Goal: Task Accomplishment & Management: Manage account settings

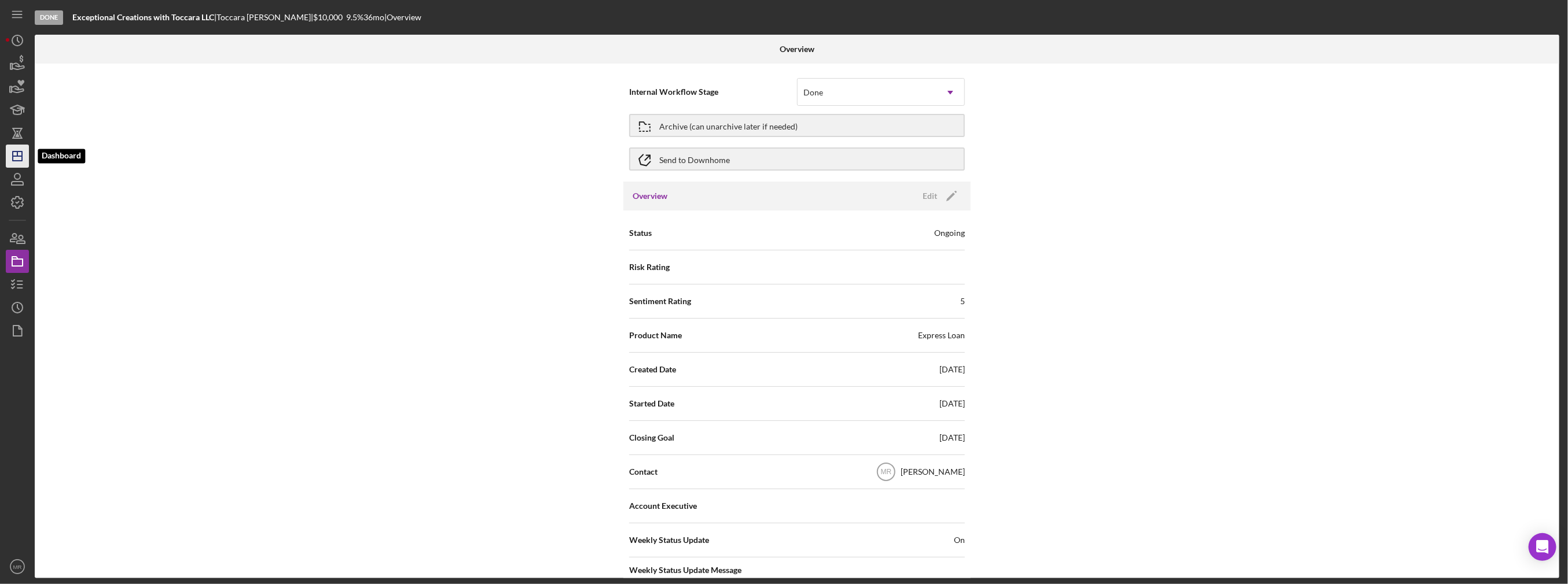
click at [17, 154] on line "button" at bounding box center [17, 154] width 0 height 5
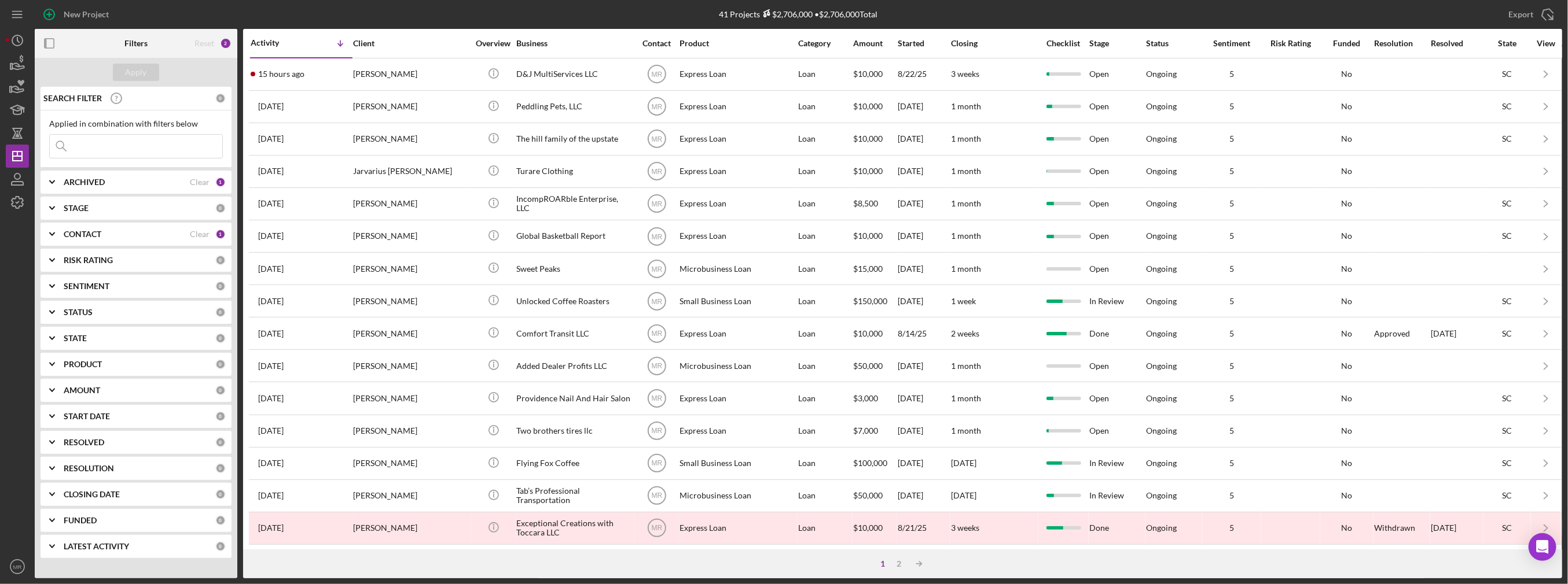
click at [150, 141] on input at bounding box center [135, 146] width 173 height 23
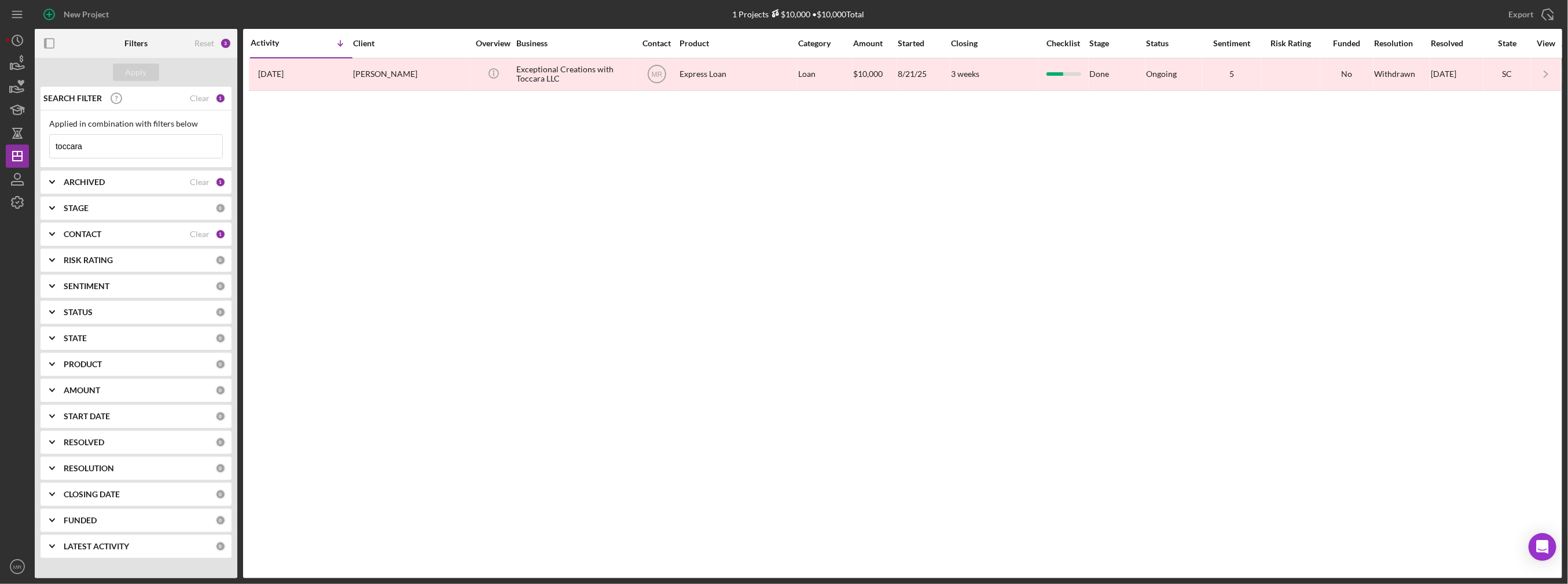
type input "toccara"
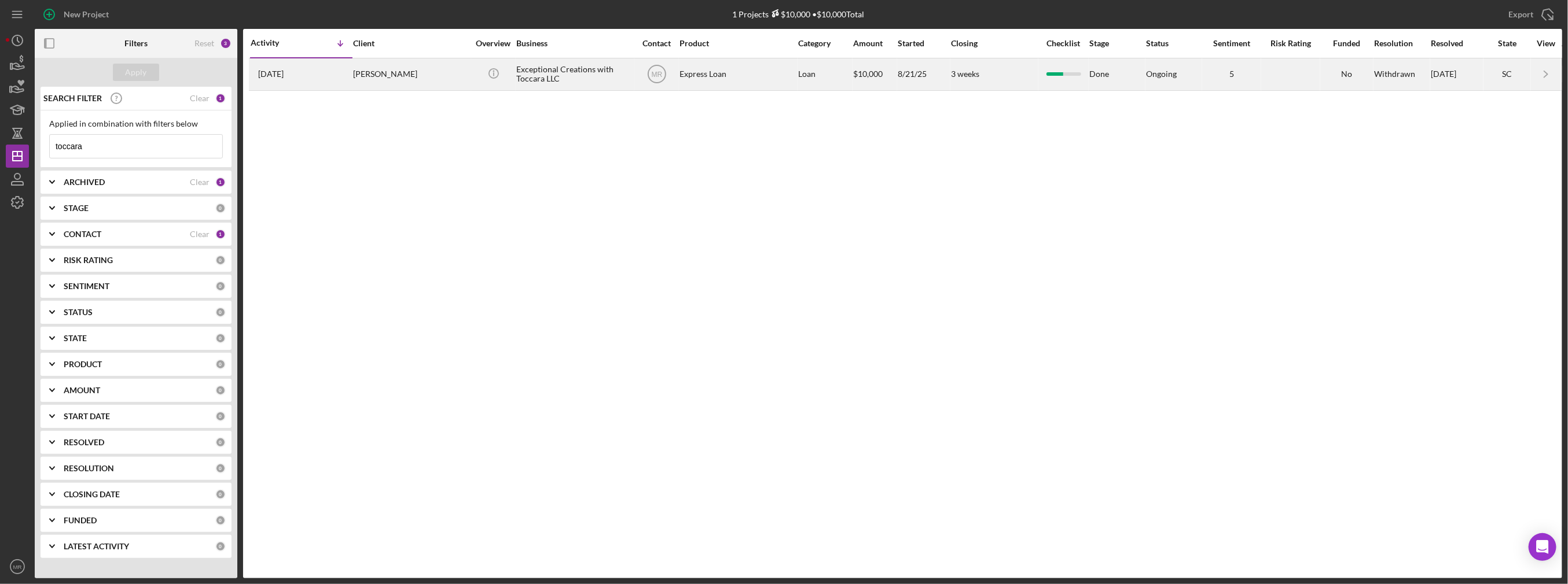
click at [578, 80] on div "Exceptional Creations with Toccara LLC" at bounding box center [574, 74] width 116 height 31
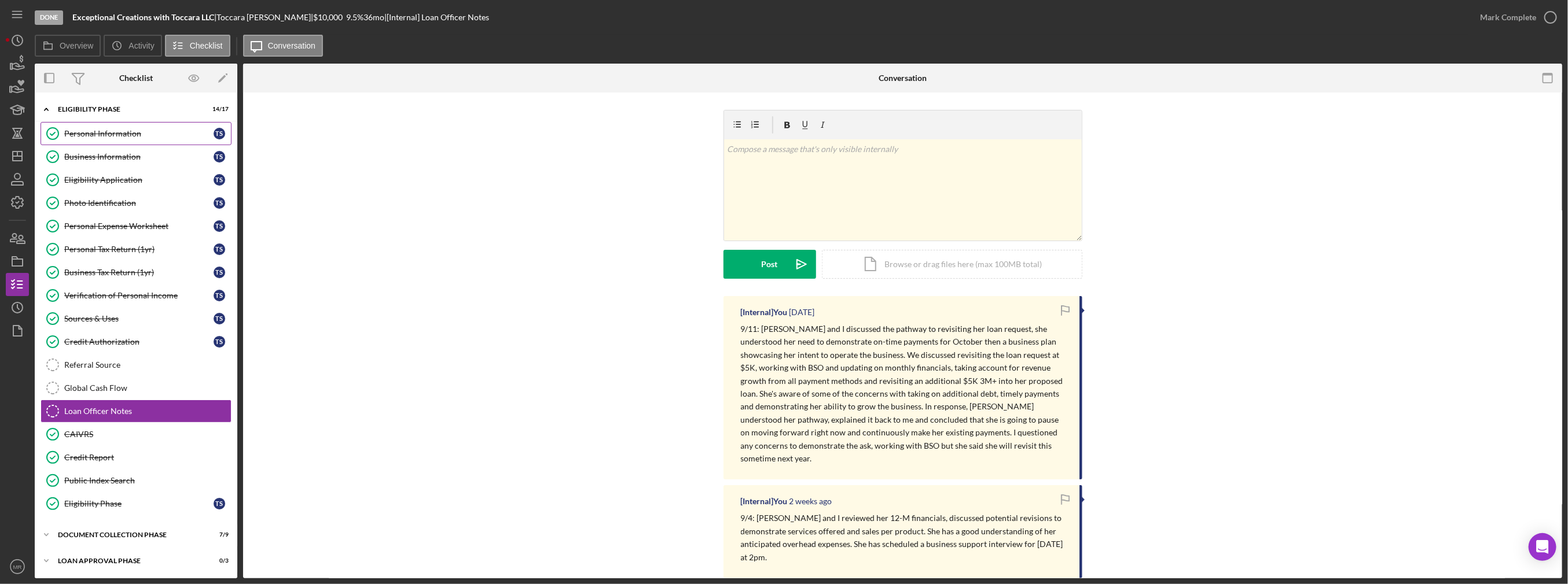
click at [141, 129] on div "Personal Information" at bounding box center [139, 133] width 150 height 9
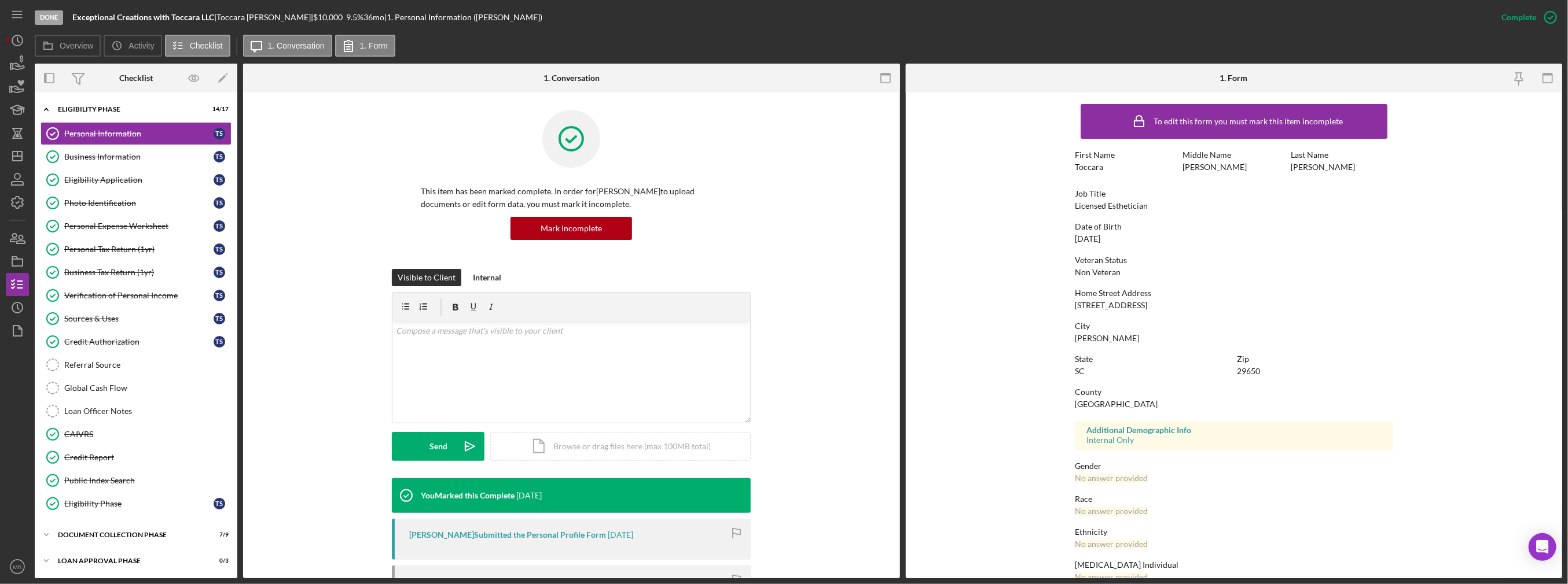
click at [1102, 311] on div "To edit this form you must mark this item incomplete First Name [PERSON_NAME] M…" at bounding box center [1233, 363] width 318 height 529
drag, startPoint x: 1071, startPoint y: 306, endPoint x: 1186, endPoint y: 303, distance: 115.0
click at [1186, 303] on form "To edit this form you must mark this item incomplete First Name [PERSON_NAME] M…" at bounding box center [1233, 335] width 657 height 486
copy div "[STREET_ADDRESS]"
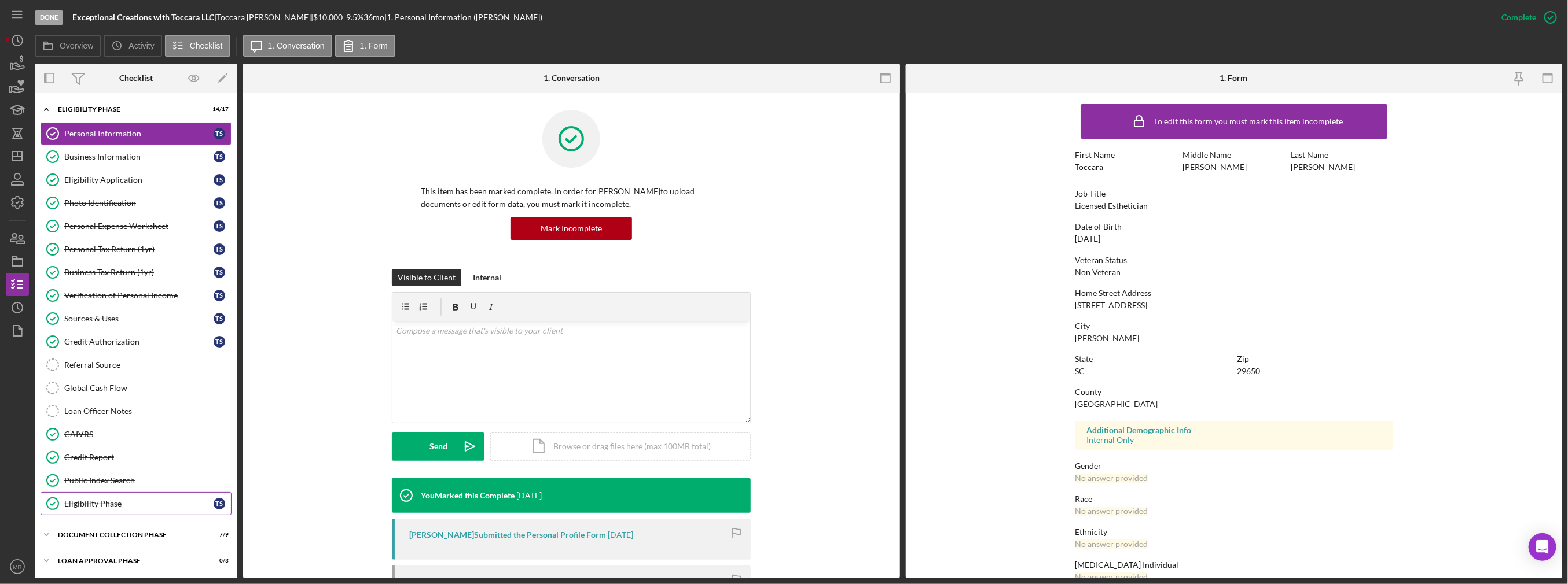
click at [92, 507] on link "Eligibility Phase Eligibility Phase T S" at bounding box center [135, 504] width 191 height 23
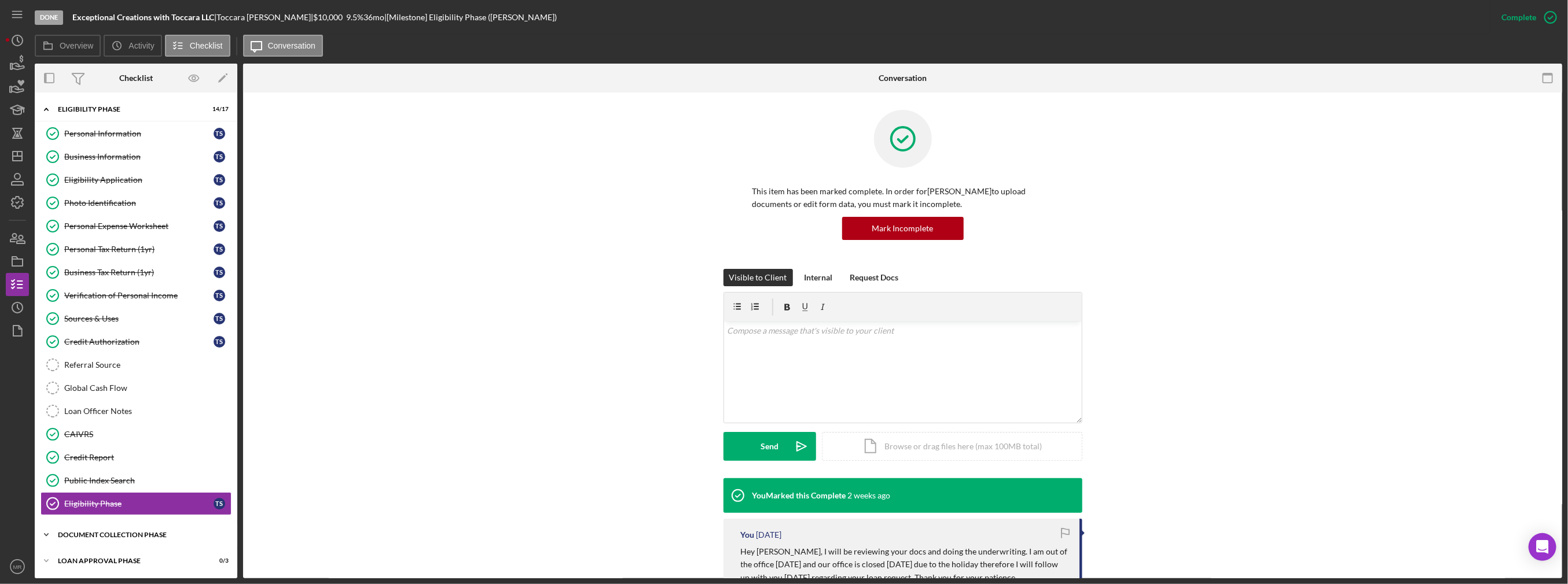
click at [107, 532] on div "Document Collection Phase" at bounding box center [140, 535] width 165 height 7
click at [108, 526] on div "Icon/Expander Document Collection Phase 7 / 9" at bounding box center [135, 535] width 202 height 24
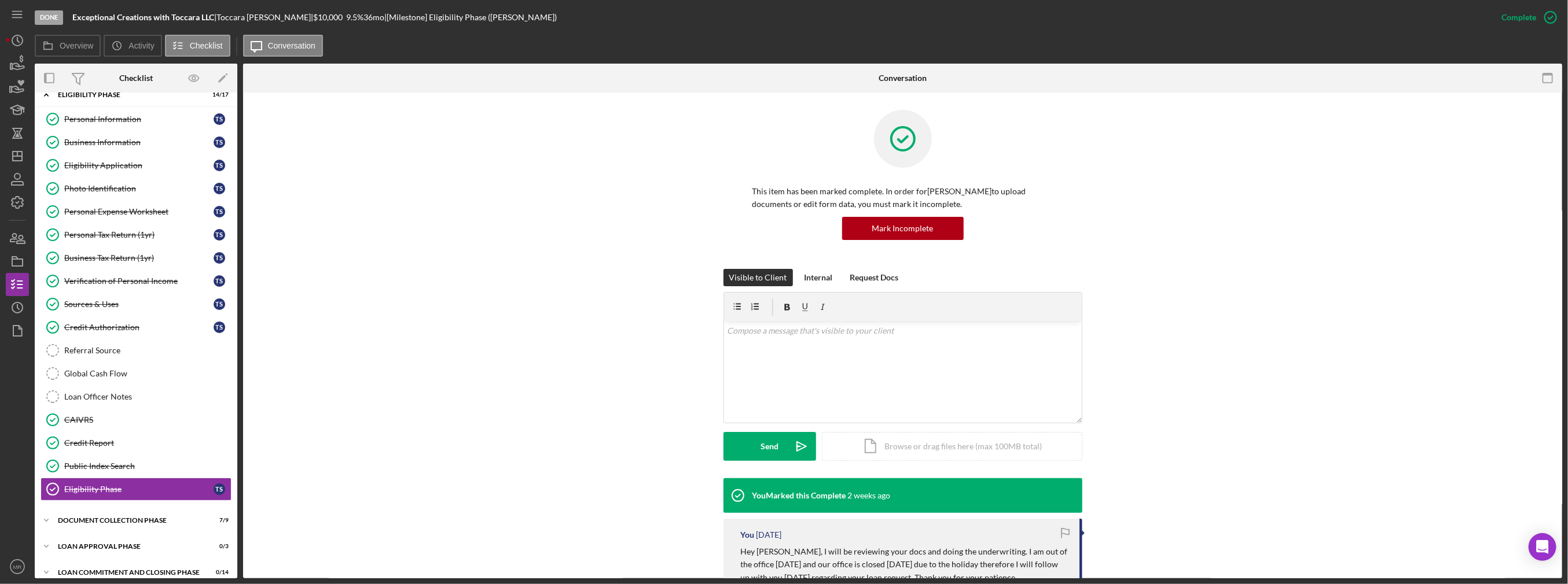
scroll to position [22, 0]
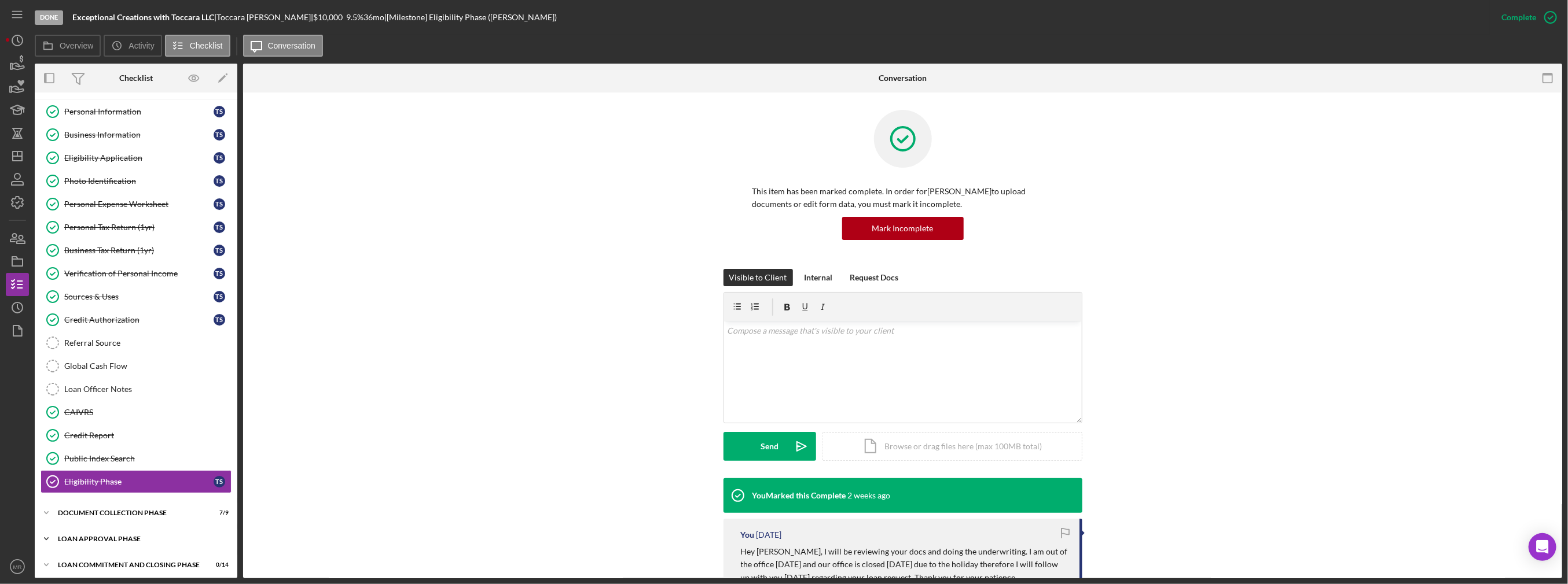
click at [99, 528] on div "Icon/Expander Loan Approval Phase 0 / 3" at bounding box center [135, 539] width 202 height 23
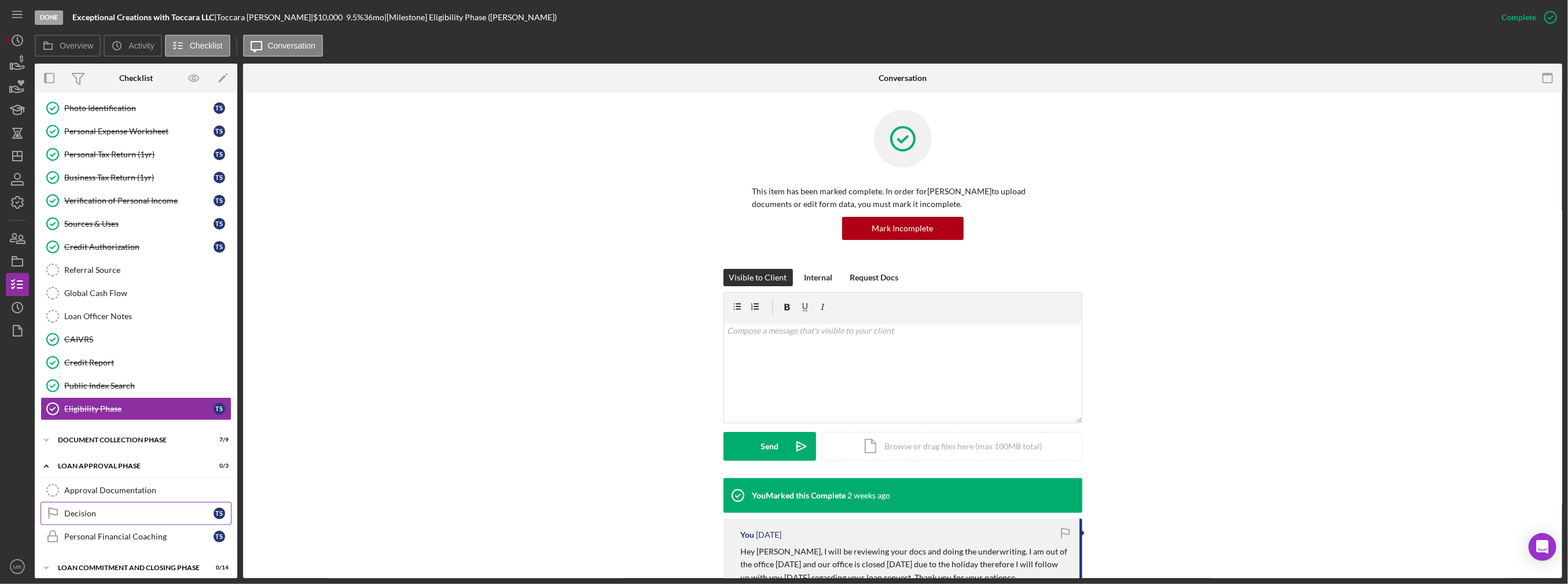
scroll to position [97, 0]
click at [154, 501] on link "Decision Decision T S" at bounding box center [135, 512] width 191 height 23
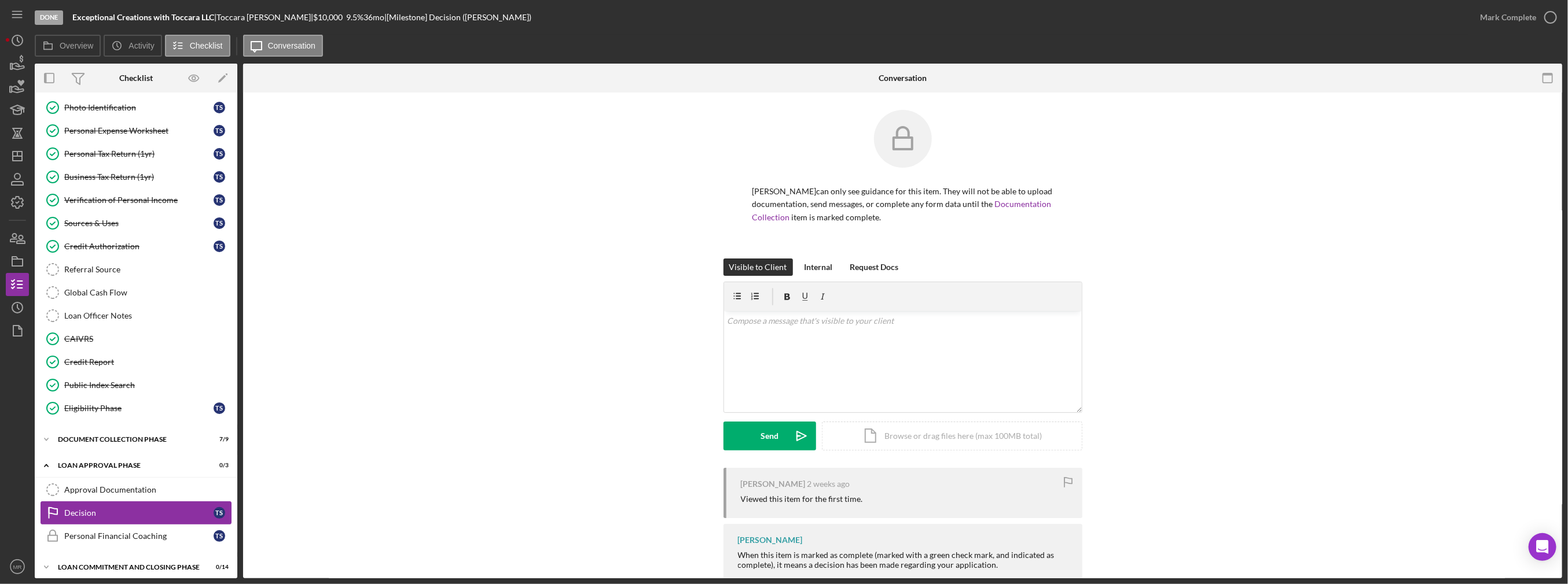
scroll to position [97, 0]
click at [883, 427] on div "Icon/Document Browse or drag files here (max 100MB total) Tap to choose files o…" at bounding box center [952, 436] width 260 height 29
click at [804, 332] on div "v Color teal Color pink Remove color Add row above Add row below Add column bef…" at bounding box center [902, 339] width 358 height 57
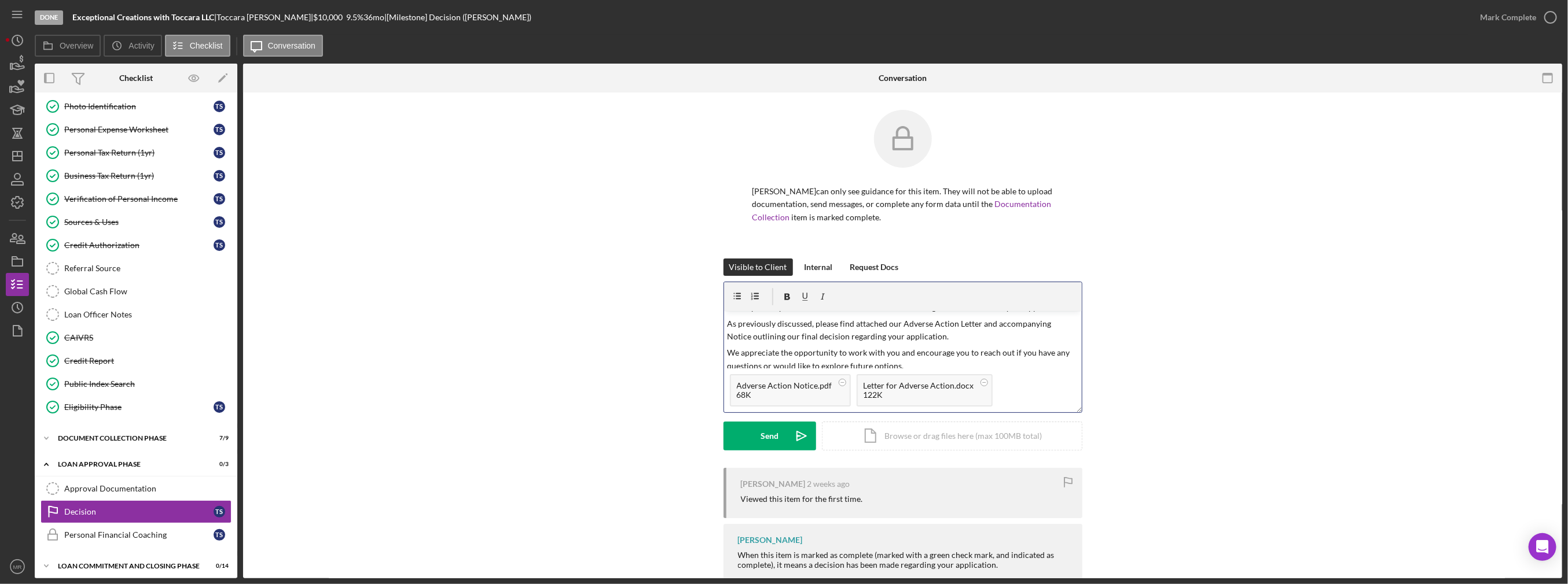
scroll to position [20, 0]
click at [762, 439] on div "Send" at bounding box center [769, 436] width 18 height 29
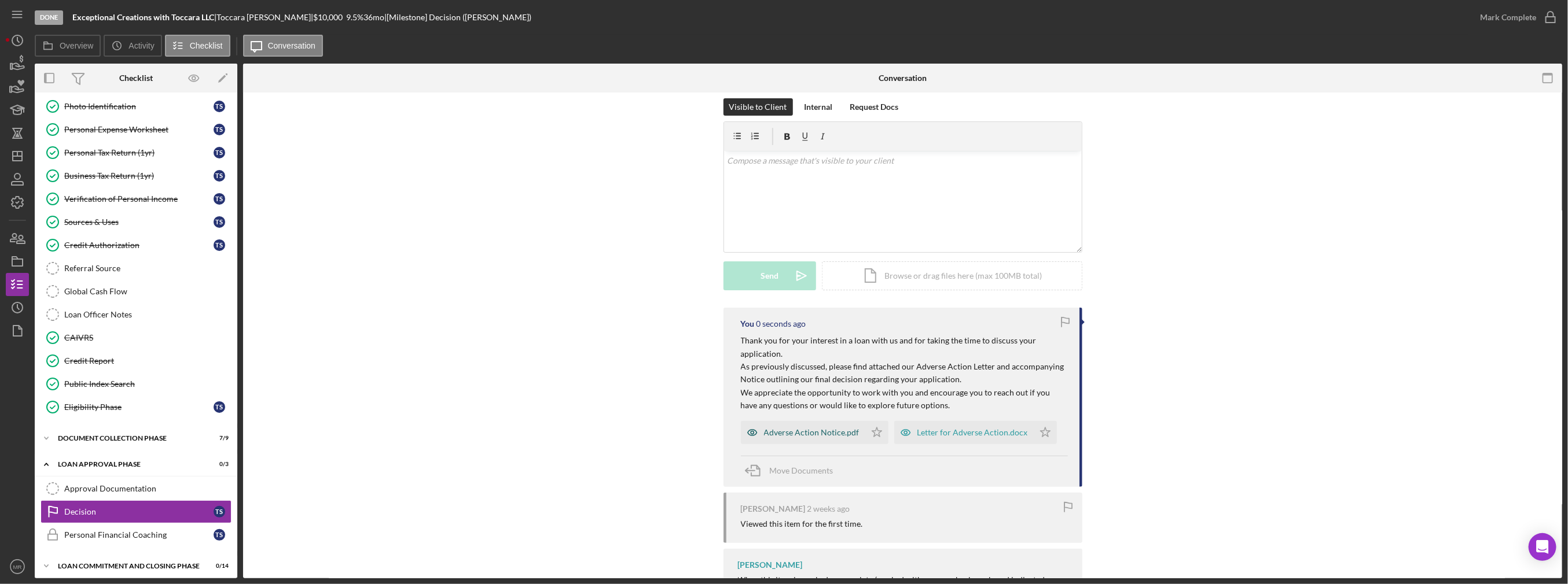
scroll to position [173, 0]
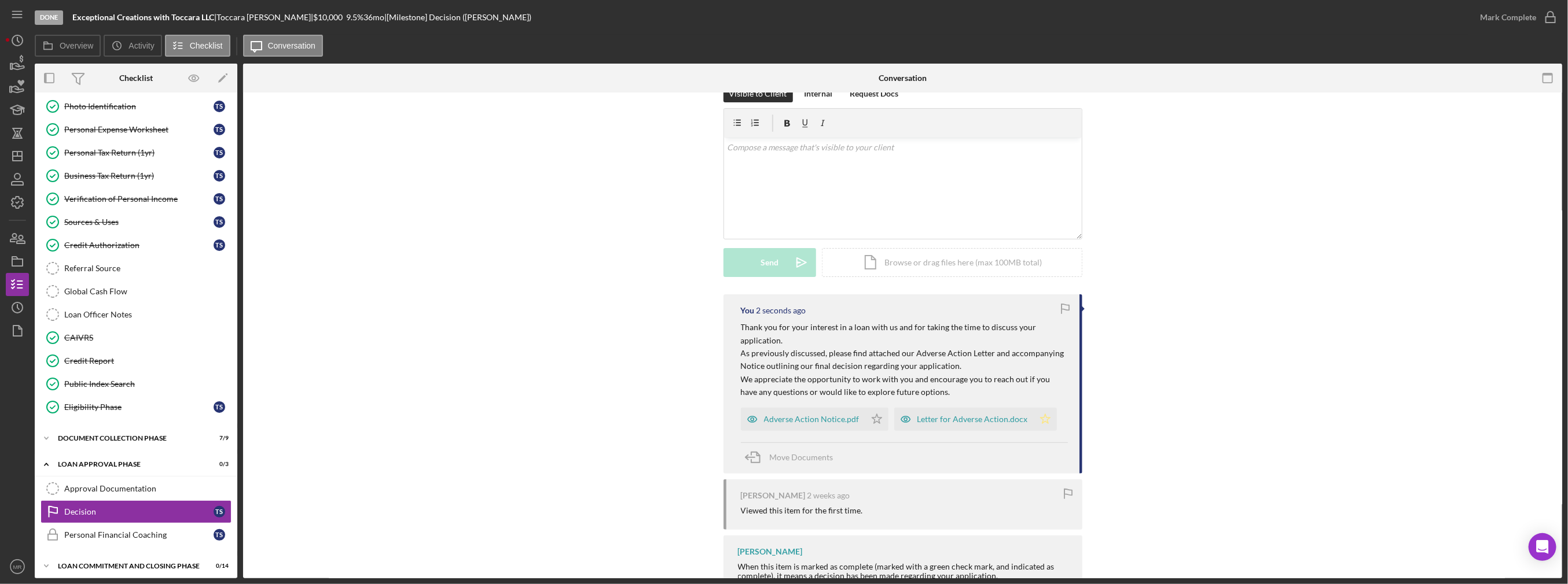
click at [1040, 416] on polygon "button" at bounding box center [1045, 419] width 10 height 9
click at [872, 417] on icon "Icon/Star" at bounding box center [877, 420] width 23 height 23
click at [28, 264] on icon "button" at bounding box center [17, 261] width 29 height 29
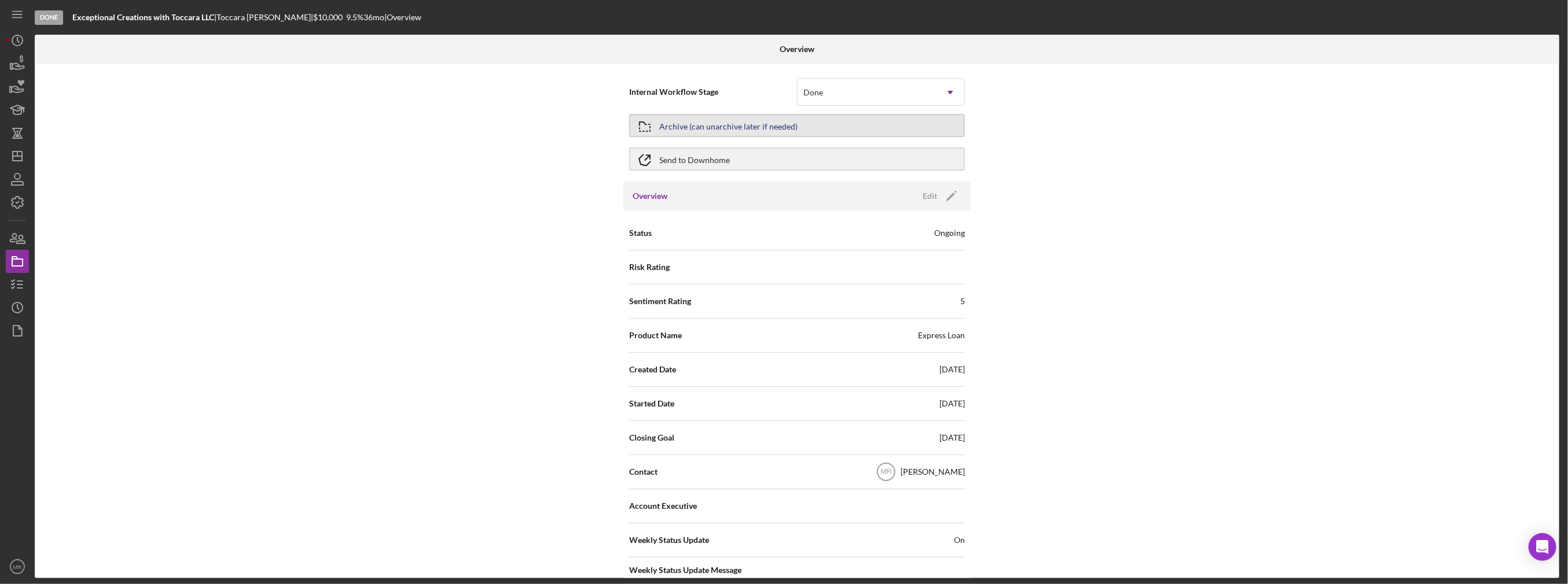
click at [715, 125] on div "Archive (can unarchive later if needed)" at bounding box center [728, 125] width 138 height 21
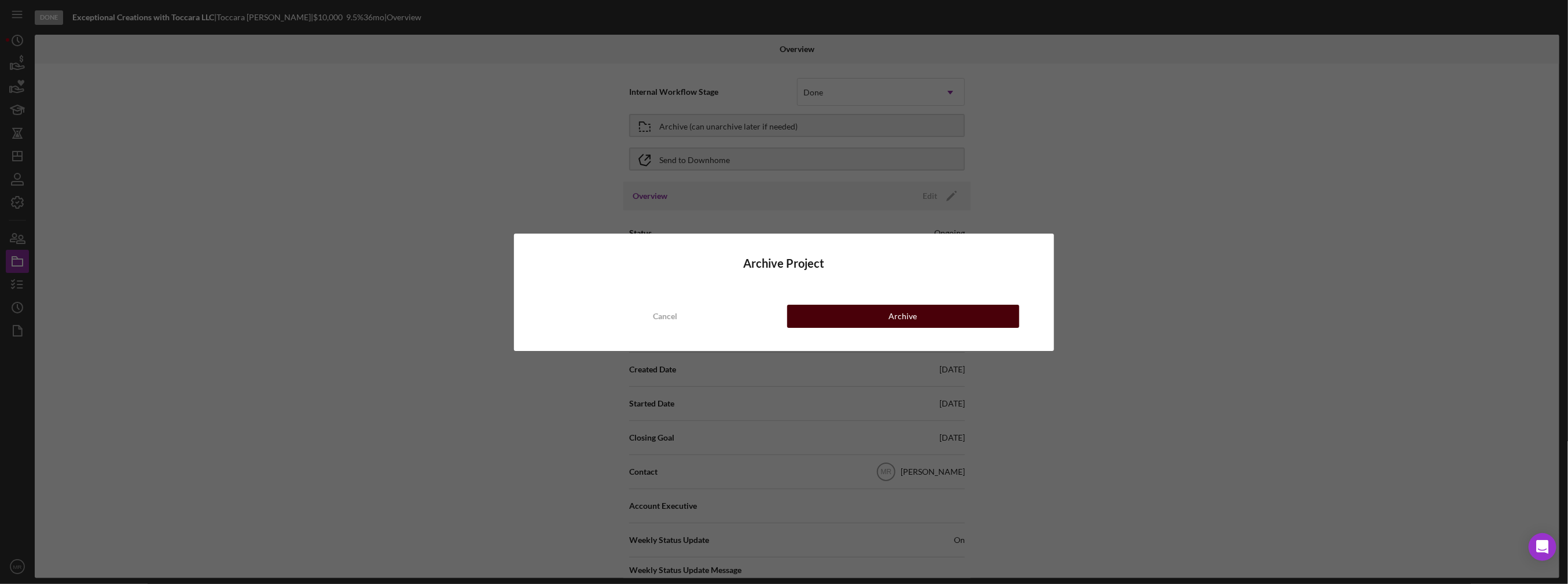
click at [851, 316] on button "Archive" at bounding box center [903, 316] width 232 height 23
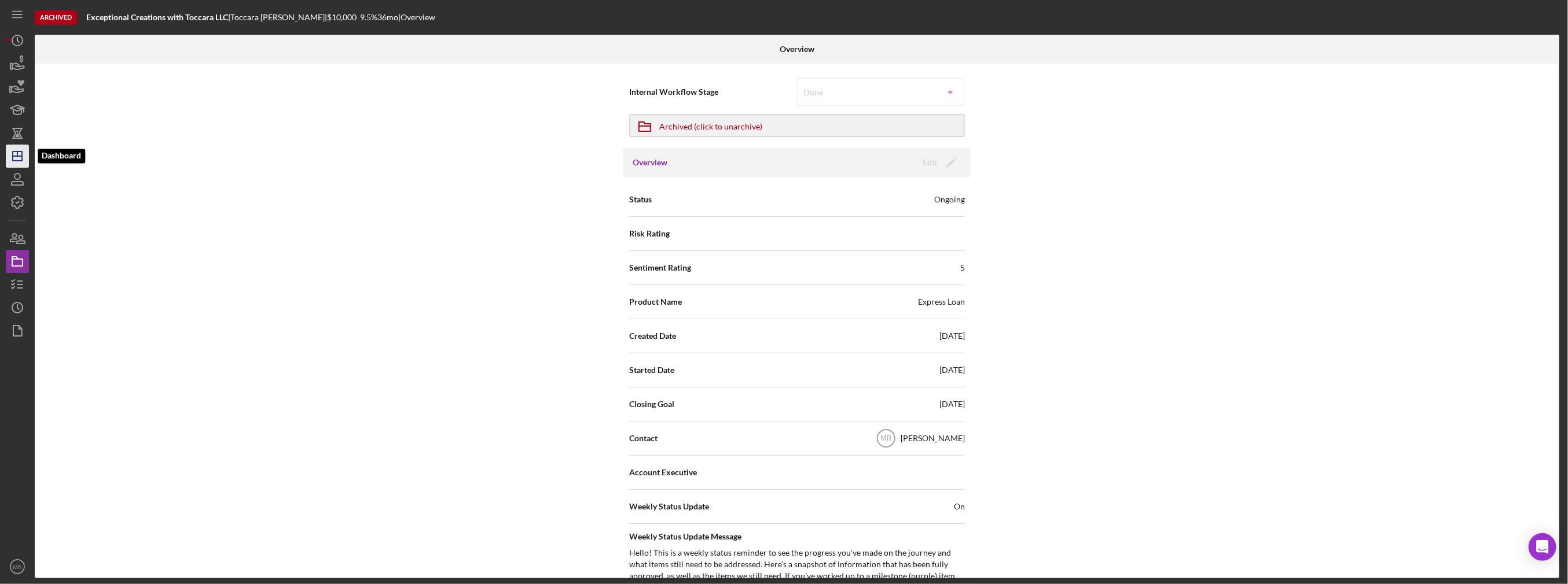
click at [15, 159] on icon "Icon/Dashboard" at bounding box center [17, 156] width 29 height 29
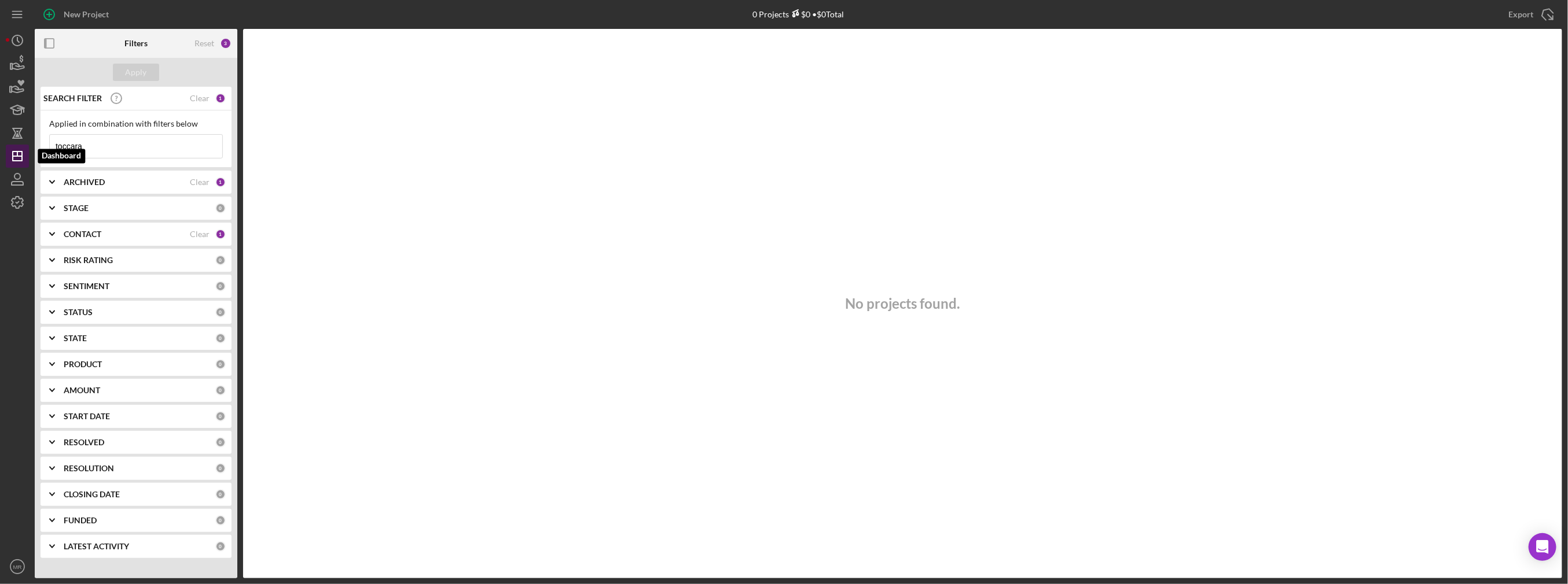
click at [17, 144] on icon "Icon/Dashboard" at bounding box center [17, 156] width 29 height 29
click at [119, 145] on input "toccara" at bounding box center [135, 146] width 173 height 23
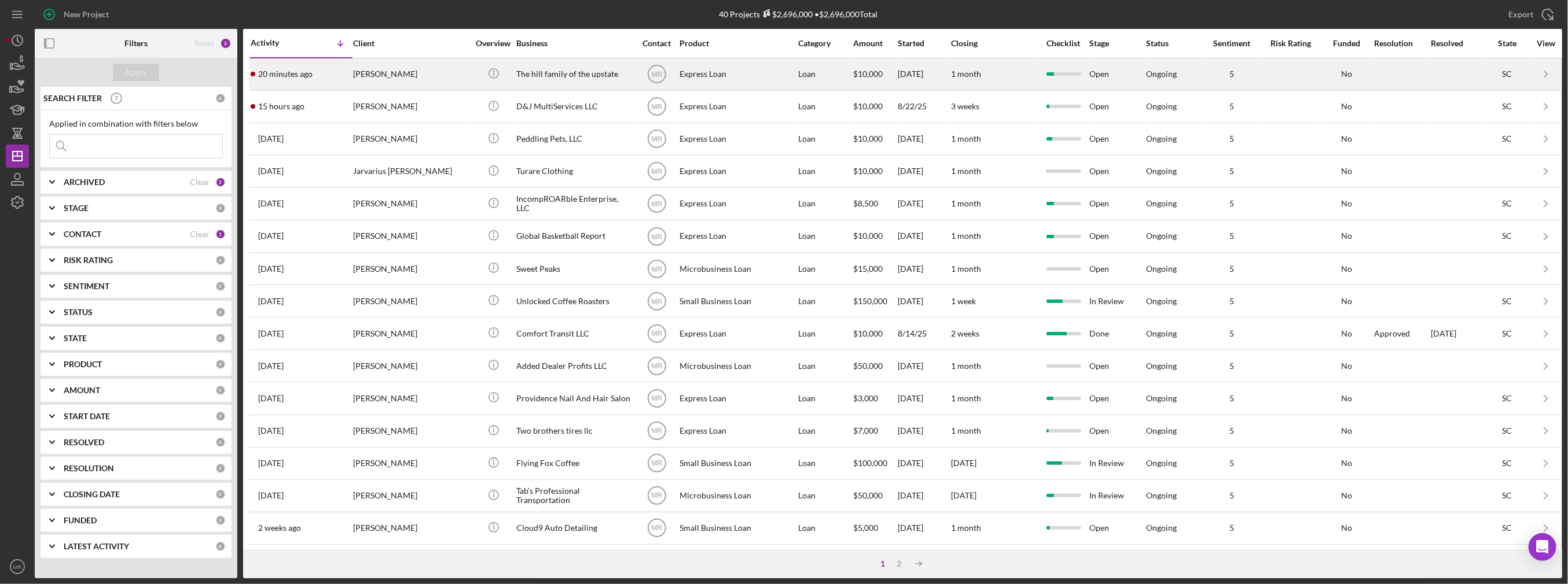
click at [332, 80] on div "20 minutes ago [PERSON_NAME]" at bounding box center [301, 74] width 102 height 31
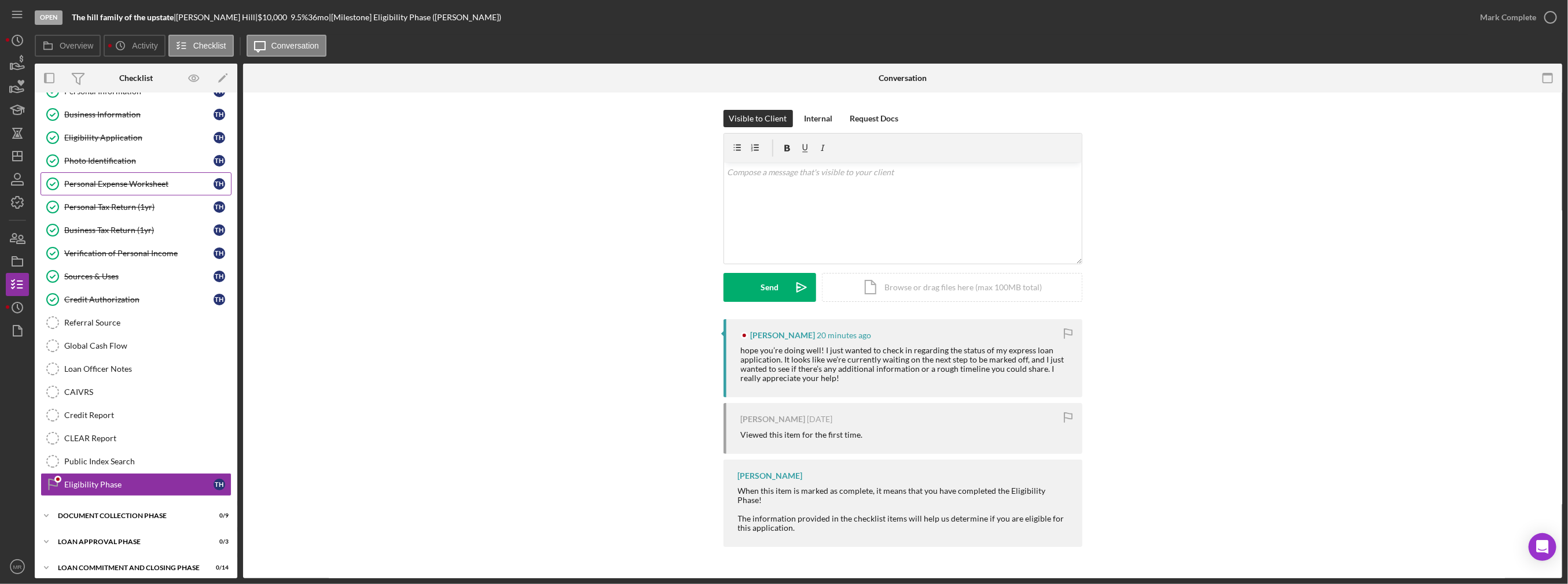
scroll to position [44, 0]
click at [116, 410] on div "Credit Report" at bounding box center [148, 414] width 167 height 9
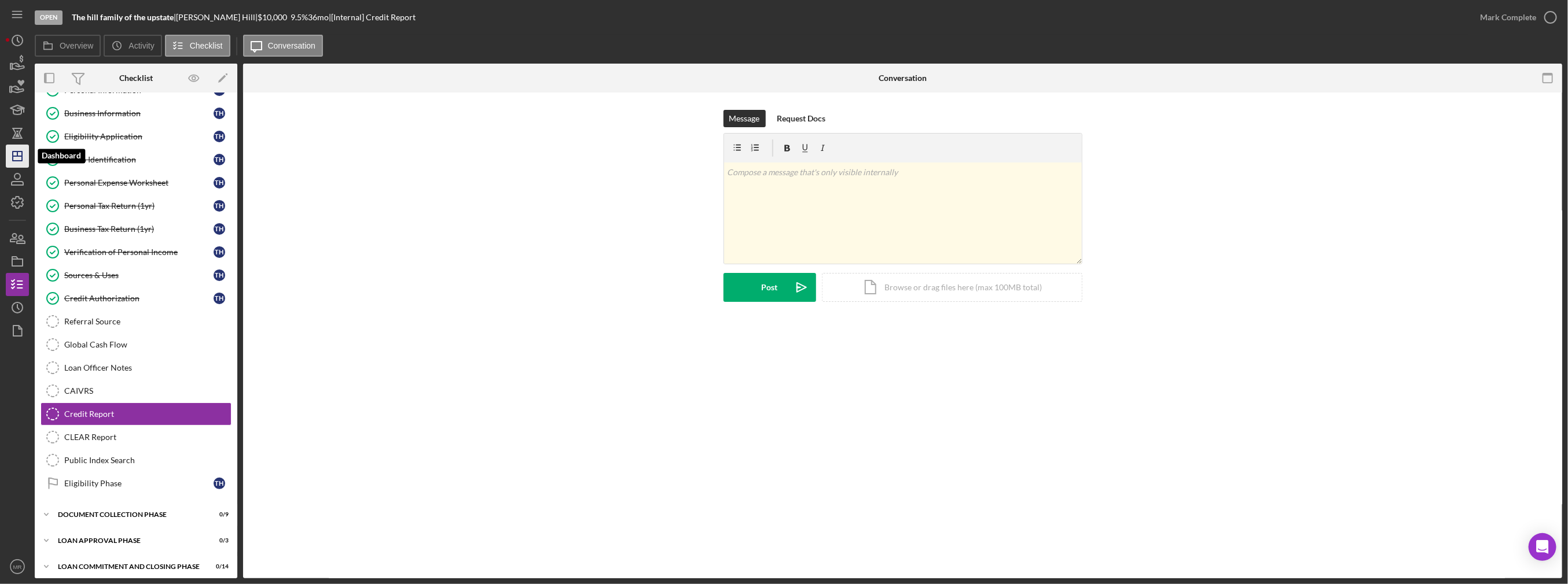
click at [26, 164] on icon "Icon/Dashboard" at bounding box center [17, 156] width 29 height 29
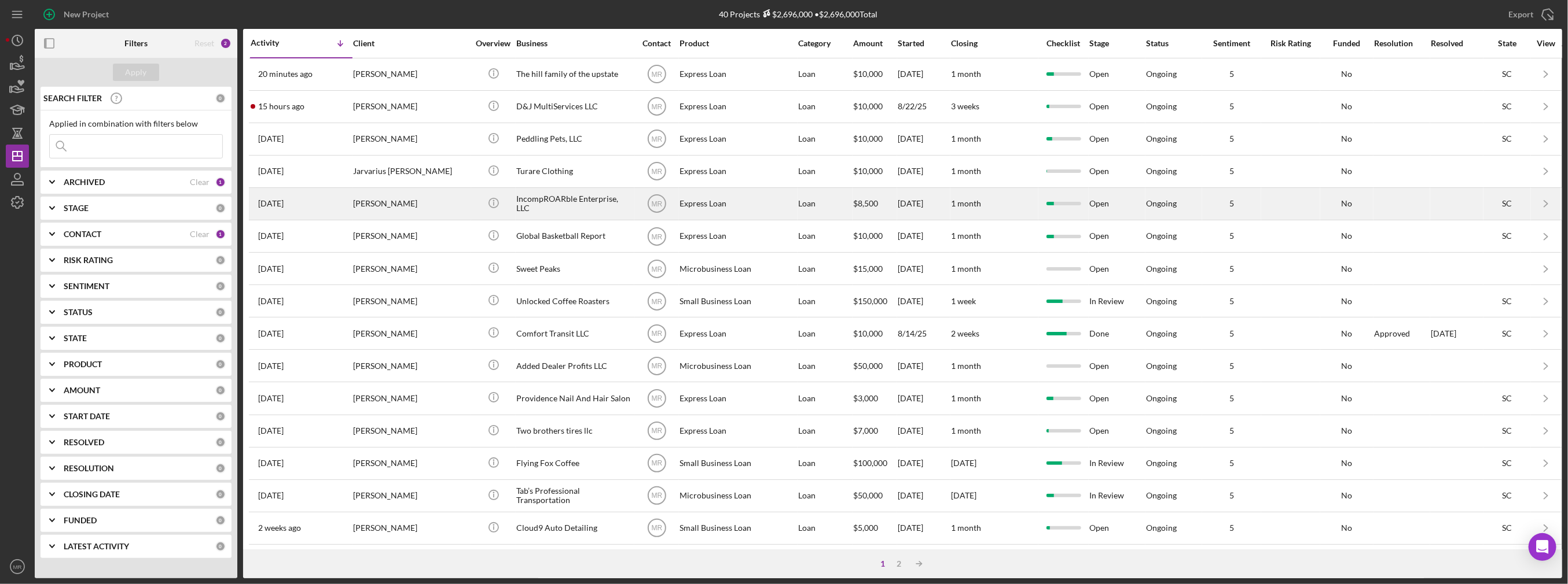
click at [421, 202] on div "[PERSON_NAME]" at bounding box center [411, 203] width 116 height 31
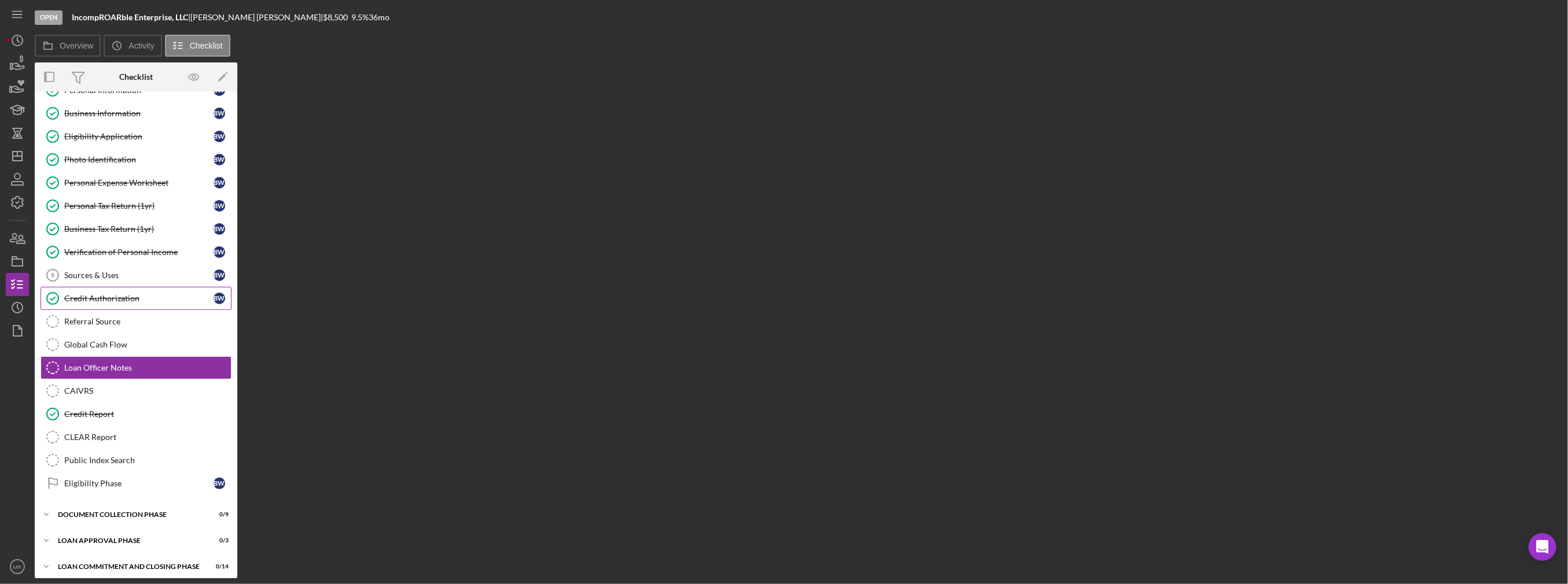
scroll to position [44, 0]
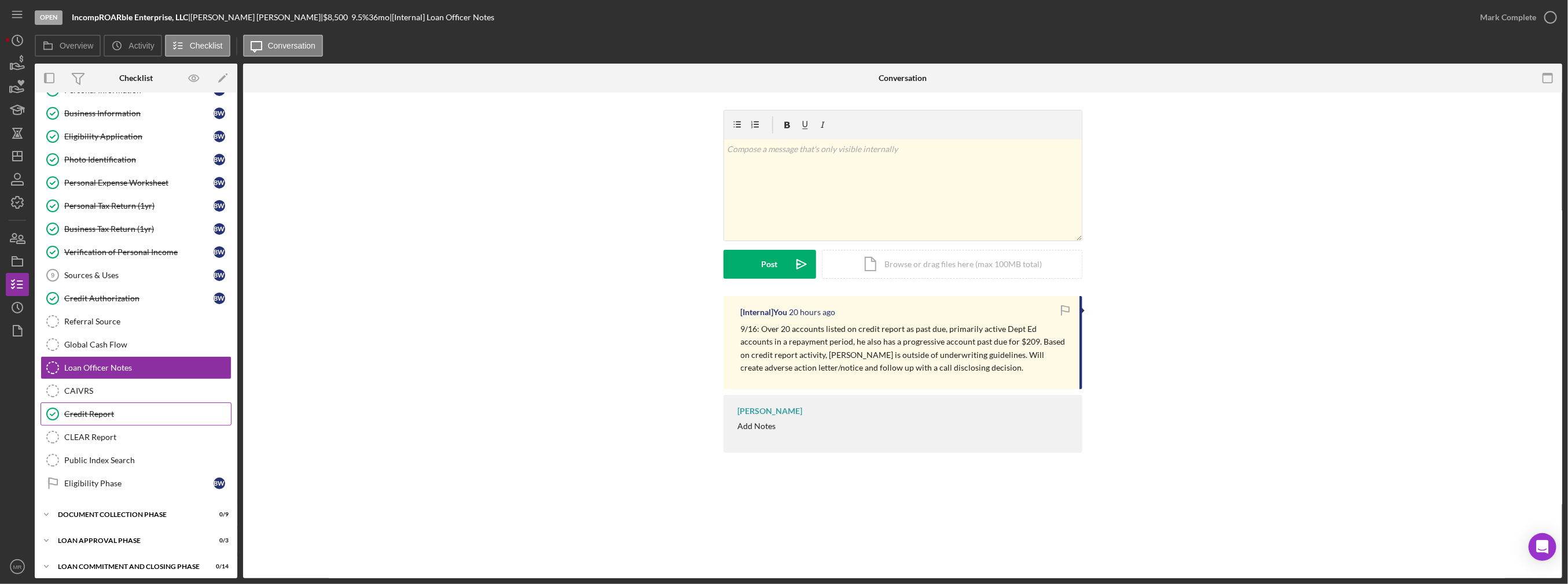
click at [115, 412] on div "Credit Report" at bounding box center [148, 414] width 167 height 9
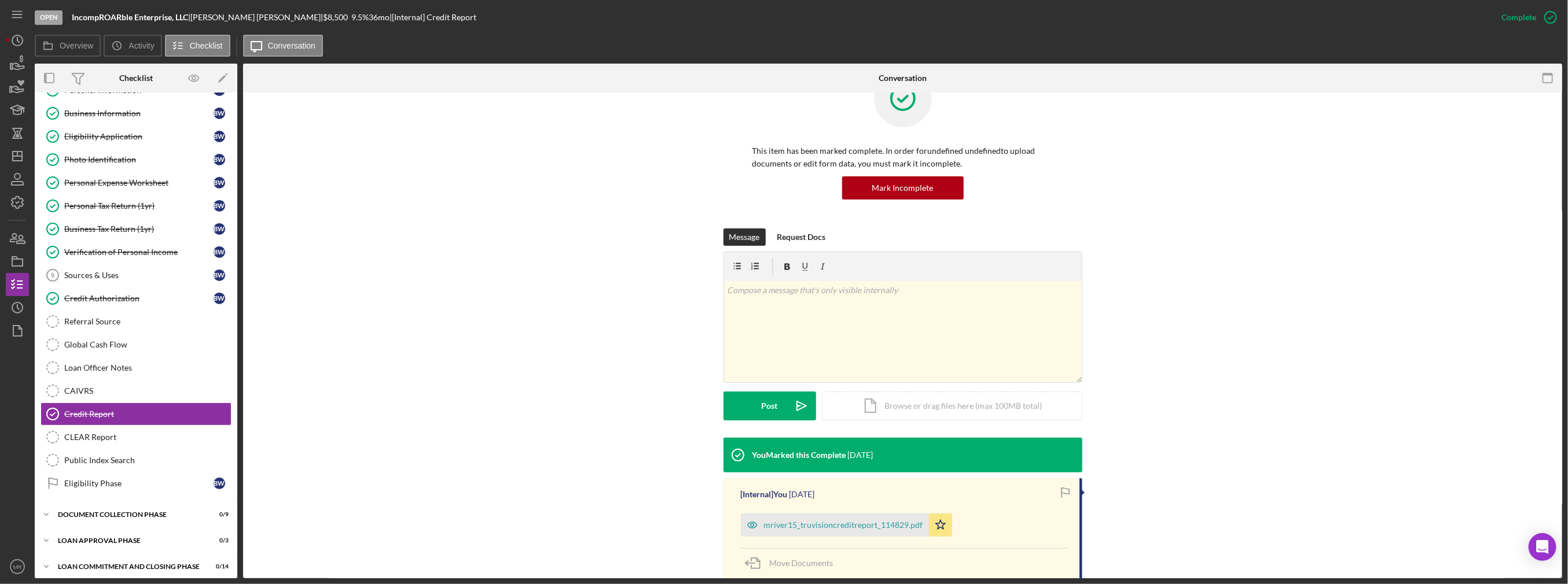
scroll to position [64, 0]
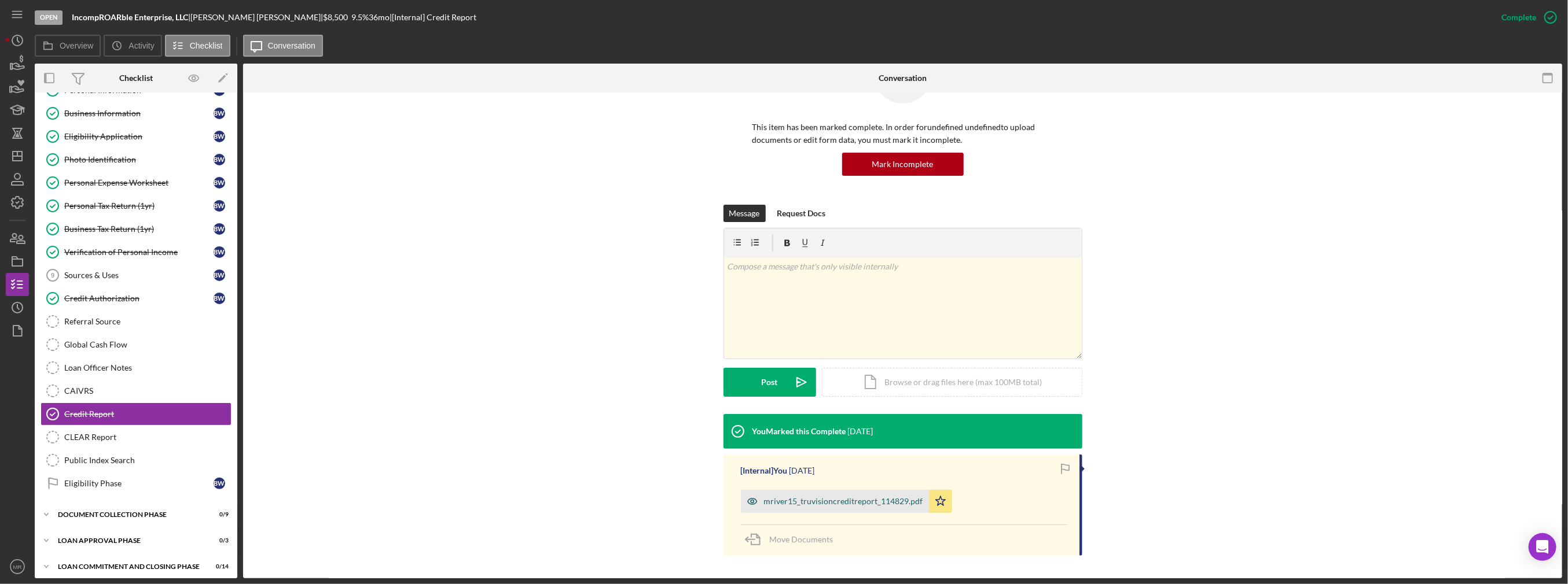
click at [847, 494] on div "mriver15_truvisioncreditreport_114829.pdf" at bounding box center [835, 501] width 188 height 23
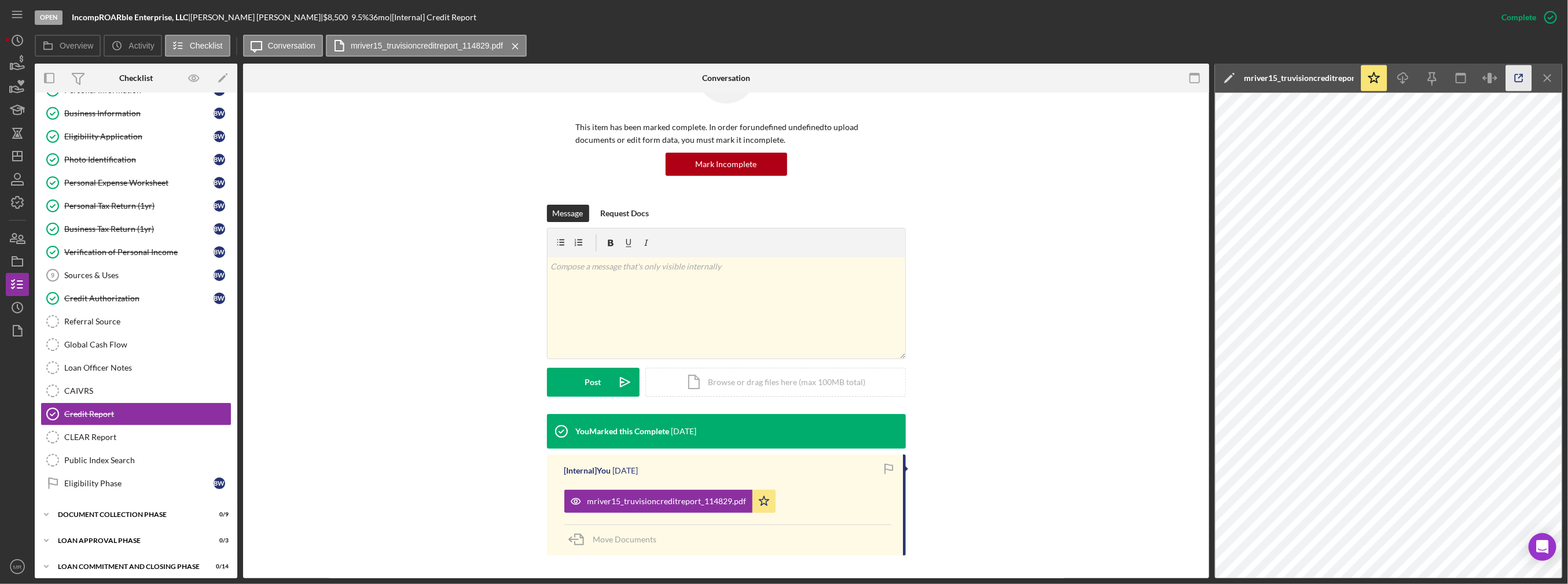
click at [1523, 73] on icon "button" at bounding box center [1519, 78] width 26 height 26
click at [87, 115] on div "Business Information" at bounding box center [139, 113] width 150 height 9
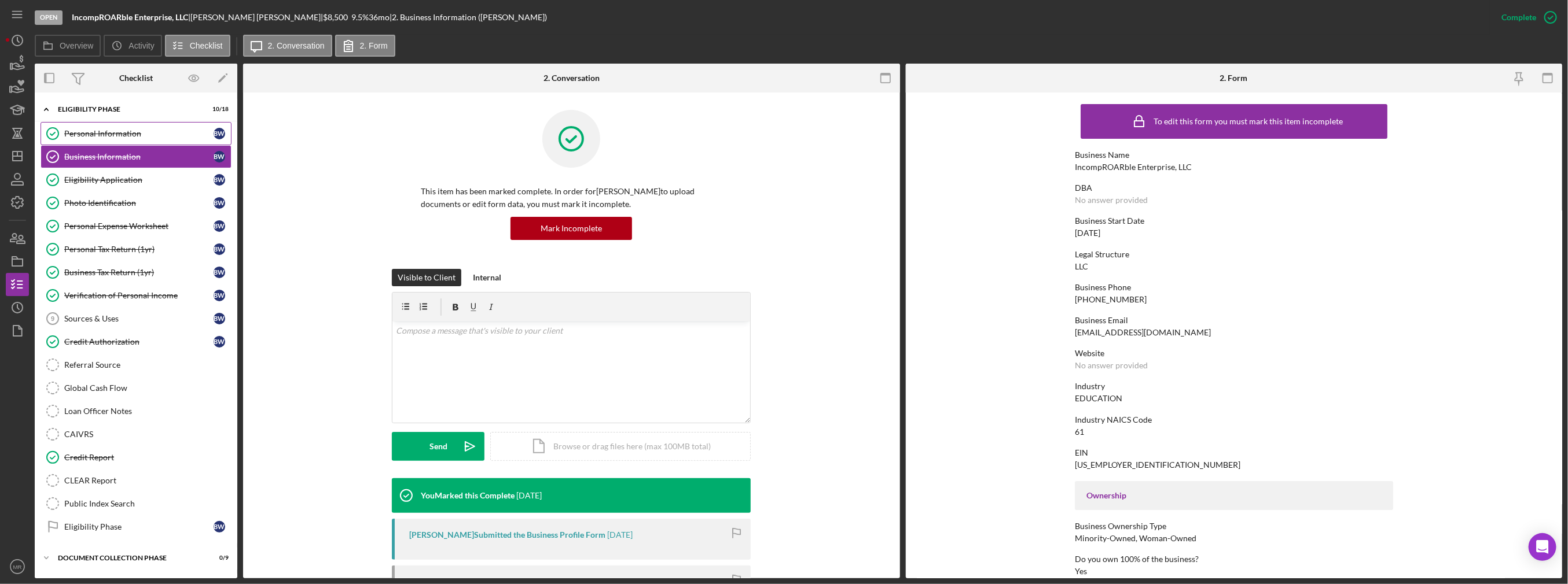
click at [128, 132] on div "Personal Information" at bounding box center [139, 133] width 150 height 9
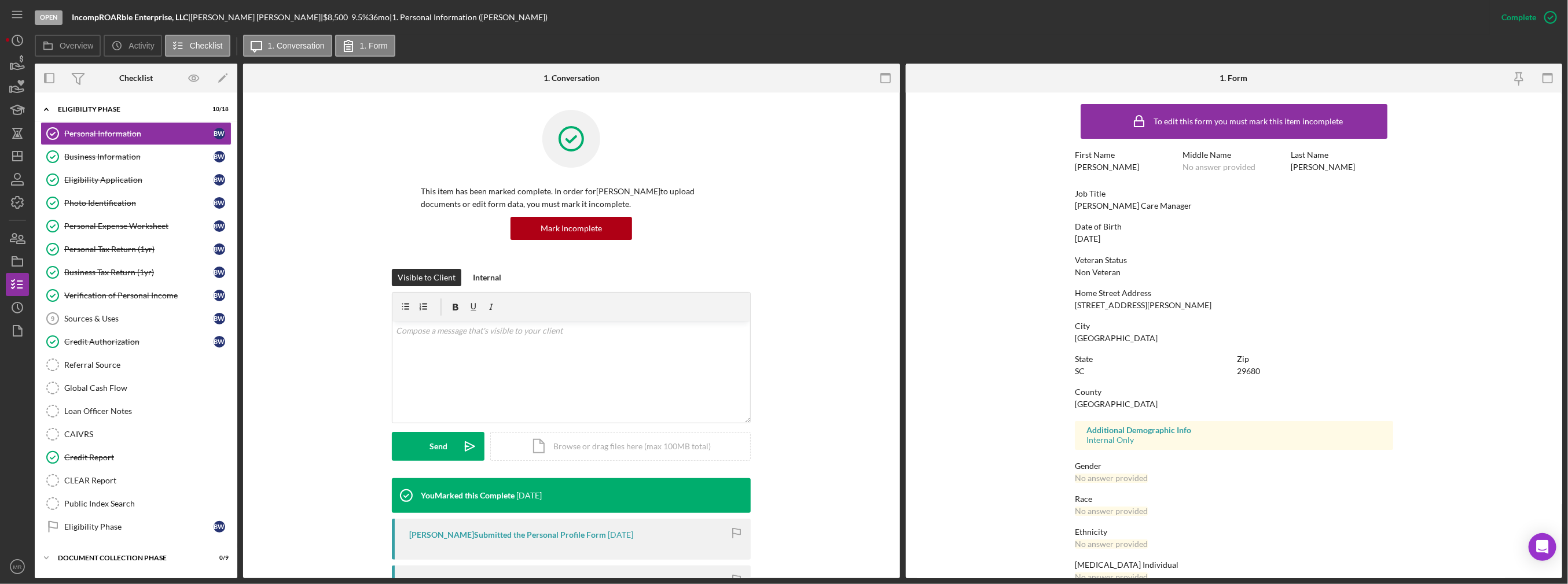
click at [587, 50] on div "Overview Icon/History Activity Checklist Icon/Message 1. Conversation 1. Form" at bounding box center [798, 46] width 1528 height 23
click at [21, 258] on icon "button" at bounding box center [17, 261] width 29 height 29
click at [122, 157] on div "Business Information" at bounding box center [139, 156] width 150 height 9
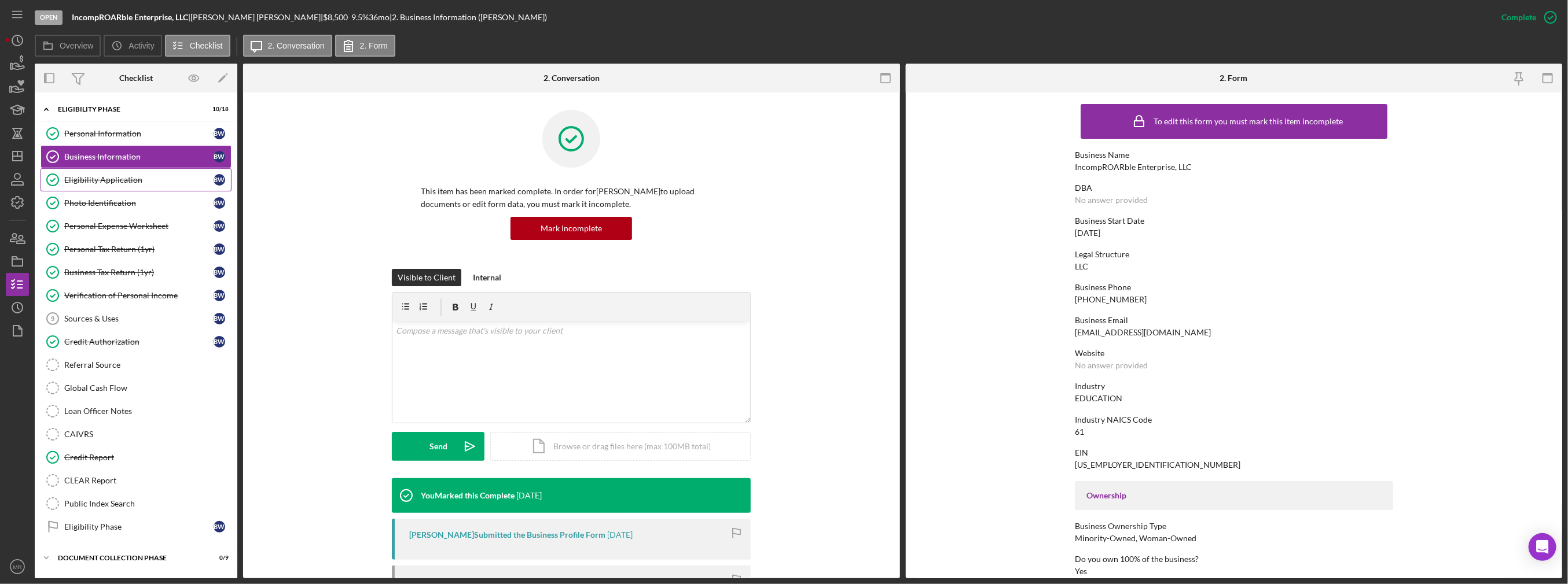
click at [115, 178] on div "Eligibility Application" at bounding box center [139, 179] width 150 height 9
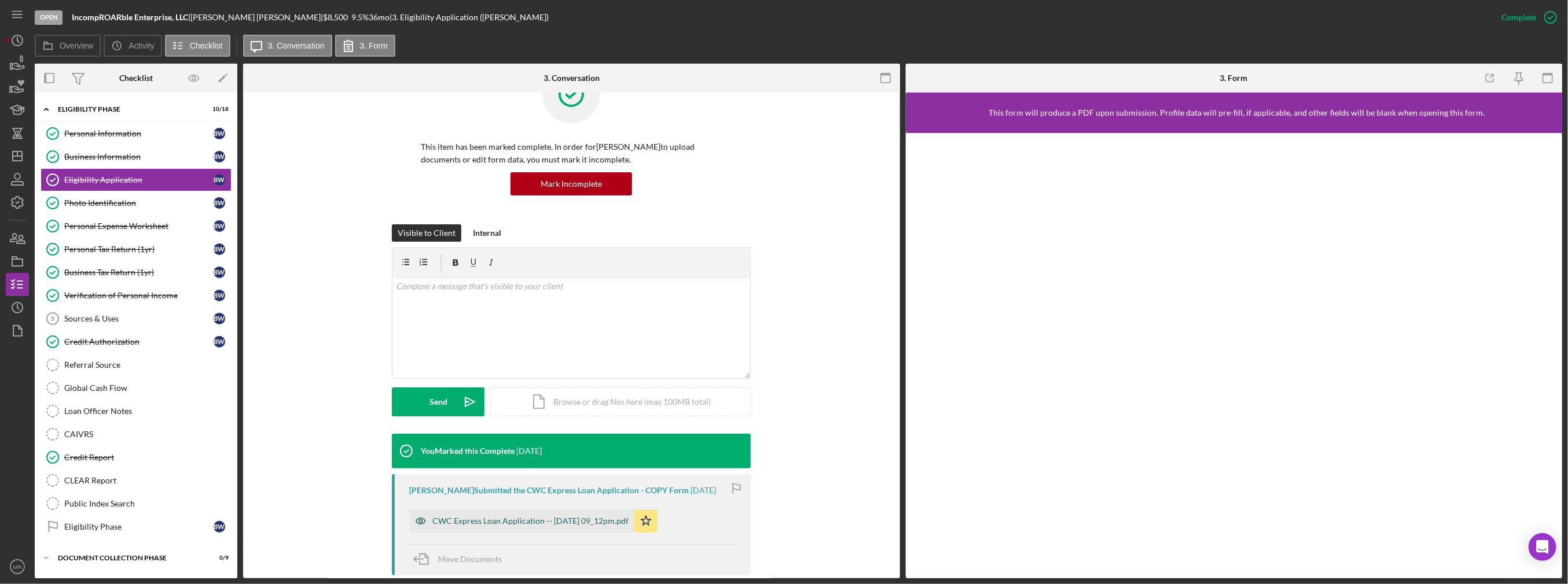
scroll to position [116, 0]
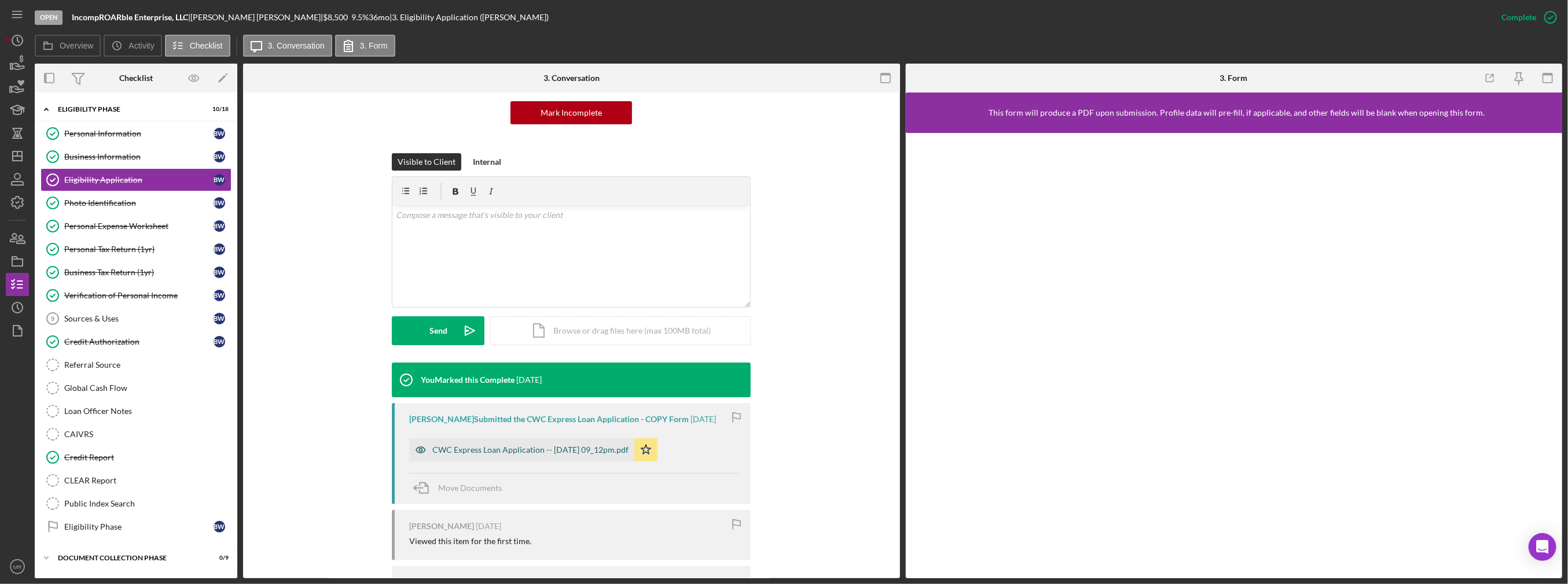
click at [575, 444] on div "CWC Express Loan Application -- [DATE] 09_12pm.pdf" at bounding box center [521, 450] width 225 height 23
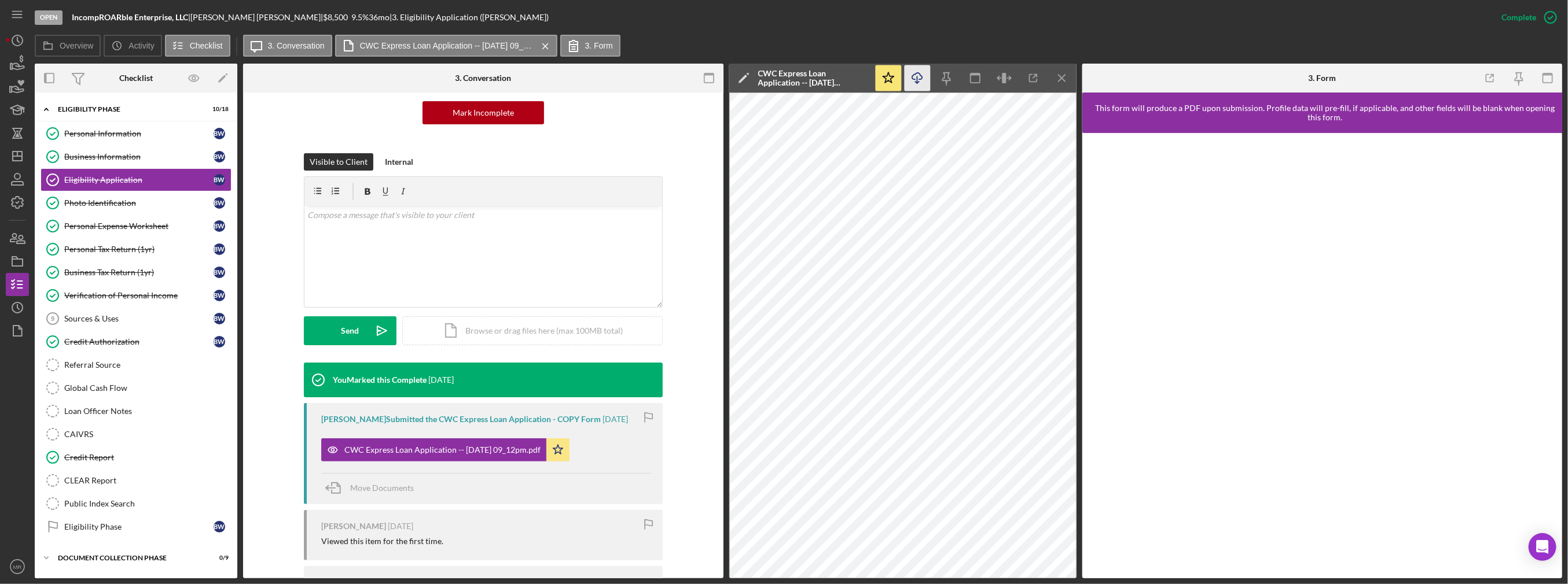
click at [919, 84] on icon "Icon/Download" at bounding box center [917, 78] width 26 height 26
click at [77, 198] on div "Photo Identification" at bounding box center [139, 202] width 150 height 9
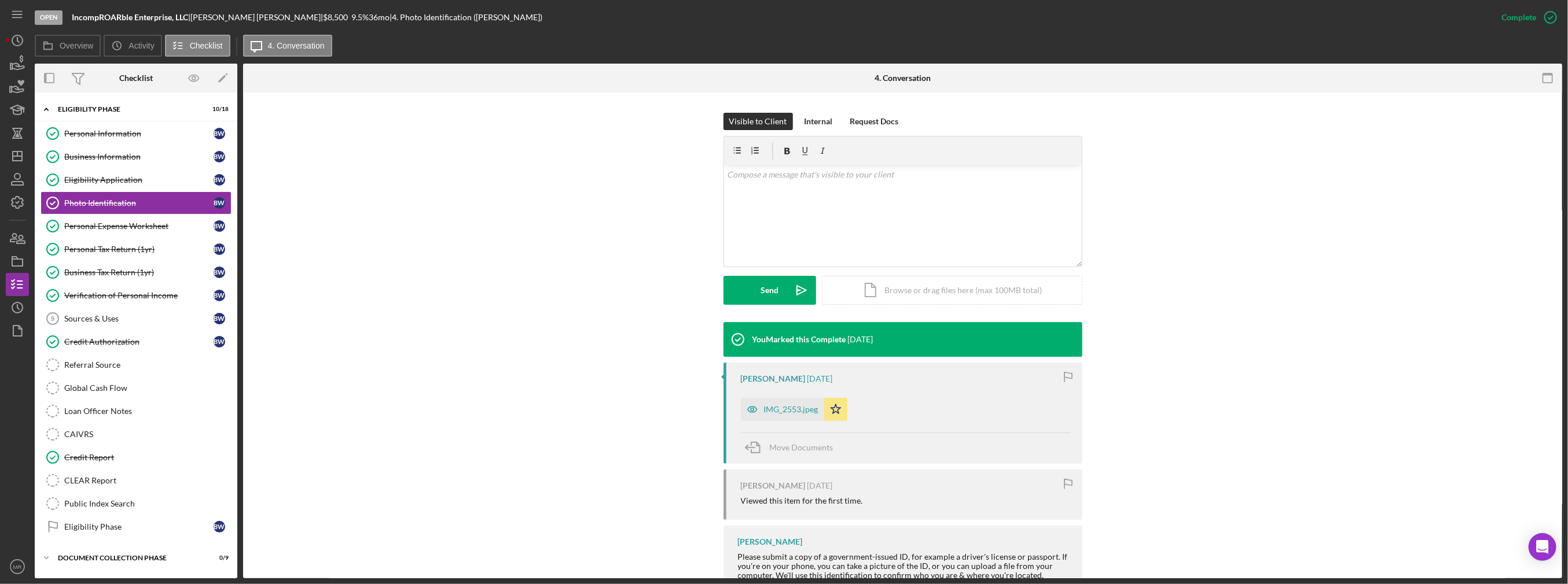
scroll to position [173, 0]
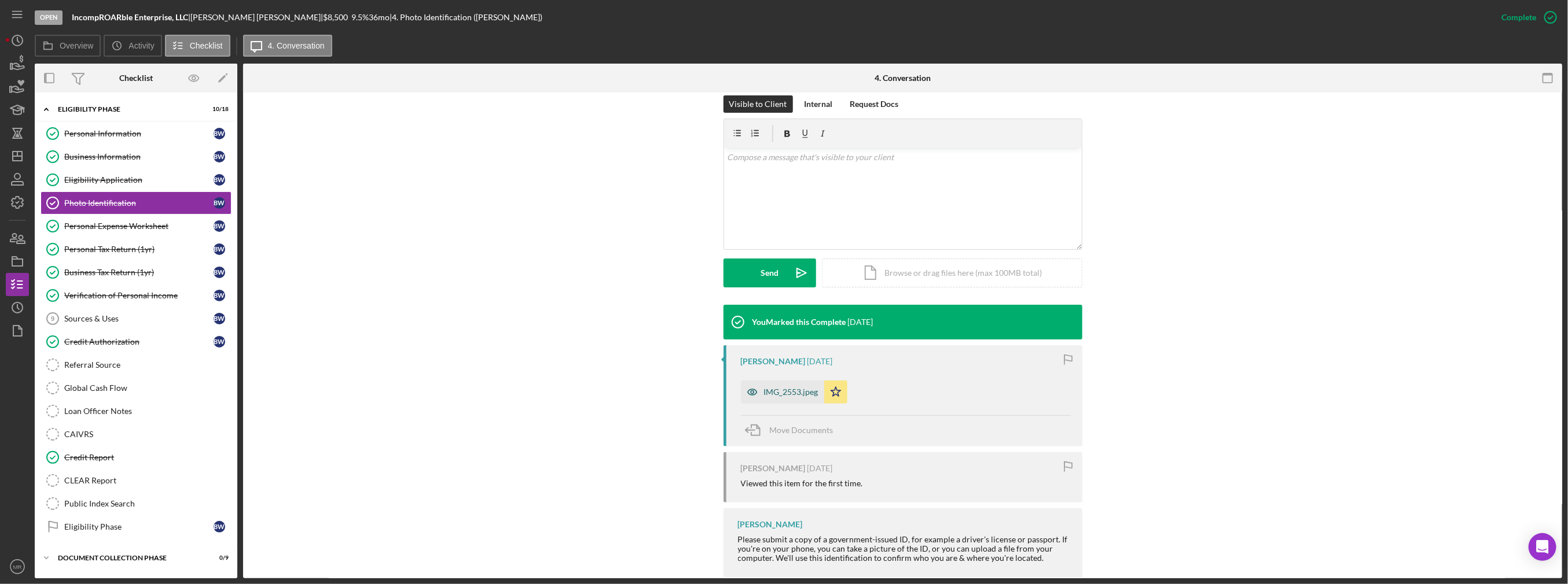
click at [792, 393] on div "IMG_2553.jpeg" at bounding box center [791, 392] width 55 height 9
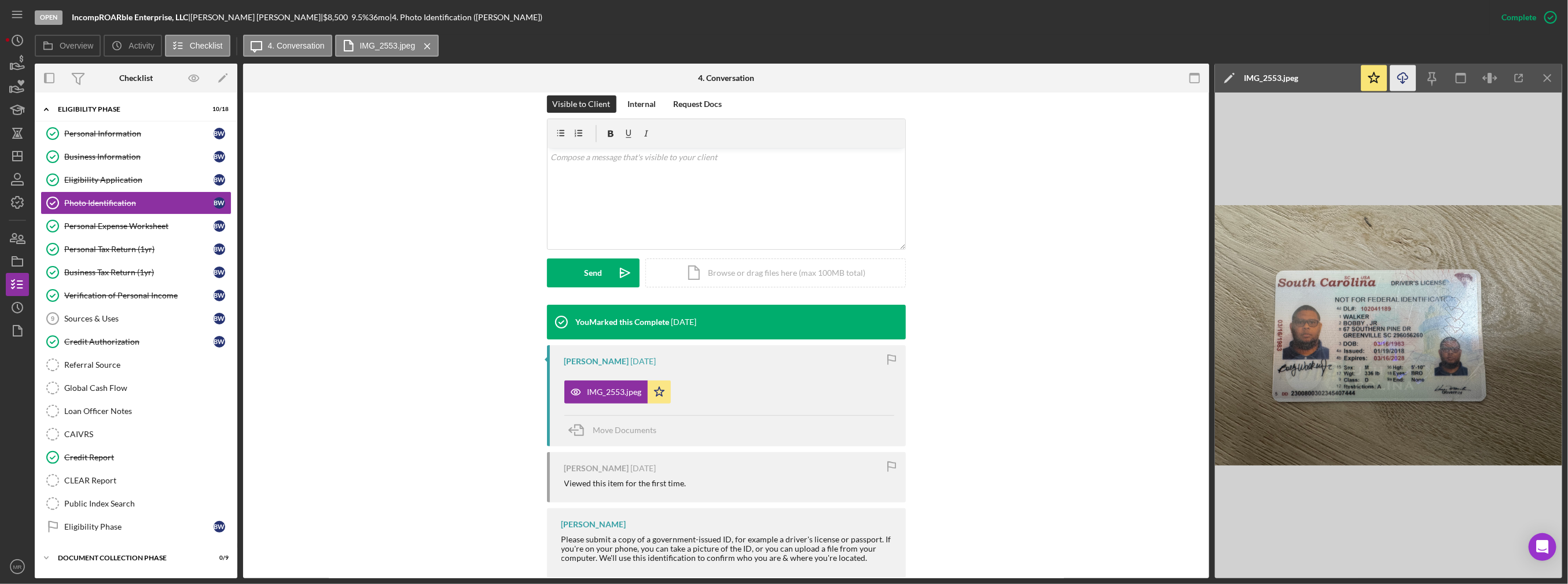
click at [1404, 78] on icon "button" at bounding box center [1403, 76] width 10 height 7
click at [155, 233] on link "Personal Expense Worksheet Personal Expense Worksheet B W" at bounding box center [135, 226] width 191 height 23
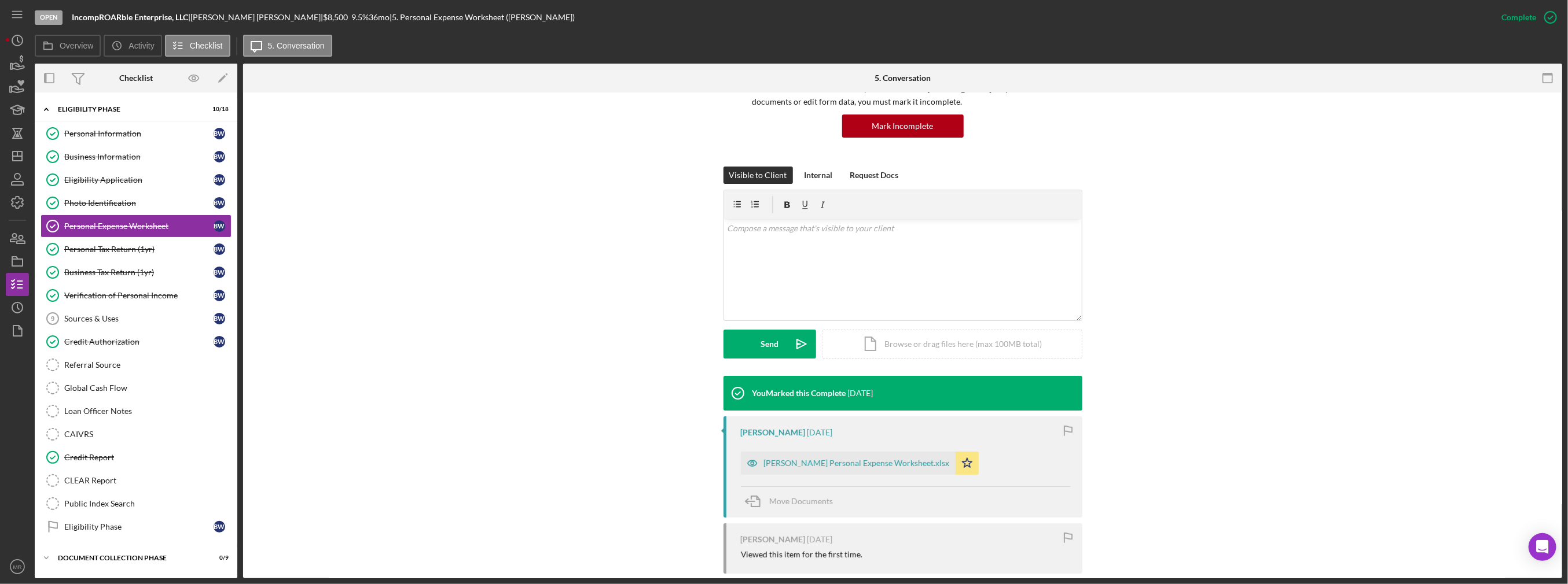
scroll to position [116, 0]
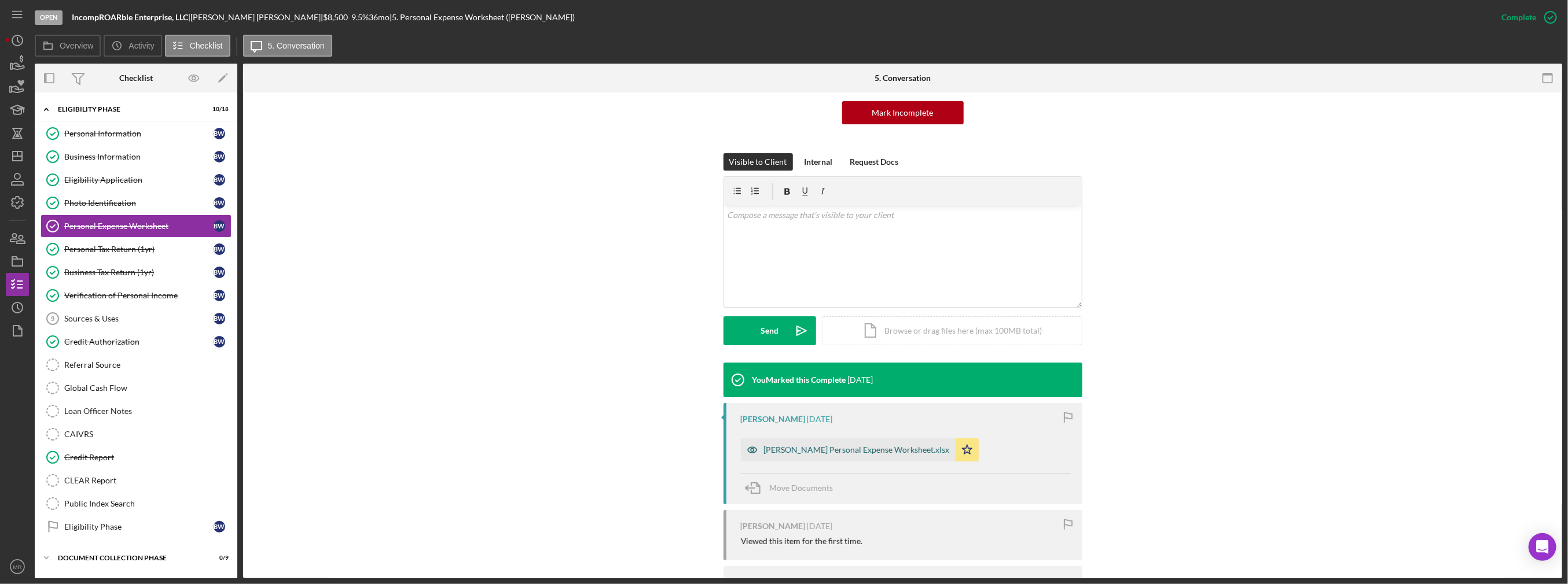
click at [793, 457] on div "[PERSON_NAME] Personal Expense Worksheet.xlsx" at bounding box center [848, 450] width 215 height 23
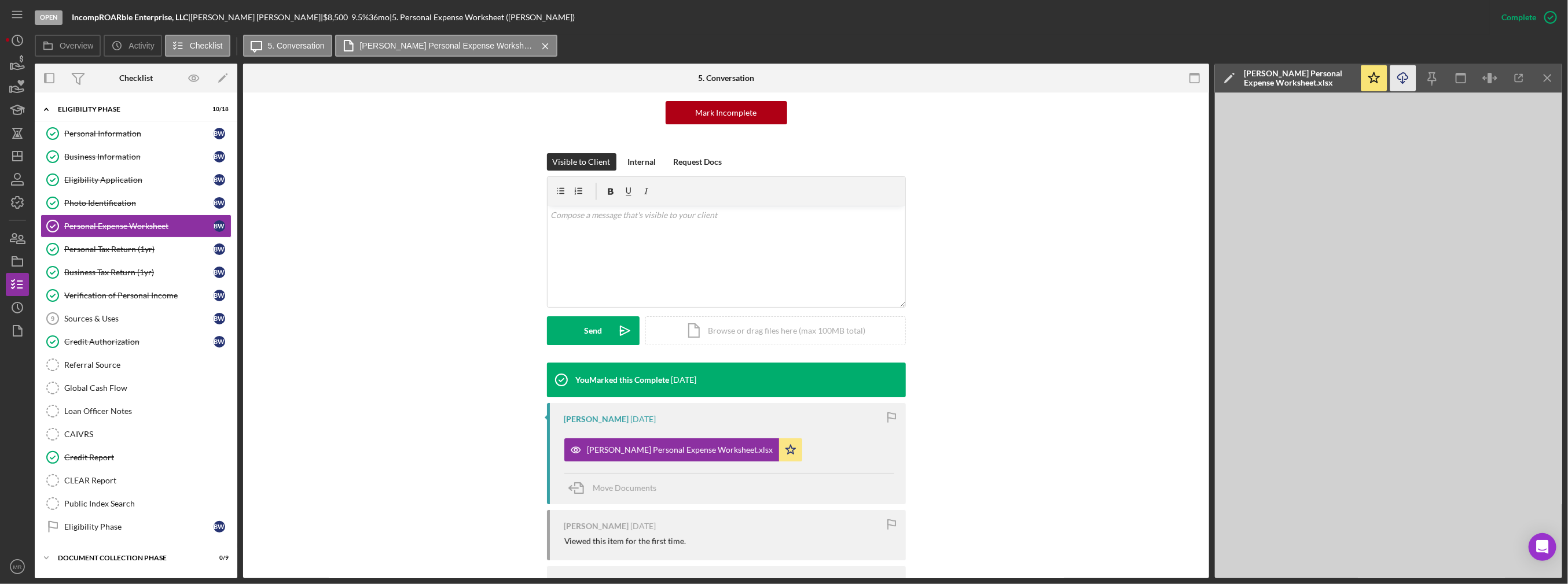
click at [1409, 71] on icon "Icon/Download" at bounding box center [1404, 78] width 26 height 26
click at [136, 247] on div "Personal Tax Return (1yr)" at bounding box center [139, 249] width 150 height 9
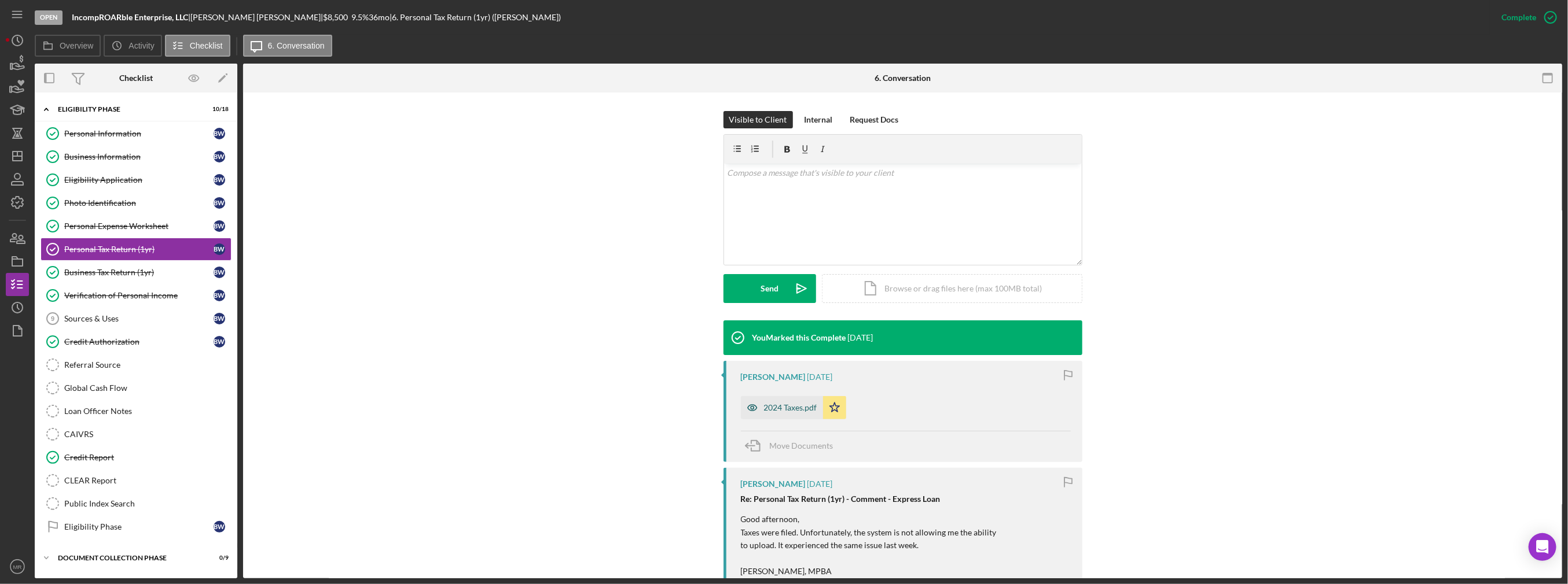
scroll to position [173, 0]
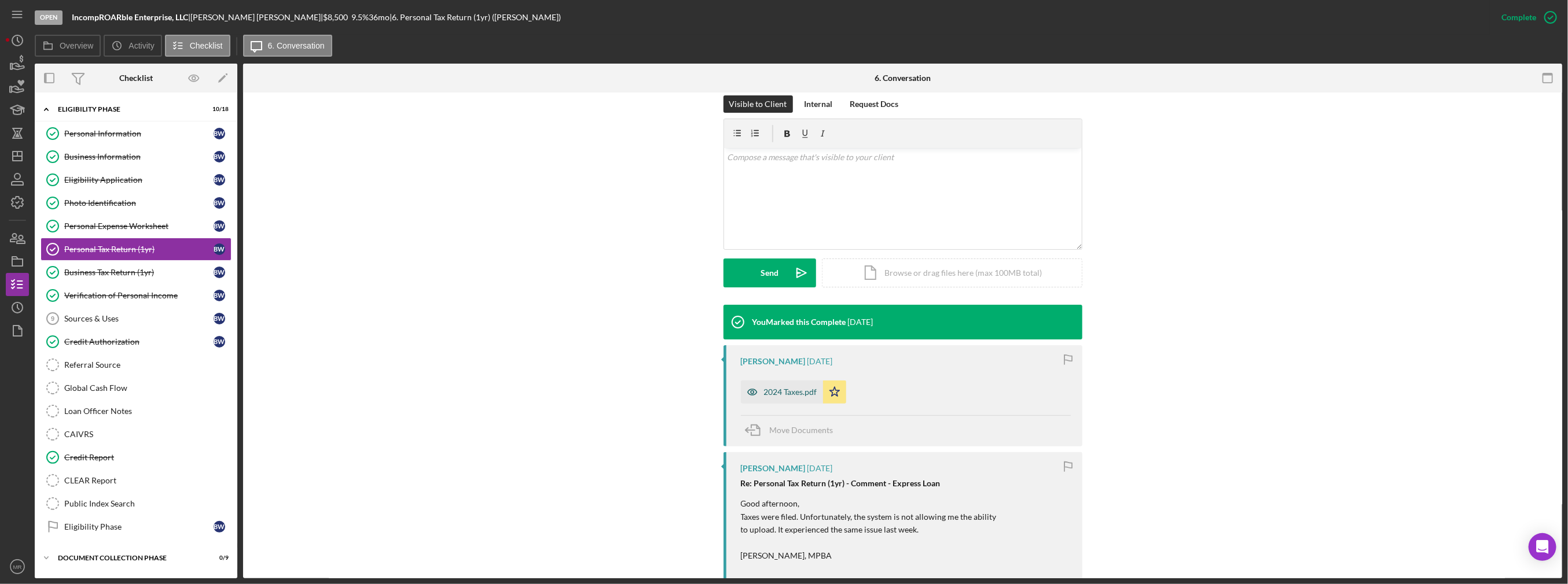
click at [766, 387] on div "2024 Taxes.pdf" at bounding box center [791, 392] width 53 height 9
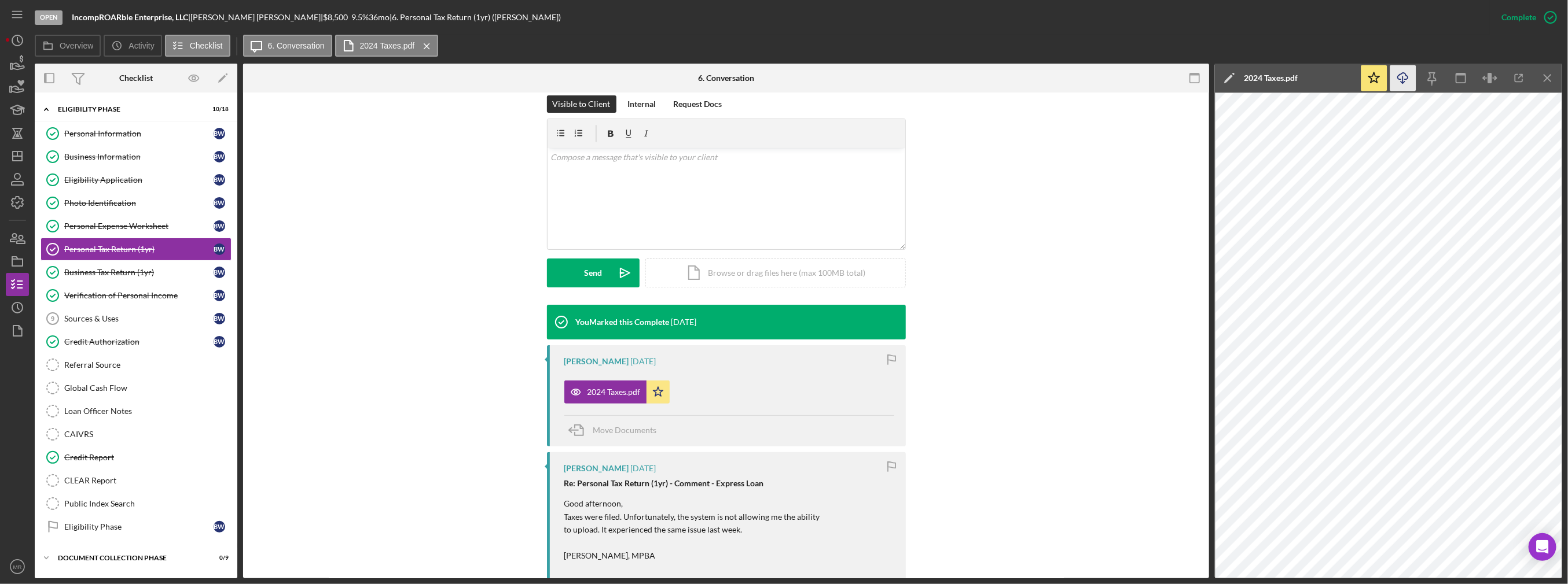
click at [1402, 69] on icon "Icon/Download" at bounding box center [1404, 78] width 26 height 26
click at [159, 275] on link "Business Tax Return (1yr) Business Tax Return (1yr) B W" at bounding box center [135, 273] width 191 height 23
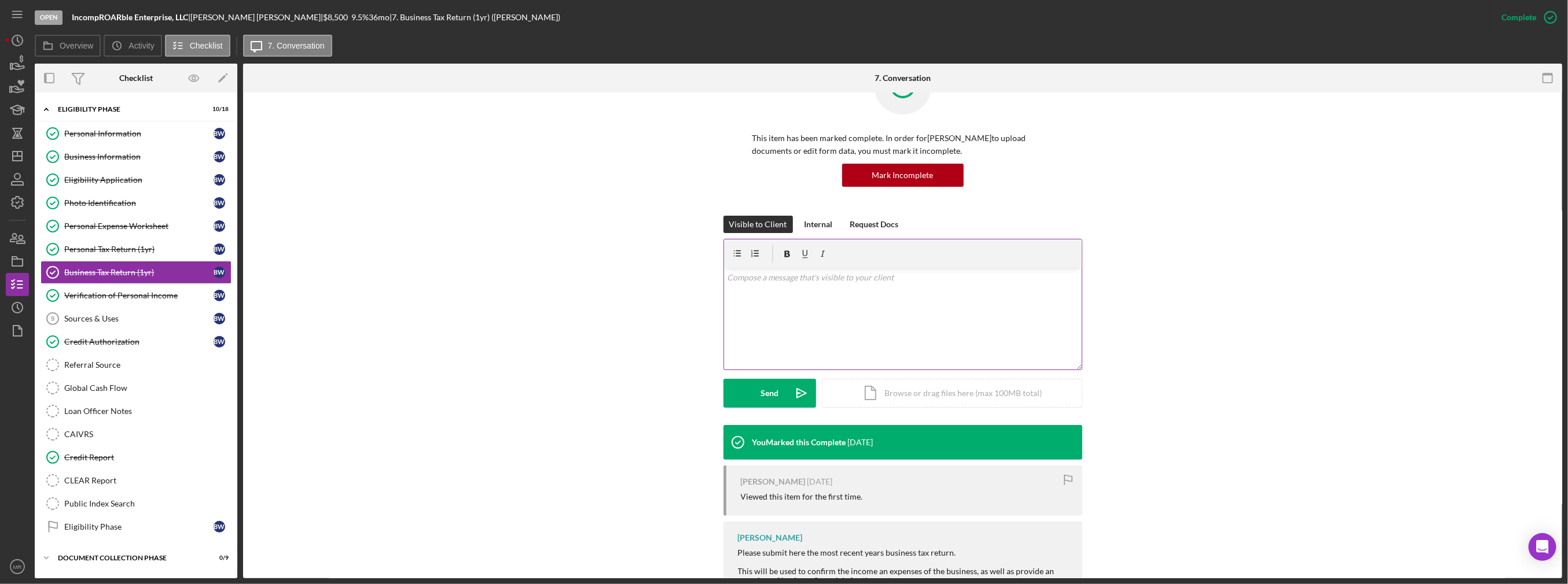
scroll to position [97, 0]
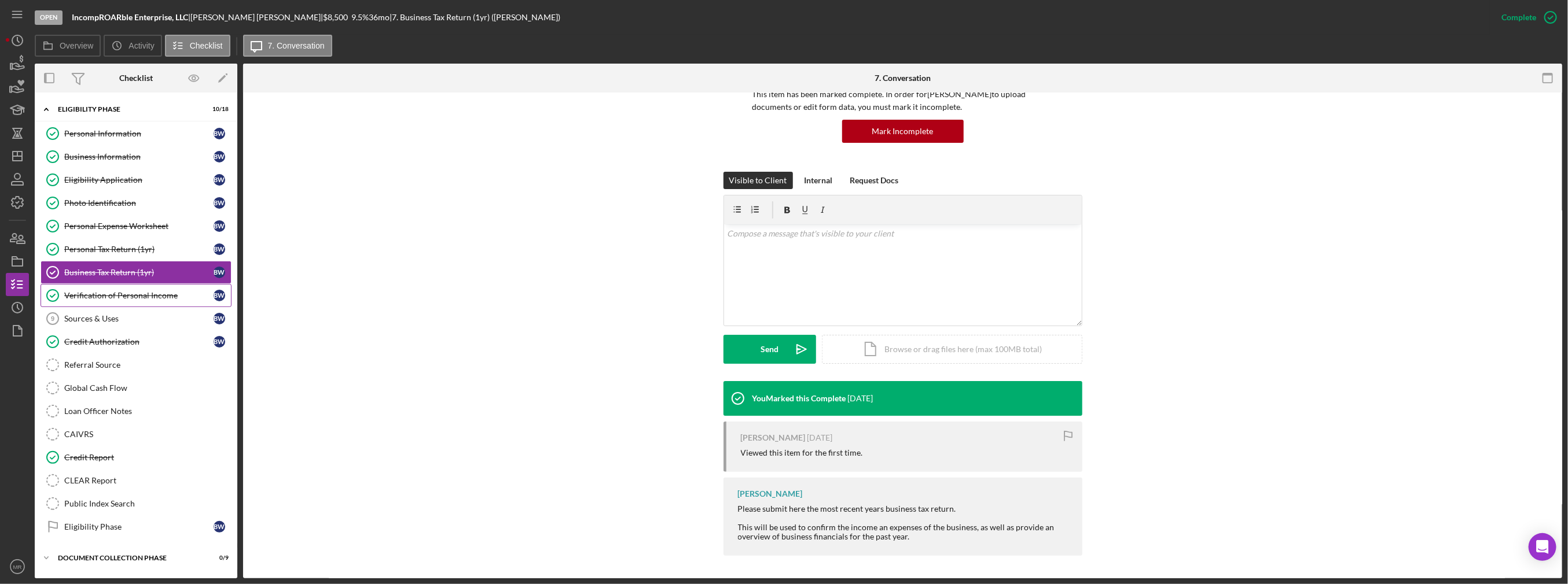
click at [157, 301] on link "Verification of Personal Income Verification of Personal Income B W" at bounding box center [135, 296] width 191 height 23
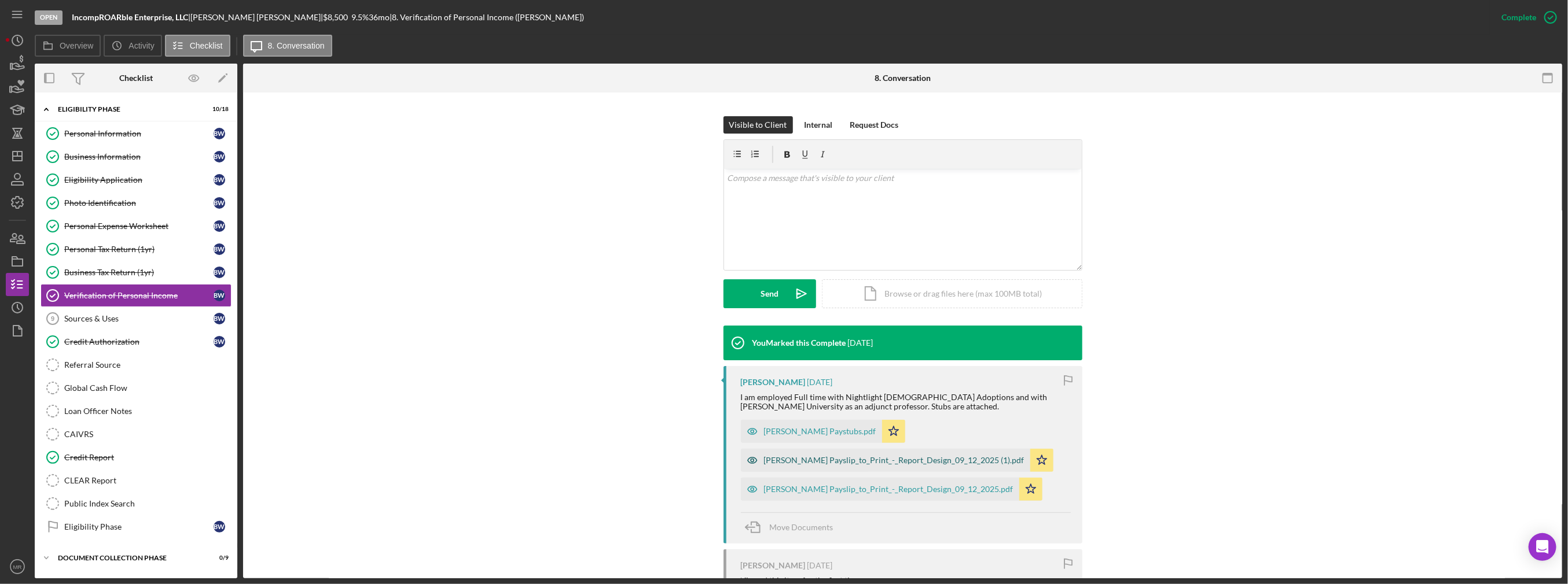
scroll to position [173, 0]
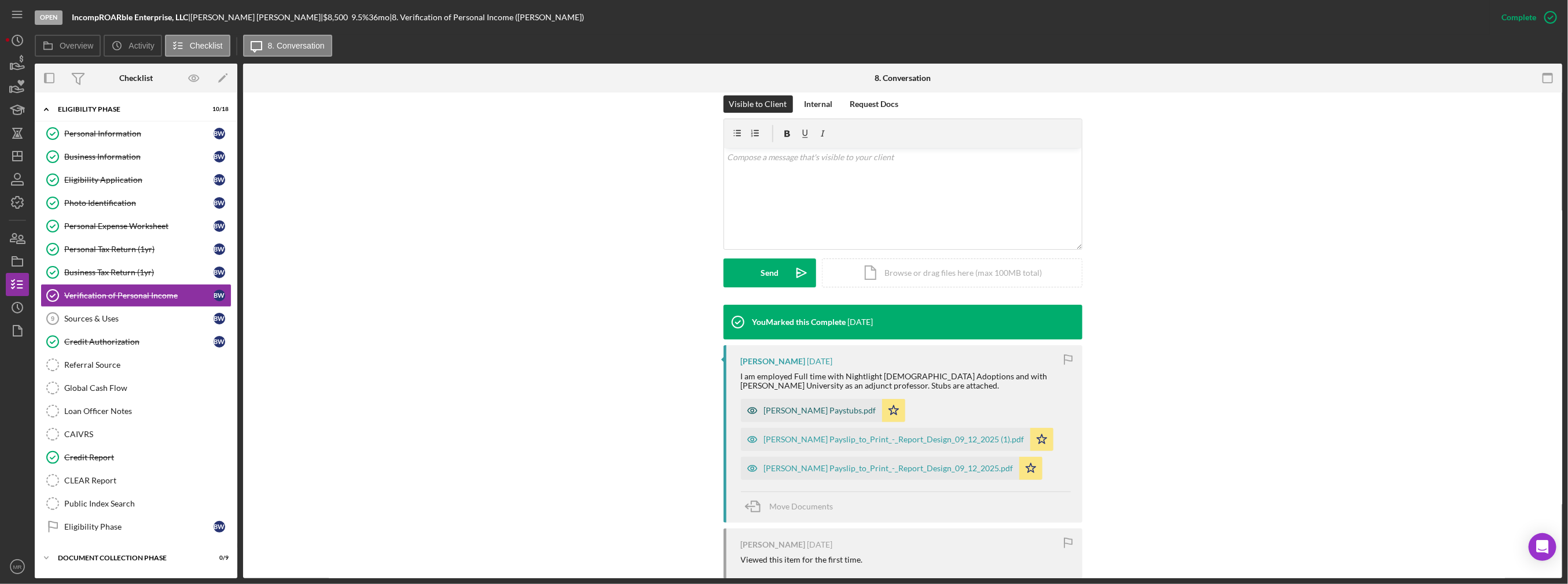
click at [790, 414] on div "[PERSON_NAME] Paystubs.pdf" at bounding box center [820, 411] width 112 height 9
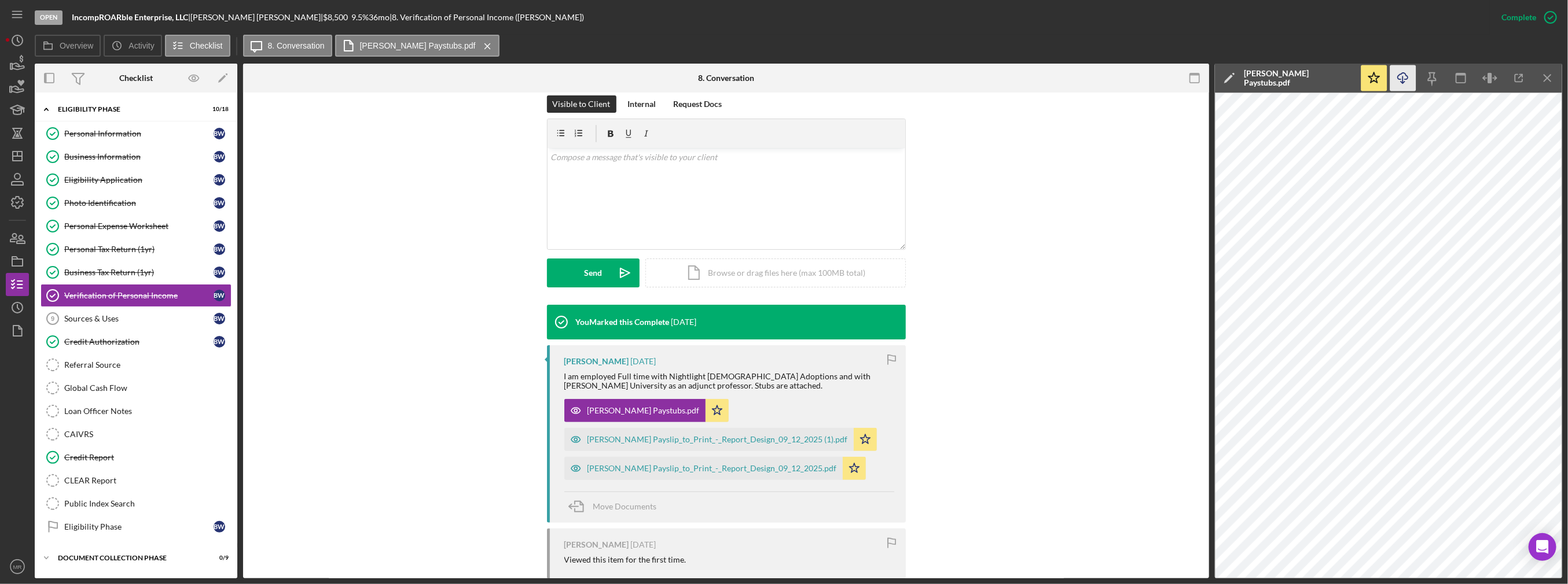
click at [1405, 76] on icon "Icon/Download" at bounding box center [1404, 78] width 26 height 26
click at [101, 334] on link "Credit Authorization Credit Authorization B W" at bounding box center [135, 342] width 191 height 23
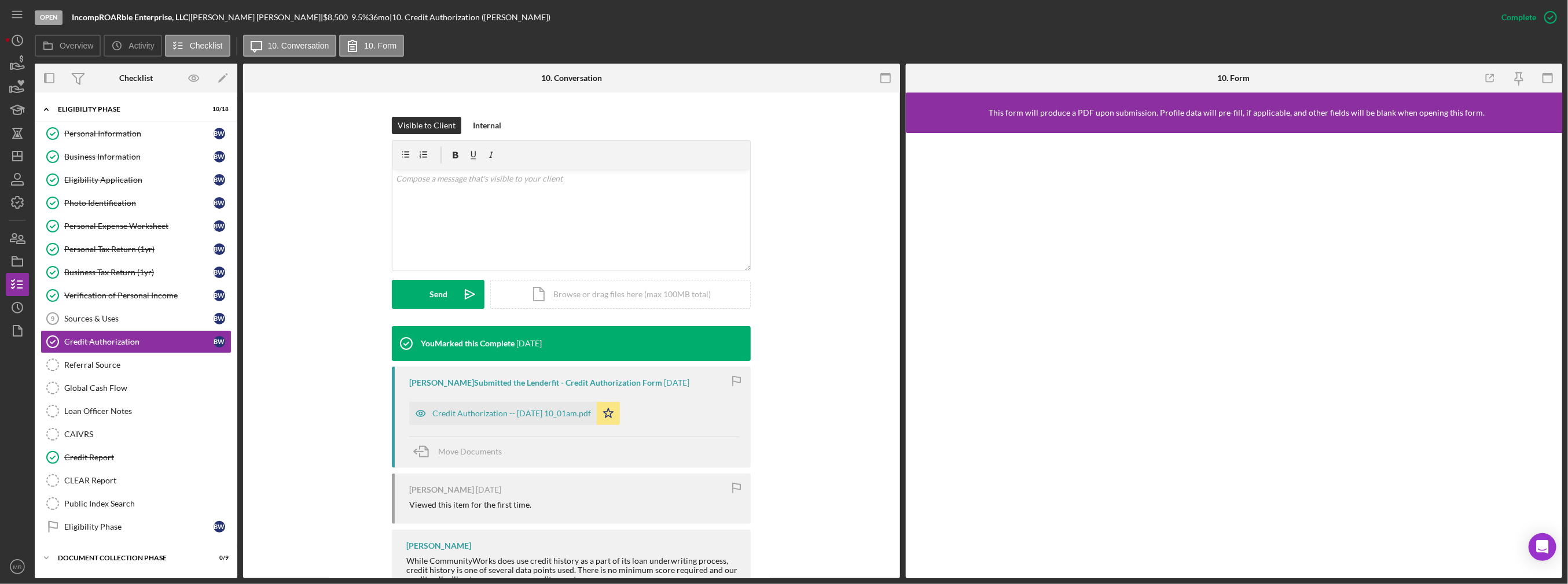
scroll to position [173, 0]
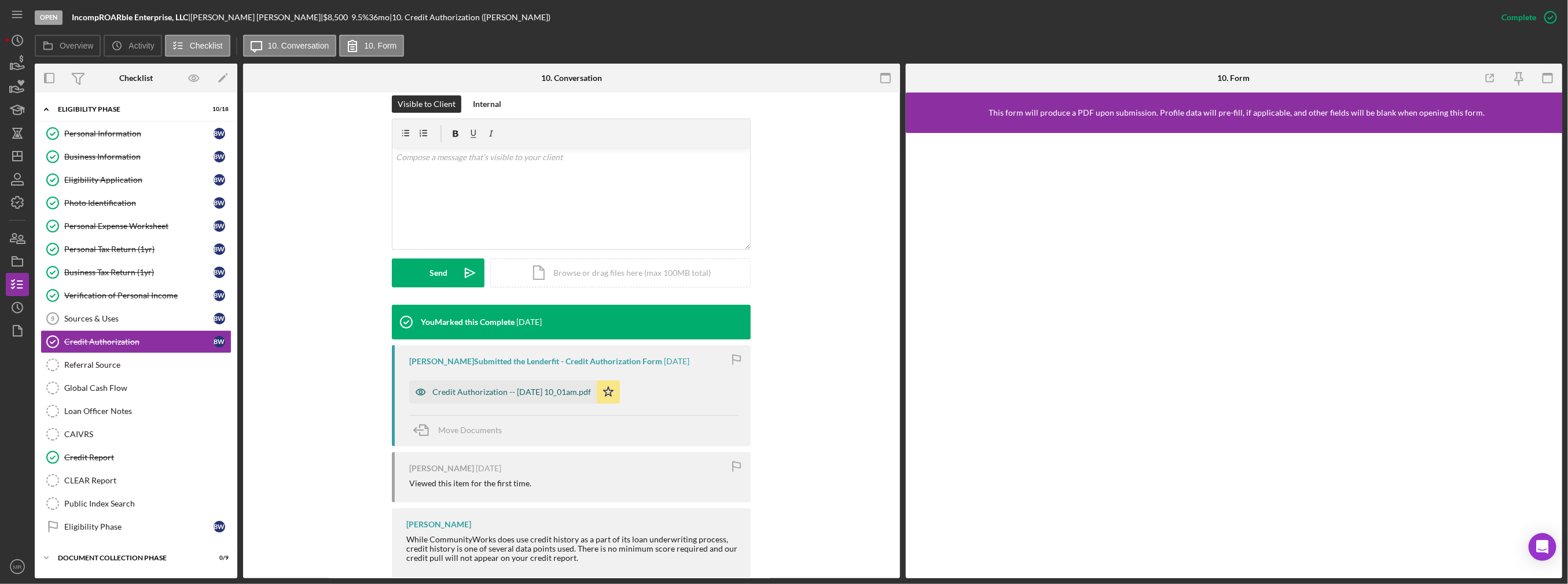
click at [512, 397] on div "Credit Authorization -- [DATE] 10_01am.pdf" at bounding box center [502, 392] width 188 height 23
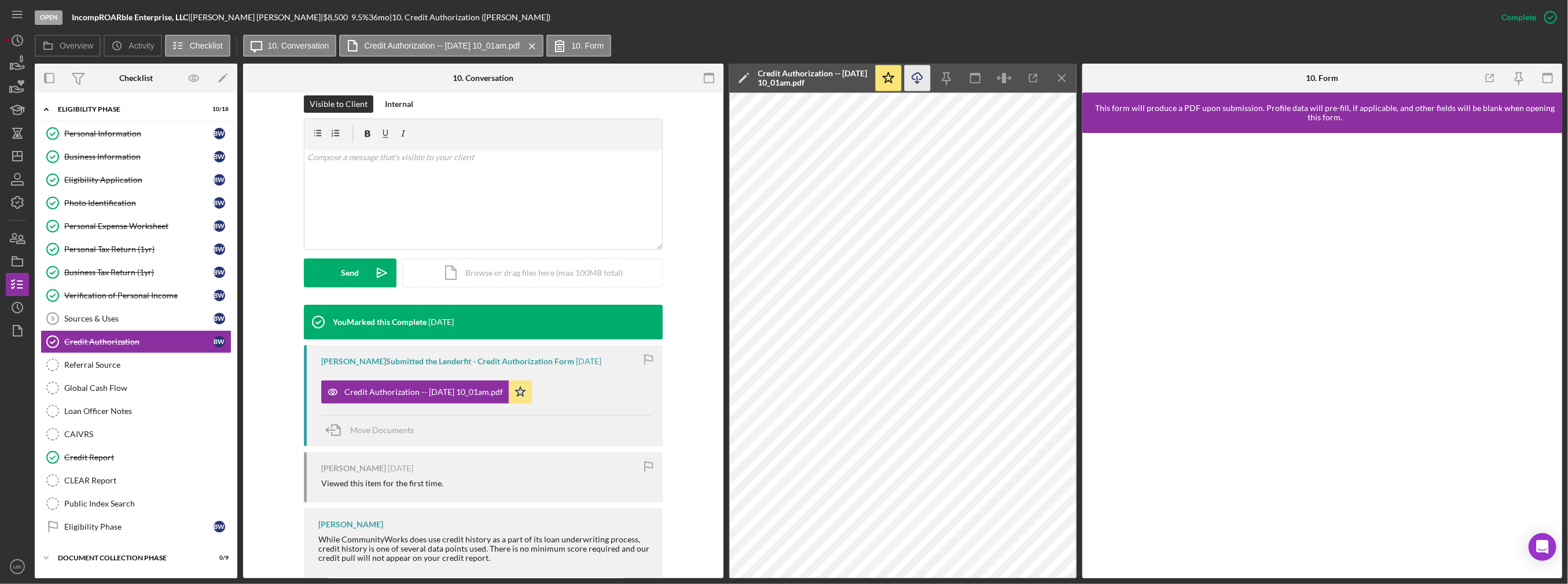
click at [911, 76] on icon "Icon/Download" at bounding box center [917, 78] width 26 height 26
click at [21, 235] on icon "button" at bounding box center [21, 240] width 8 height 8
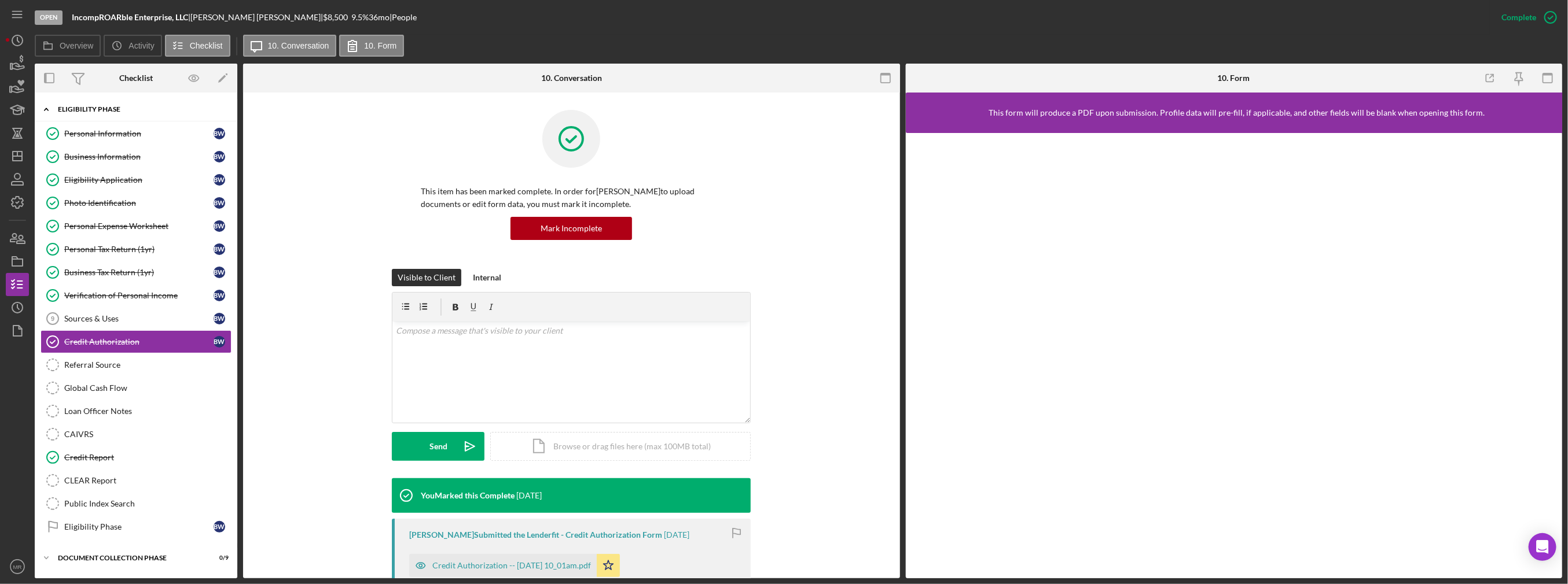
scroll to position [3, 0]
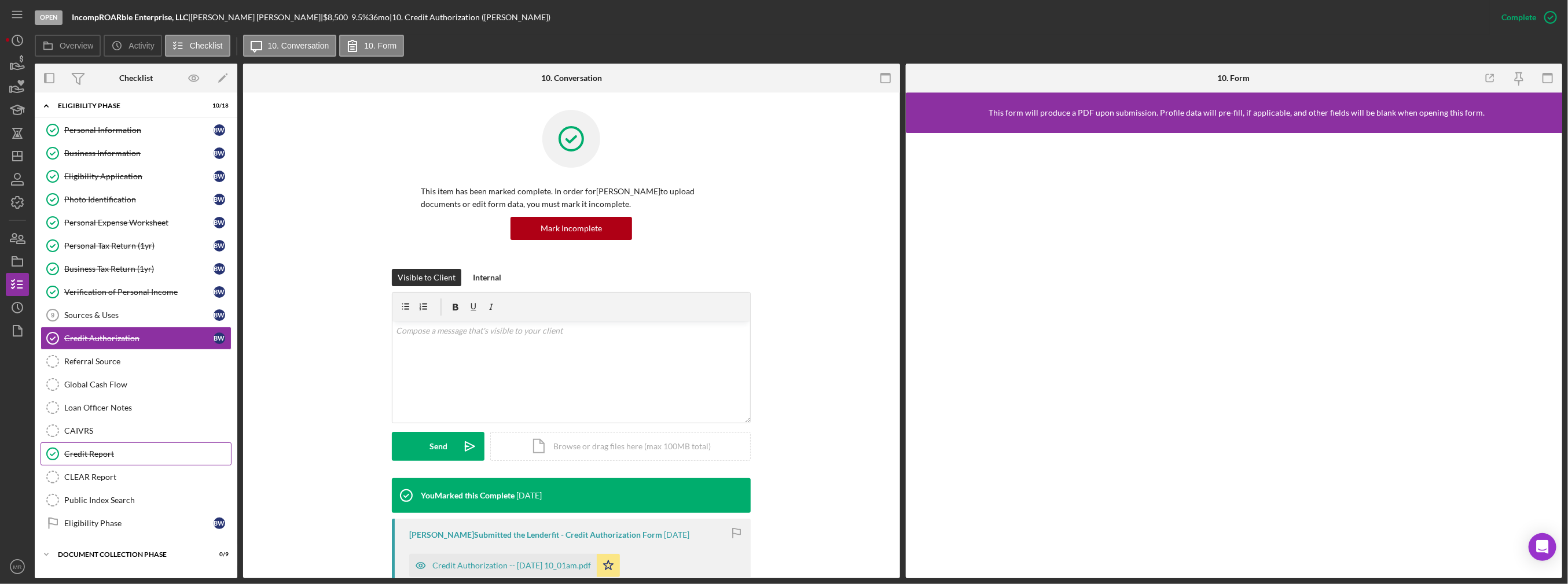
click at [101, 449] on div "Credit Report" at bounding box center [148, 453] width 167 height 9
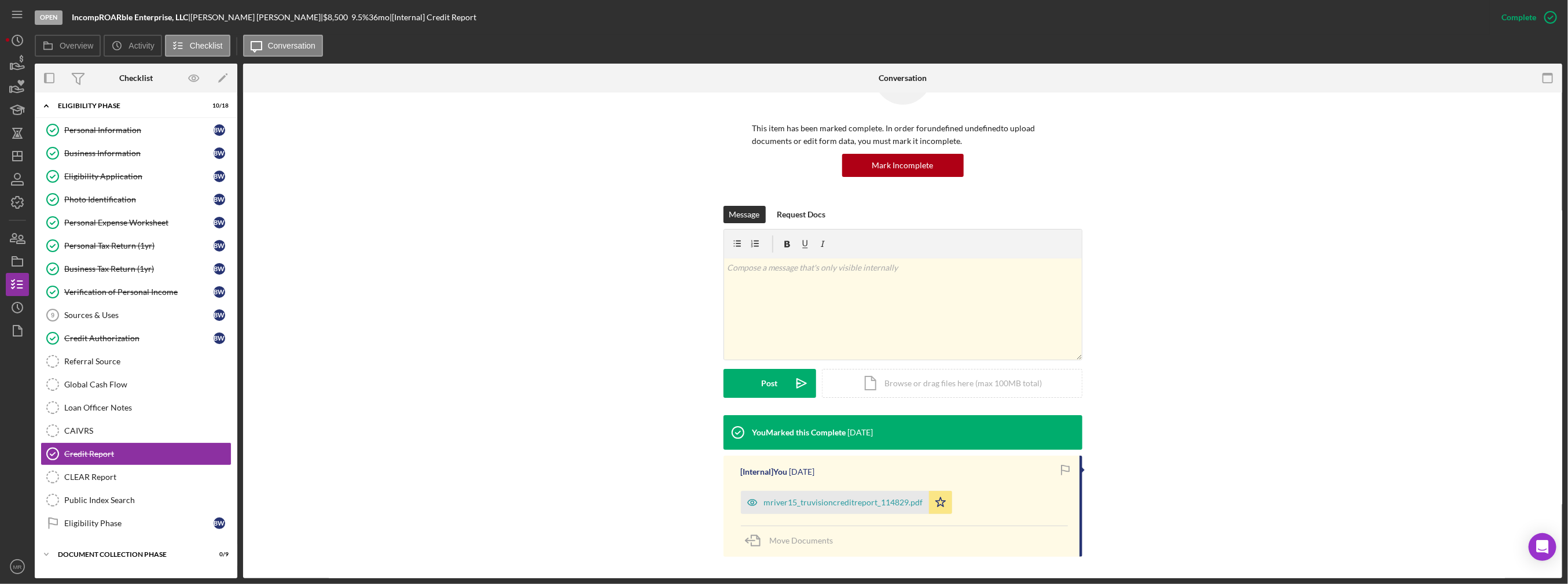
scroll to position [64, 0]
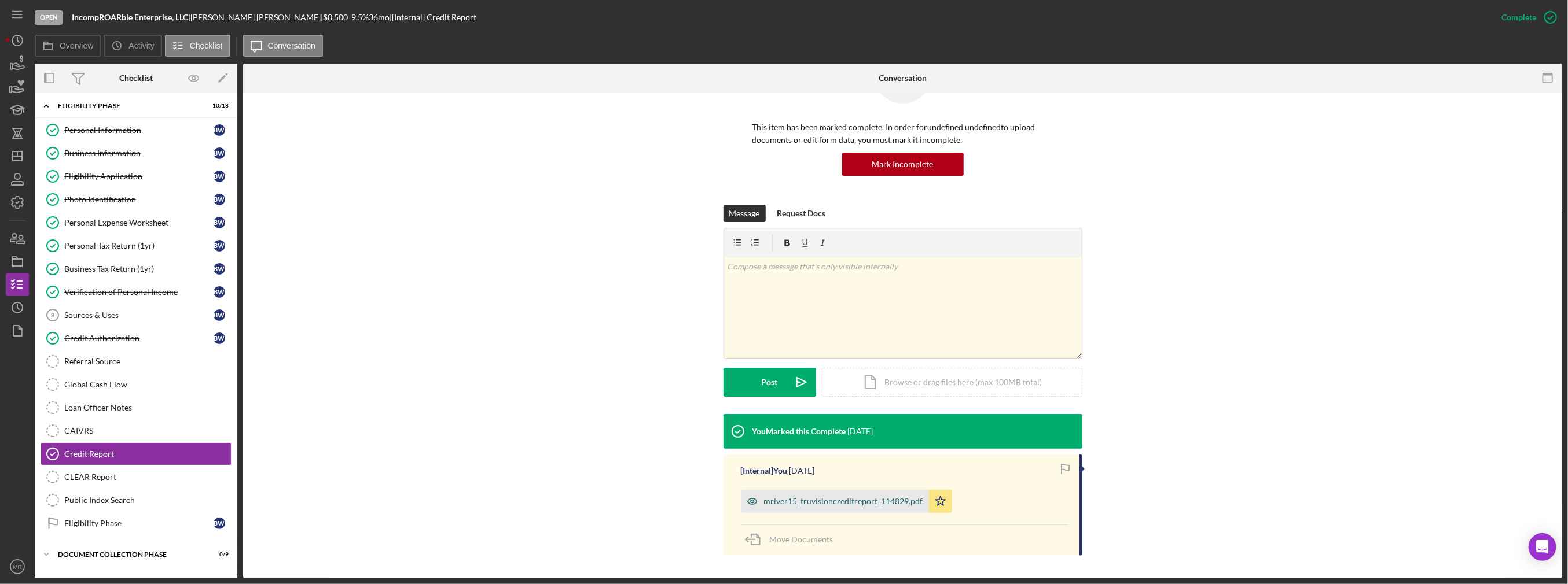
click at [791, 502] on div "mriver15_truvisioncreditreport_114829.pdf" at bounding box center [843, 501] width 159 height 9
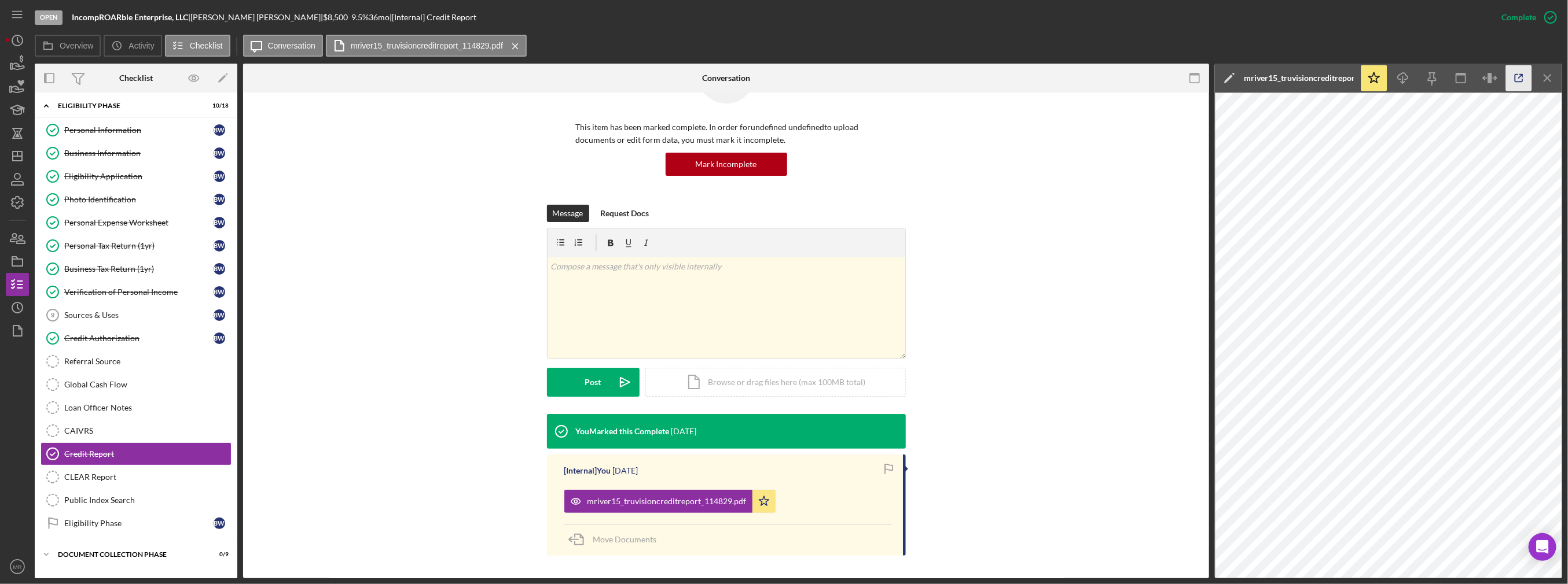
click at [1522, 81] on icon "button" at bounding box center [1518, 78] width 7 height 7
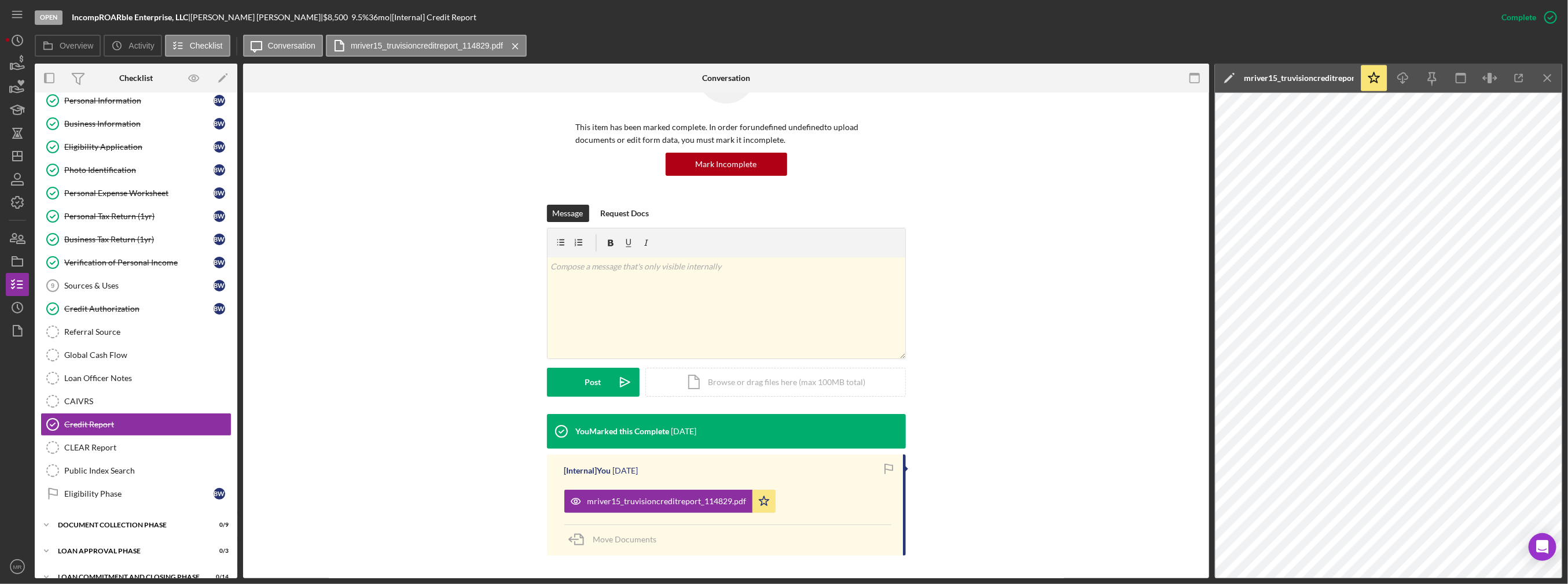
scroll to position [45, 0]
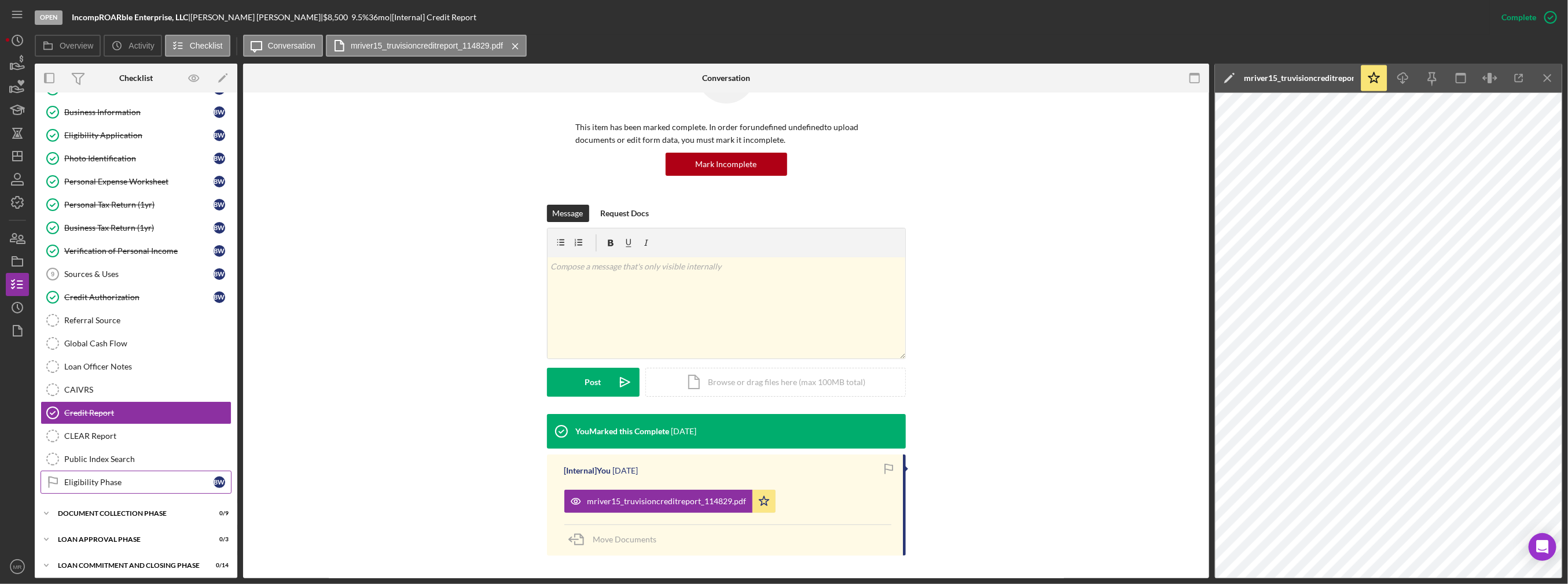
click at [92, 478] on div "Eligibility Phase" at bounding box center [139, 482] width 150 height 9
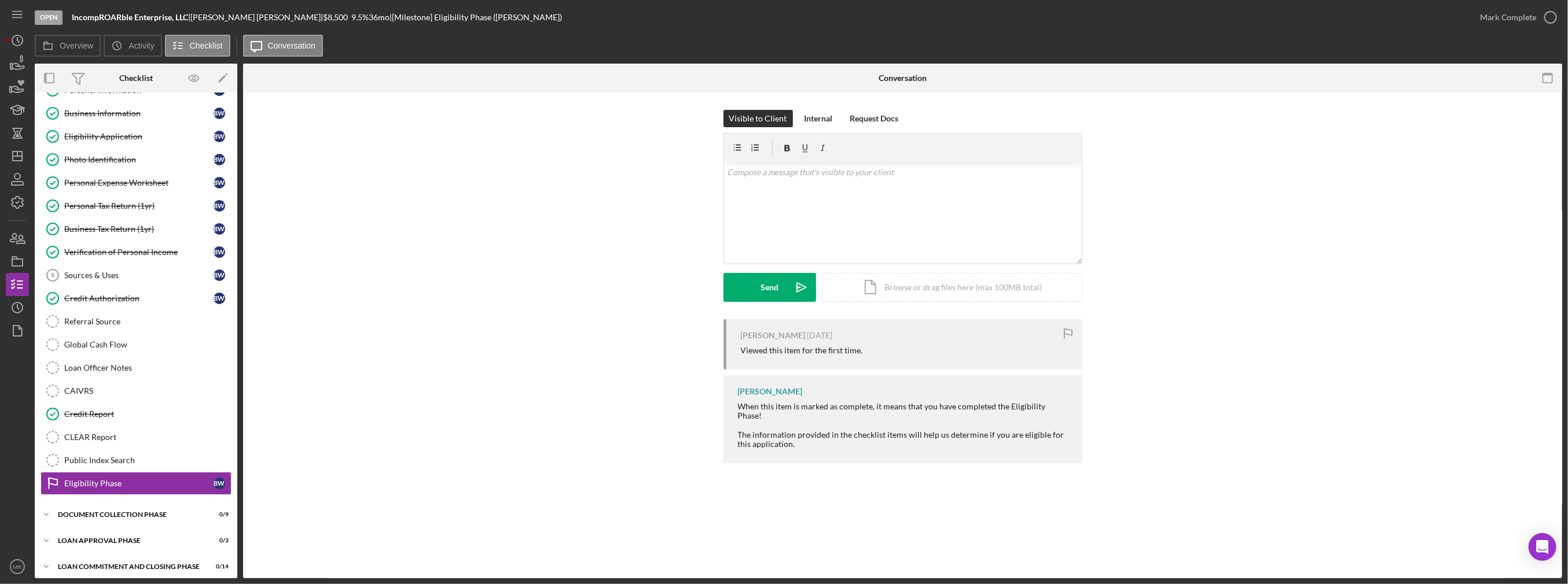
scroll to position [45, 0]
click at [760, 213] on div "v Color teal Color pink Remove color Add row above Add row below Add column bef…" at bounding box center [902, 213] width 358 height 102
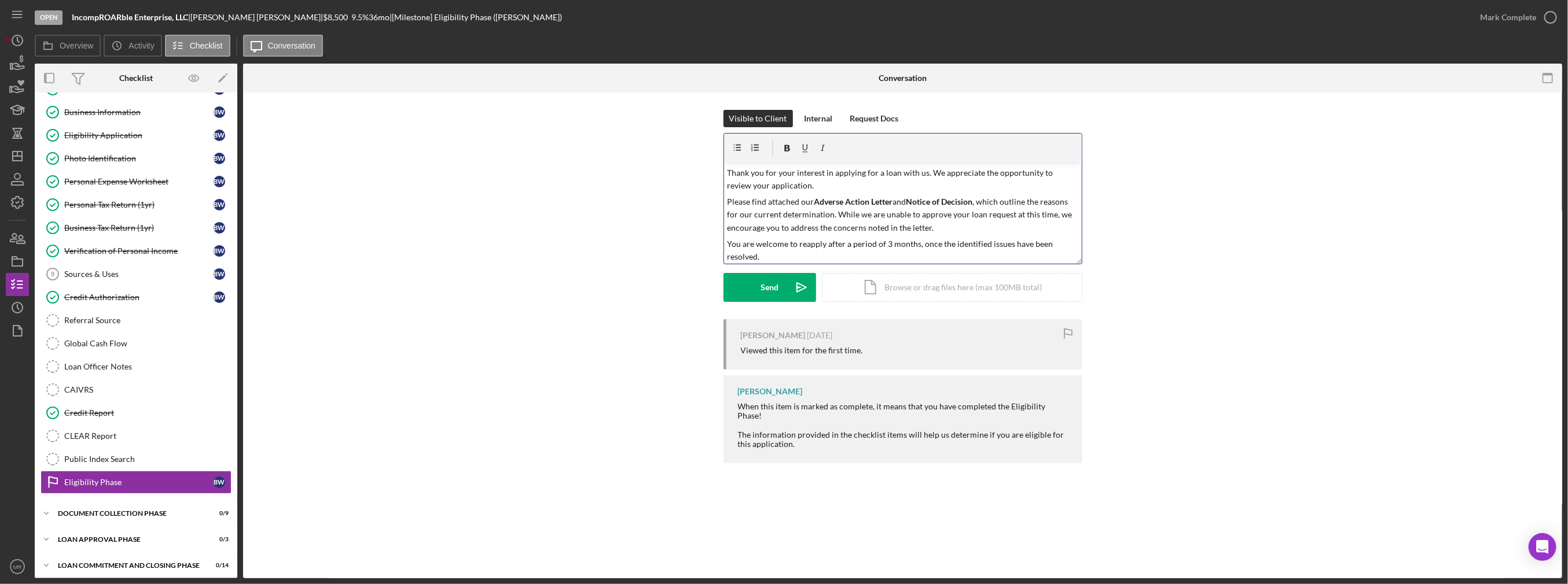
scroll to position [0, 0]
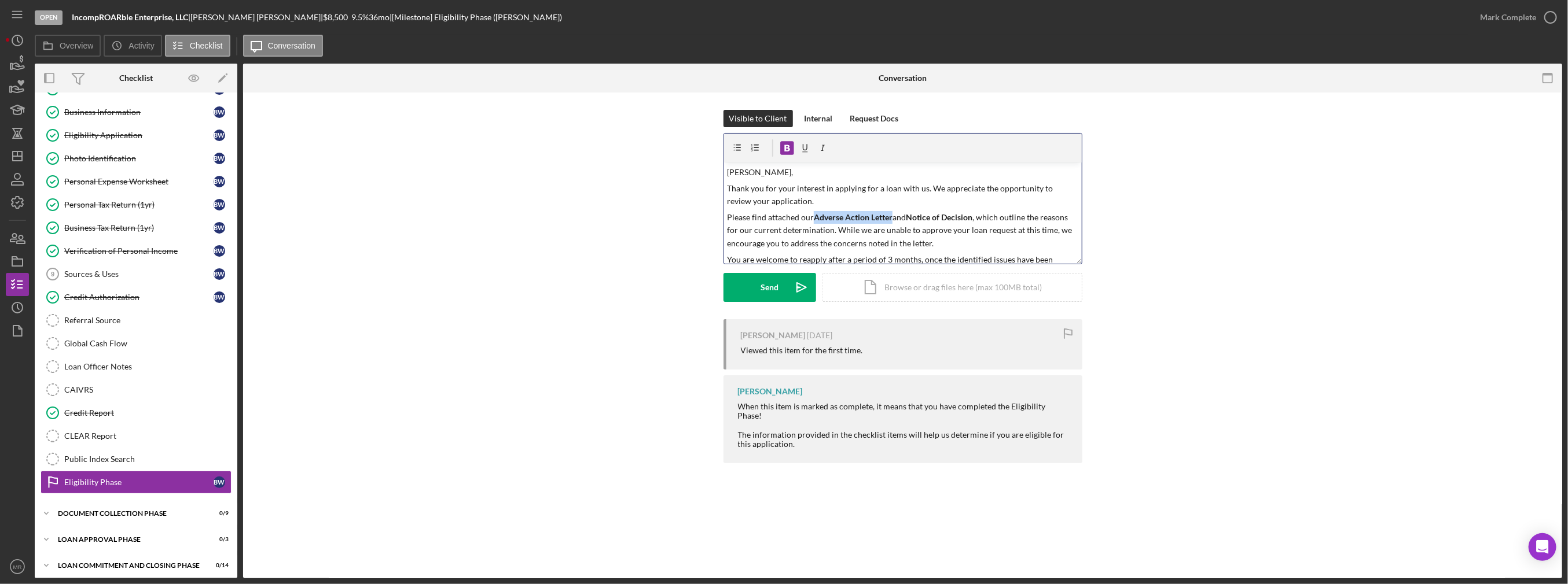
drag, startPoint x: 815, startPoint y: 218, endPoint x: 893, endPoint y: 216, distance: 78.0
click at [893, 216] on p "Please find attached our Adverse Action Letter and Notice of Decision , which o…" at bounding box center [902, 230] width 351 height 39
drag, startPoint x: 893, startPoint y: 216, endPoint x: 877, endPoint y: 217, distance: 16.0
click at [877, 217] on strong "Adverse Action Letter" at bounding box center [853, 217] width 78 height 10
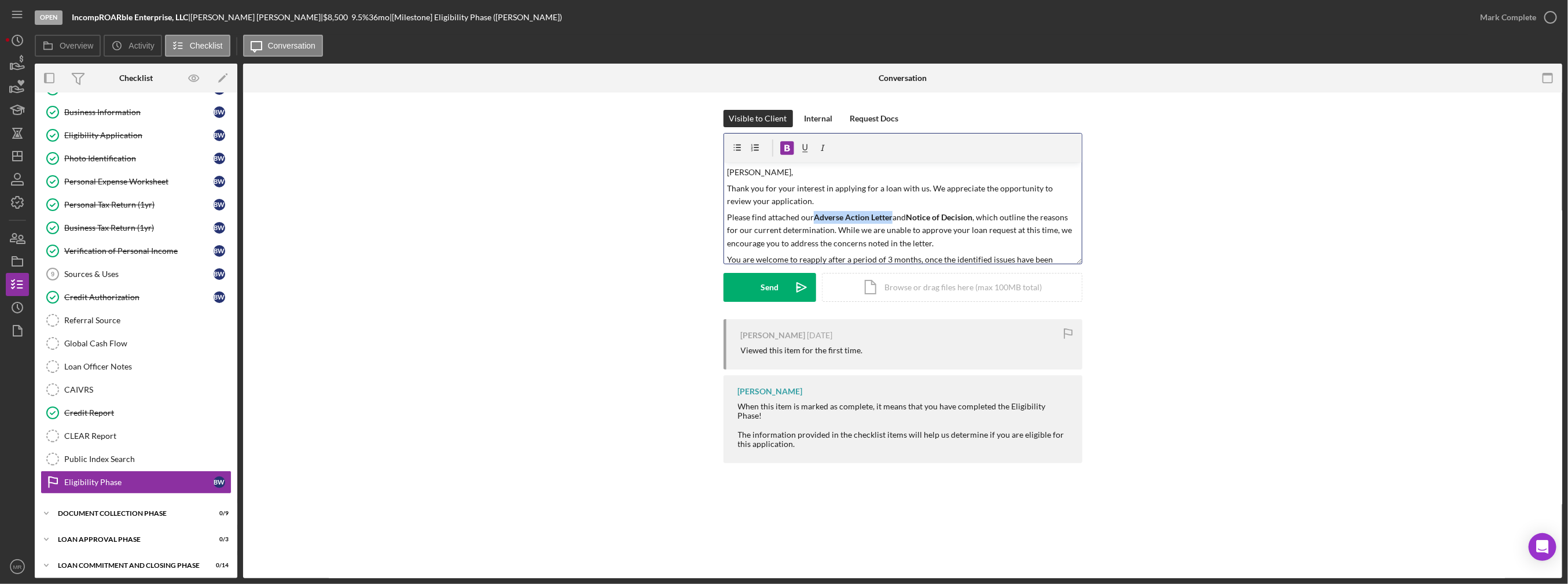
click at [877, 217] on strong "Adverse Action Letter" at bounding box center [853, 217] width 78 height 10
drag, startPoint x: 877, startPoint y: 217, endPoint x: 857, endPoint y: 213, distance: 20.4
click at [857, 213] on strong "Adverse Action Letter" at bounding box center [853, 217] width 78 height 10
click at [782, 147] on icon "button" at bounding box center [787, 149] width 26 height 26
drag, startPoint x: 909, startPoint y: 219, endPoint x: 972, endPoint y: 218, distance: 63.0
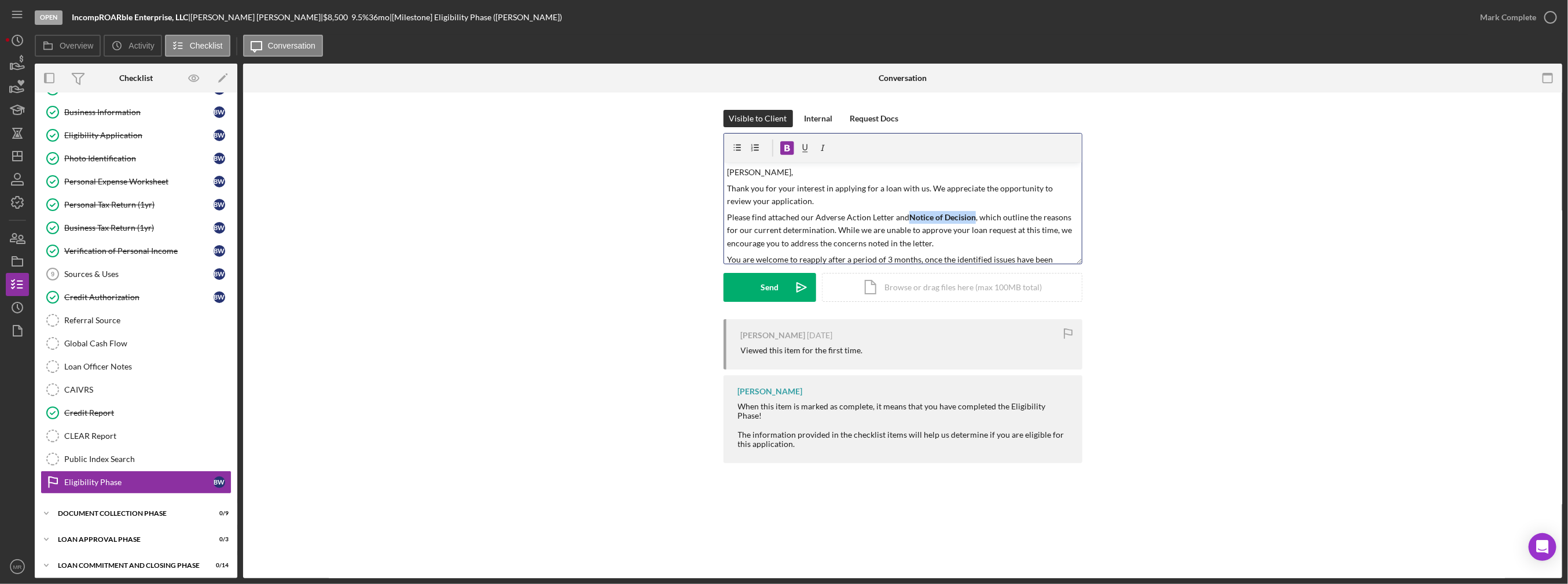
click at [972, 218] on strong "Notice of Decision" at bounding box center [942, 217] width 67 height 10
click at [787, 150] on icon "button" at bounding box center [787, 149] width 26 height 26
click at [930, 229] on p "Please find attached our Adverse Action Letter and Notice of Decision, which ou…" at bounding box center [902, 230] width 351 height 39
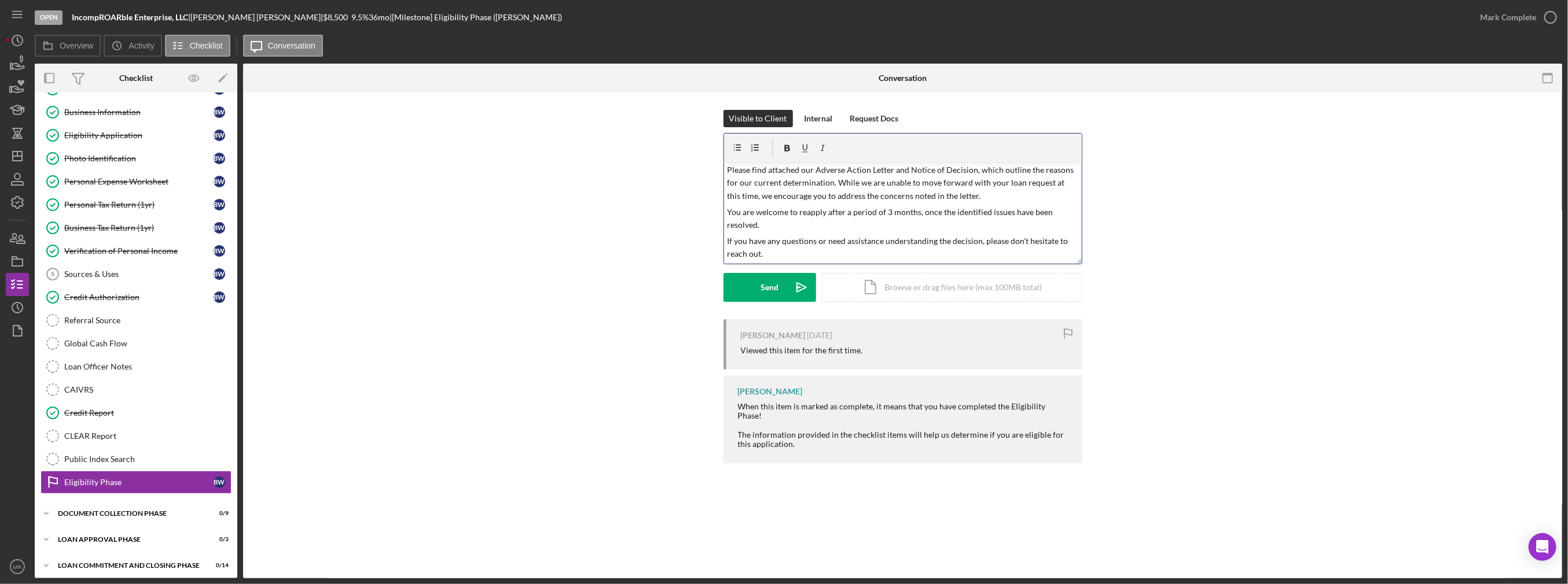
click at [771, 254] on p "If you have any questions or need assistance understanding the decision, please…" at bounding box center [902, 248] width 351 height 26
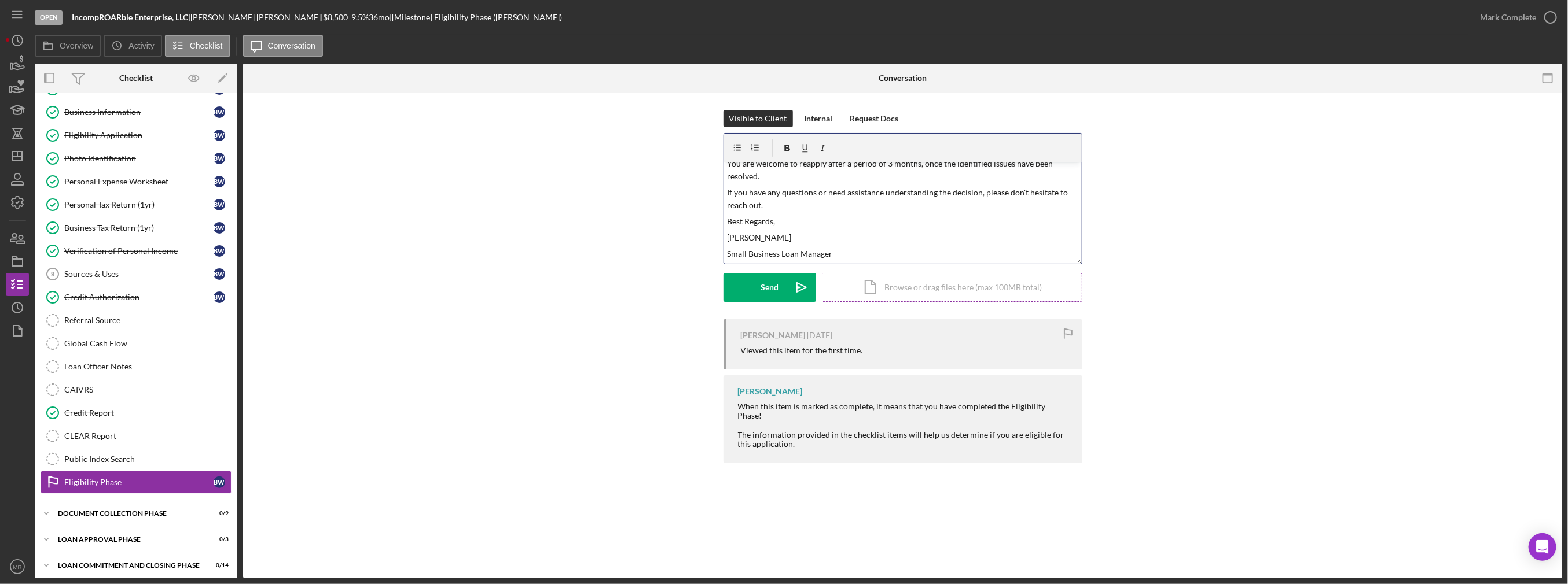
click at [891, 298] on div "Icon/Document Browse or drag files here (max 100MB total) Tap to choose files o…" at bounding box center [952, 287] width 260 height 29
click at [774, 290] on div "Send" at bounding box center [769, 287] width 18 height 29
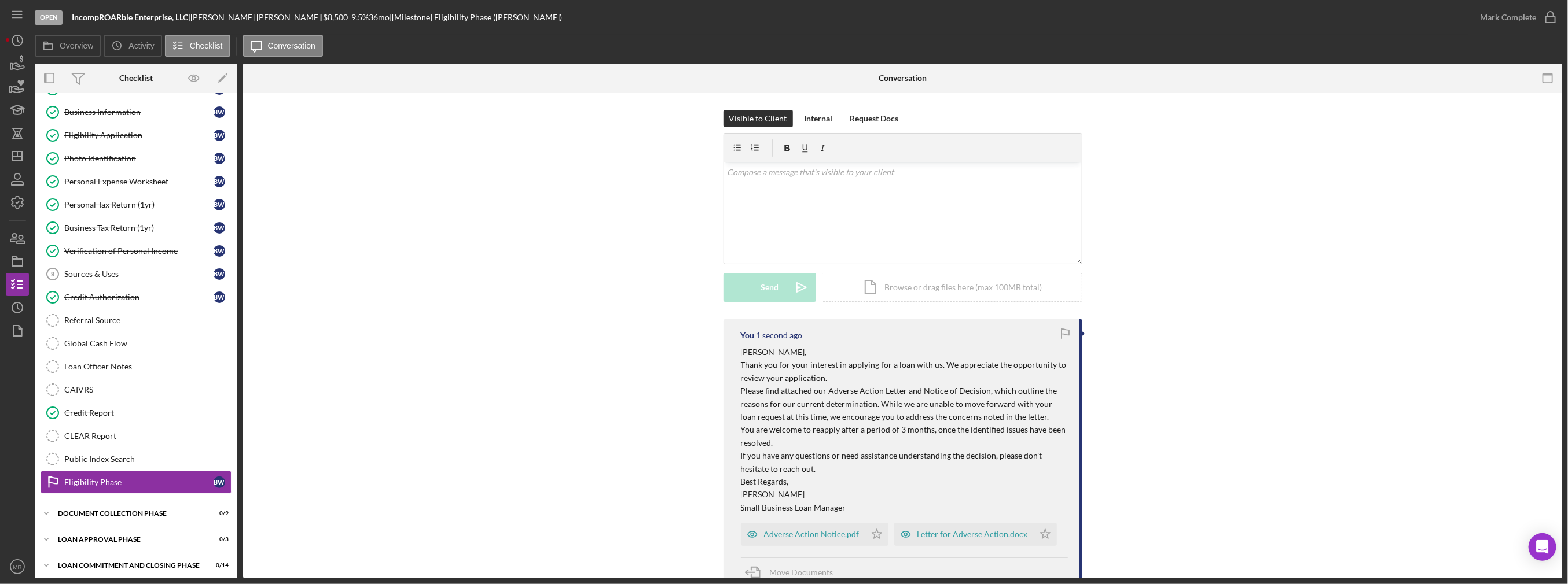
scroll to position [58, 0]
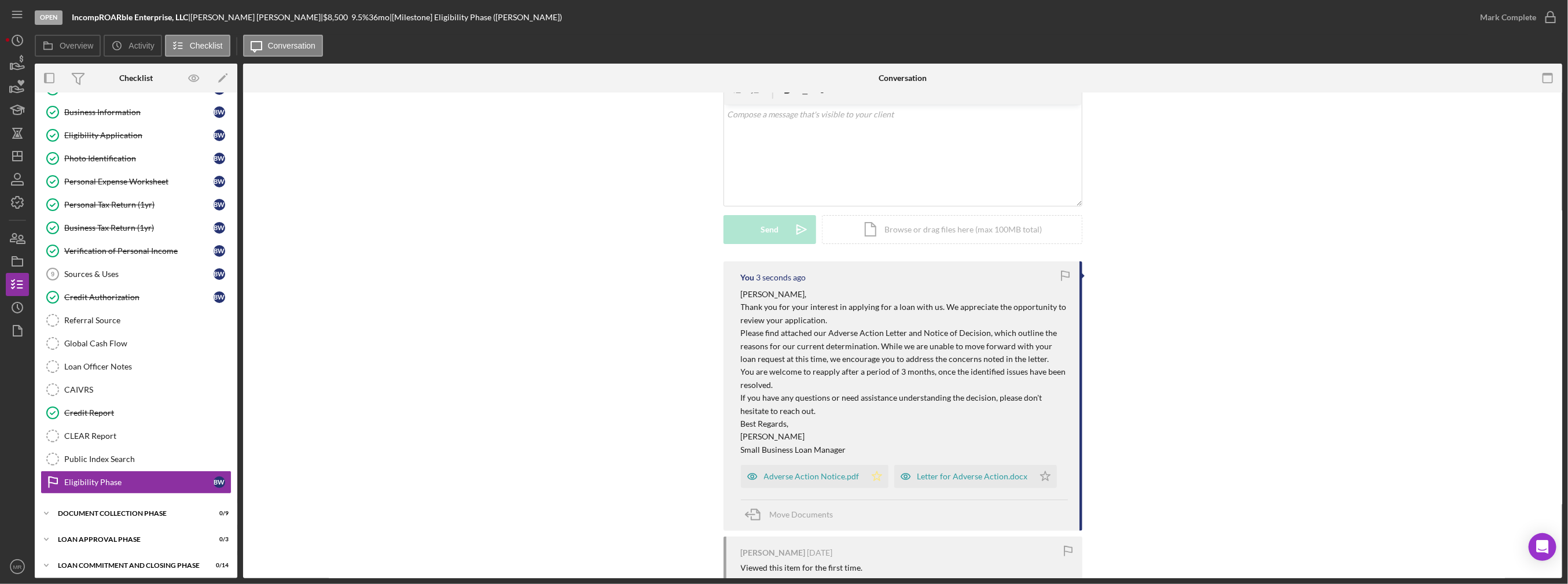
click at [865, 474] on icon "Icon/Star" at bounding box center [877, 477] width 23 height 23
click at [1037, 472] on icon "Icon/Star" at bounding box center [1045, 477] width 23 height 23
click at [17, 262] on icon "button" at bounding box center [17, 261] width 29 height 29
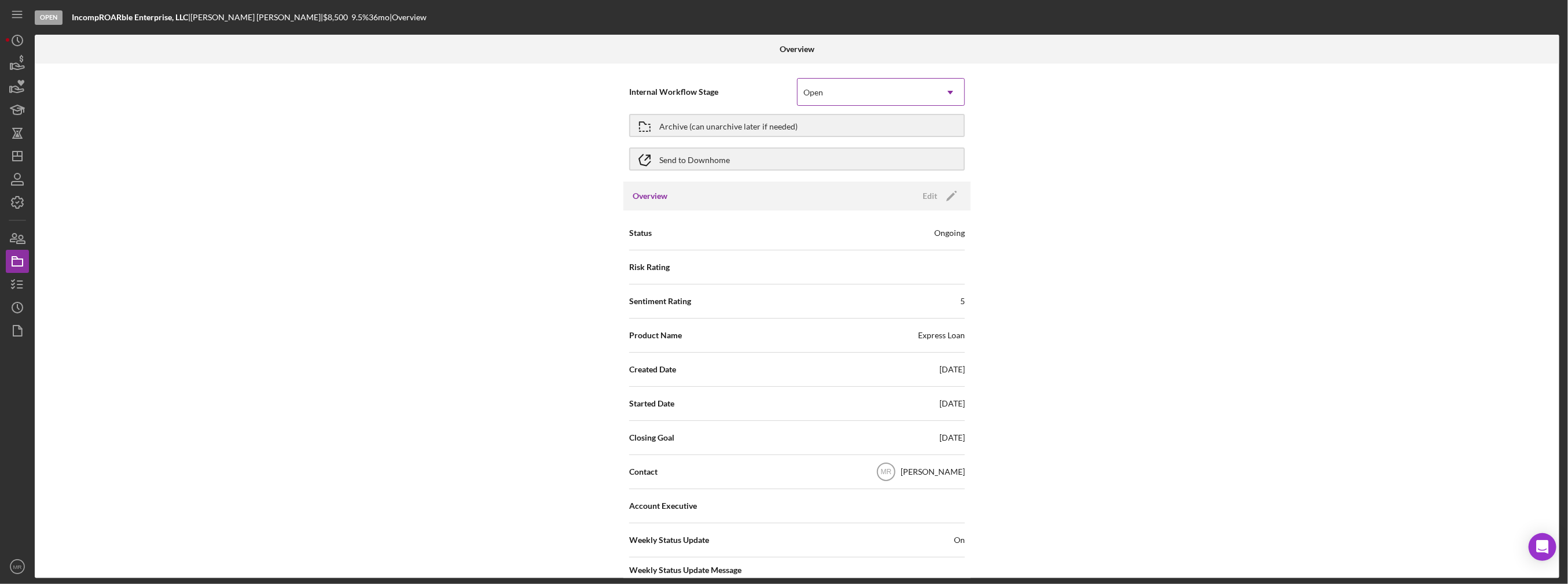
click at [844, 96] on div "Open" at bounding box center [867, 93] width 139 height 26
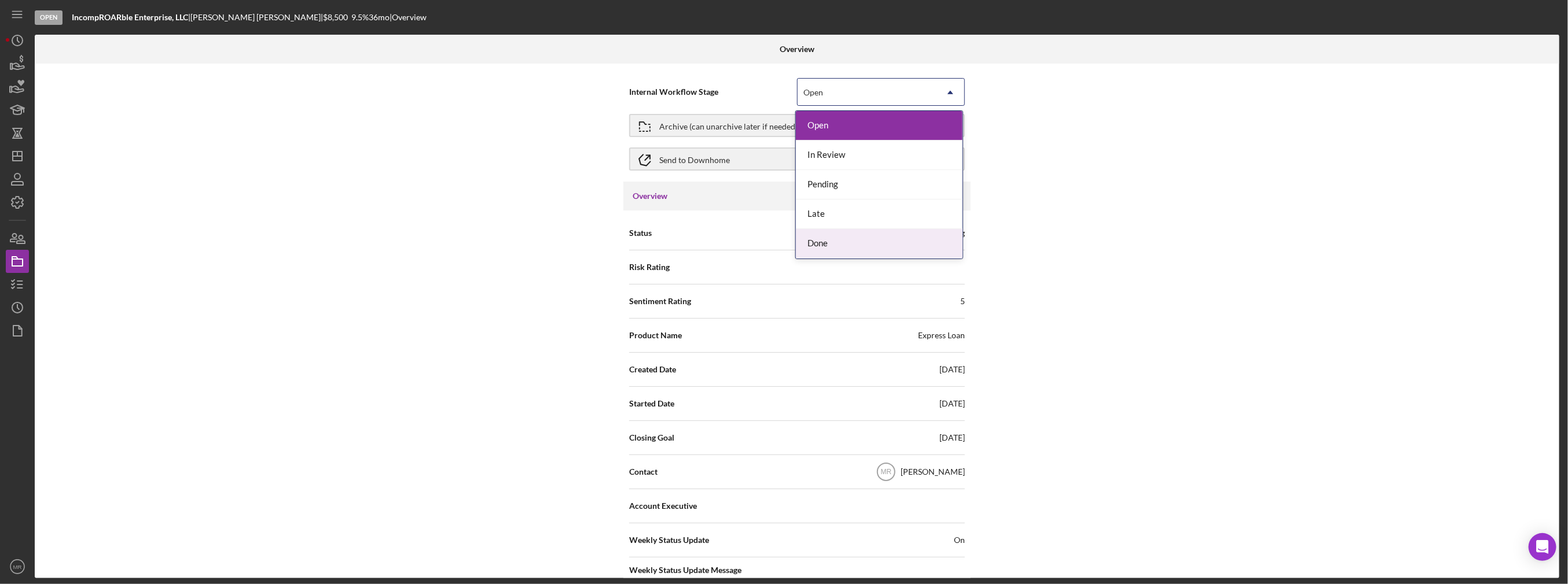
click at [835, 240] on div "Done" at bounding box center [879, 244] width 167 height 30
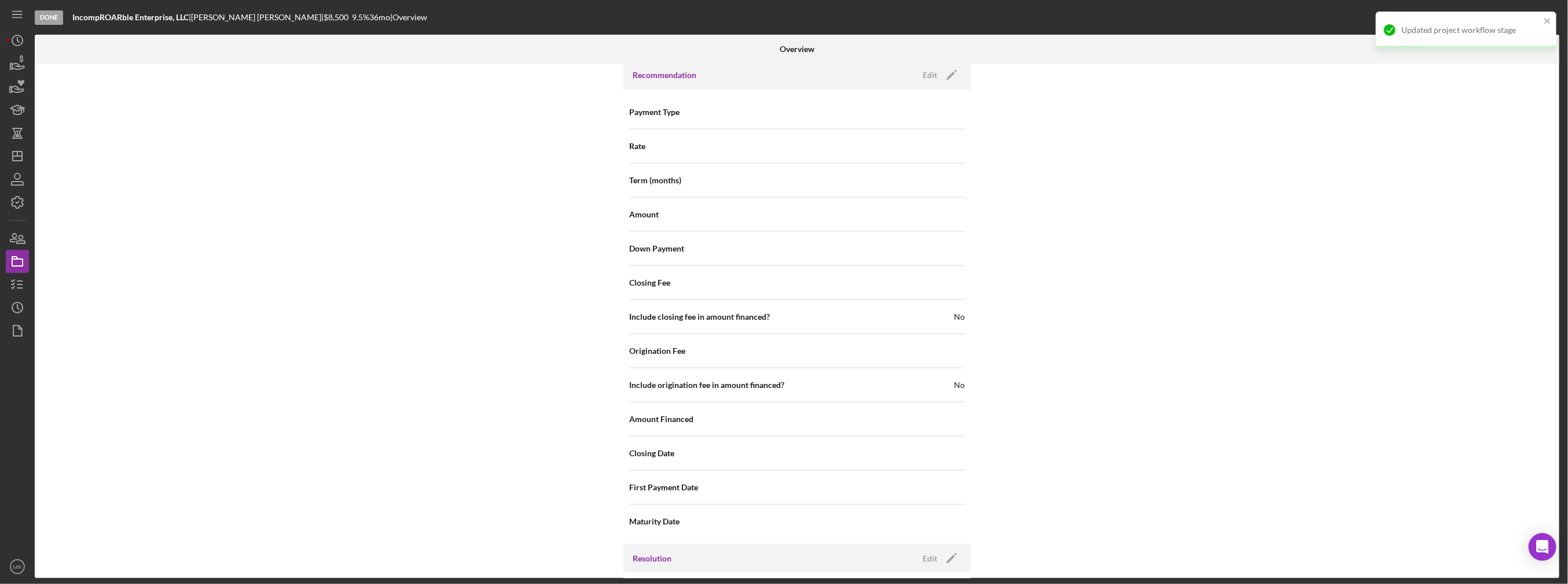
scroll to position [1234, 0]
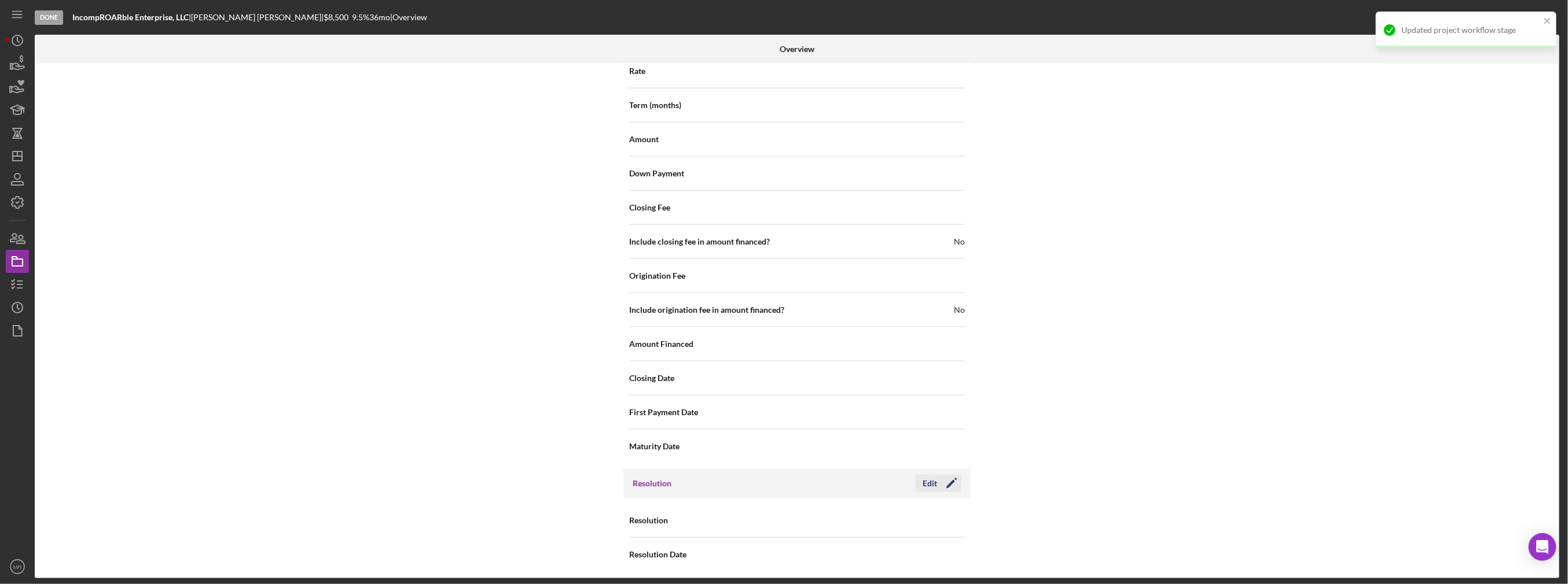
click at [923, 481] on div "Edit" at bounding box center [930, 483] width 15 height 17
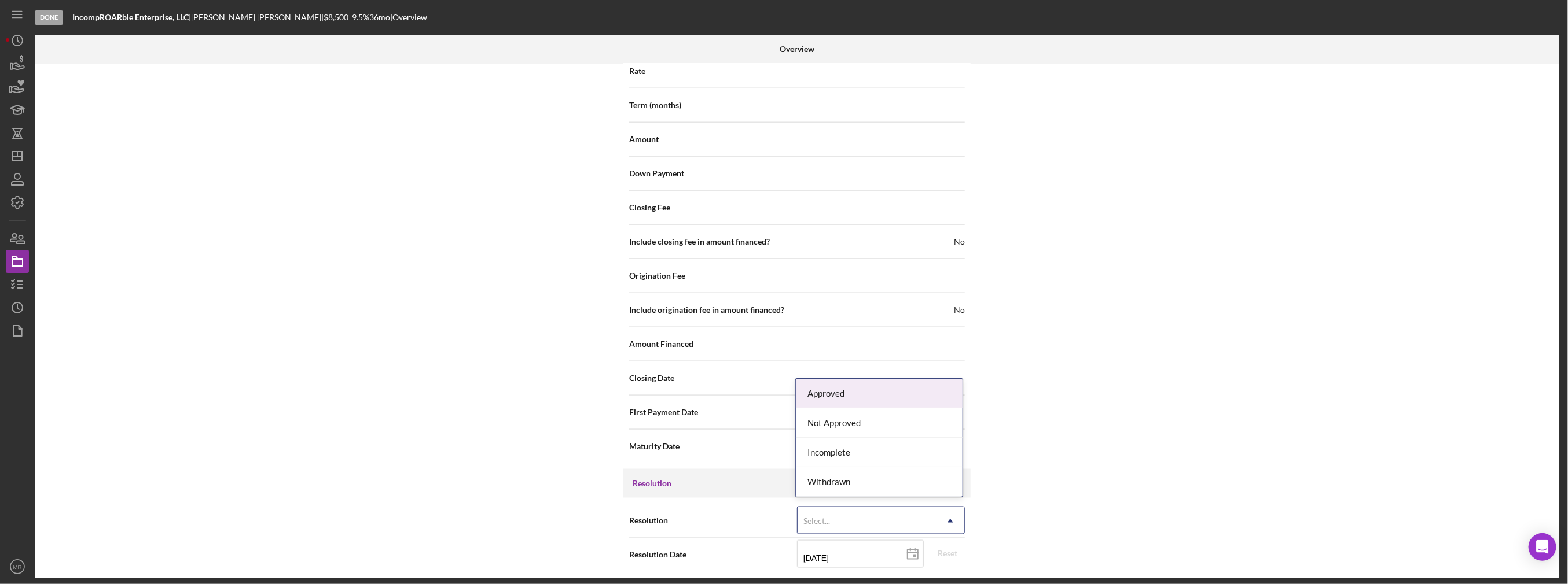
click at [919, 515] on div "Select..." at bounding box center [867, 521] width 139 height 26
click at [903, 481] on div "Withdrawn" at bounding box center [879, 482] width 167 height 30
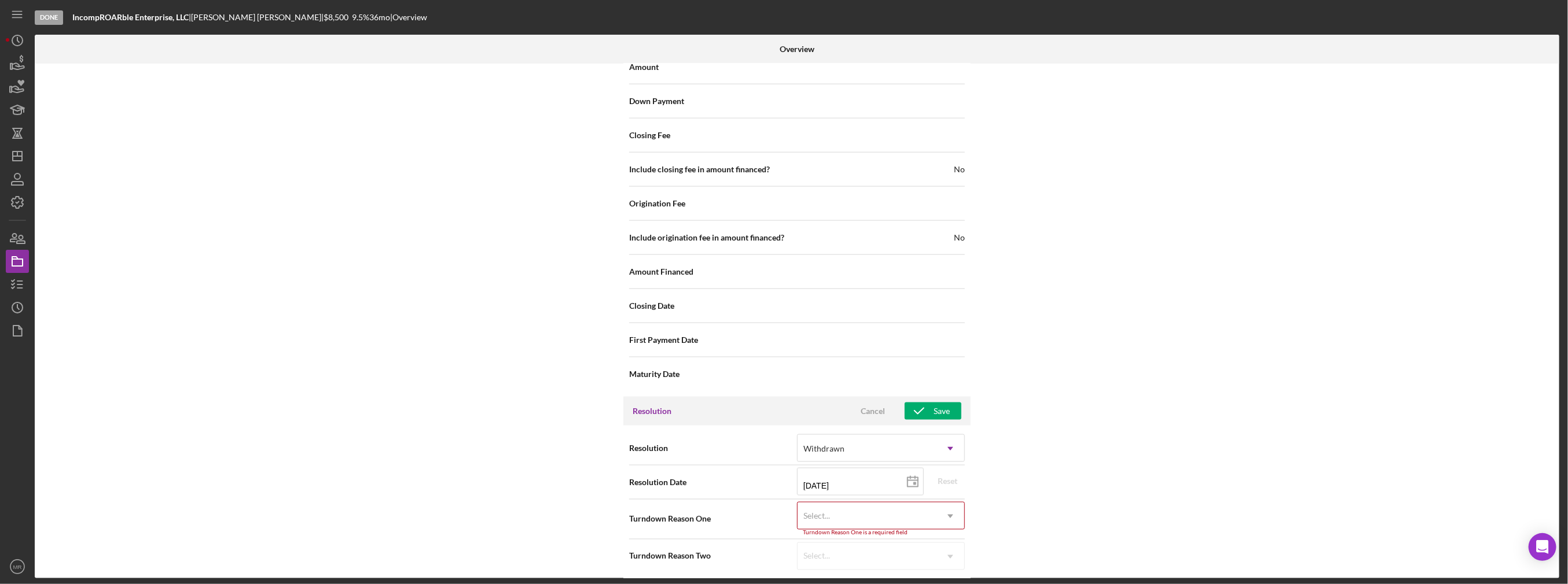
scroll to position [1307, 0]
click at [896, 509] on div "Select..." at bounding box center [867, 516] width 139 height 26
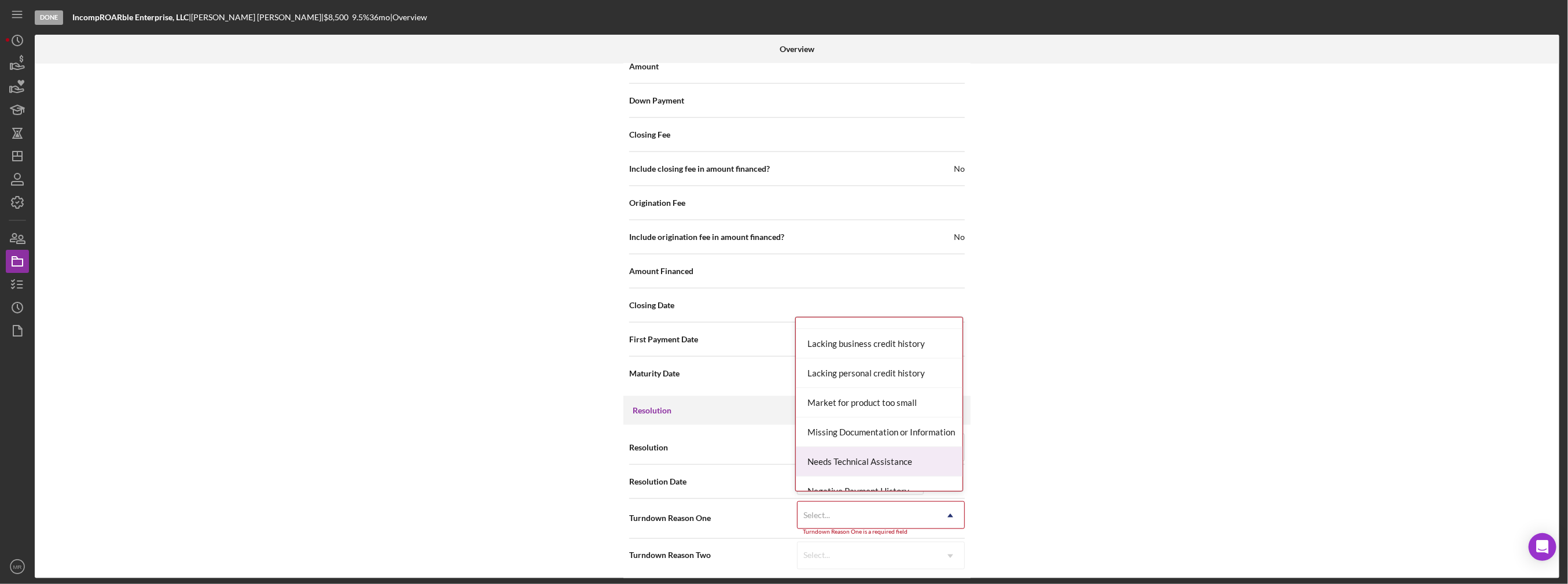
scroll to position [637, 0]
click at [893, 433] on div "Negative Payment History" at bounding box center [879, 434] width 167 height 30
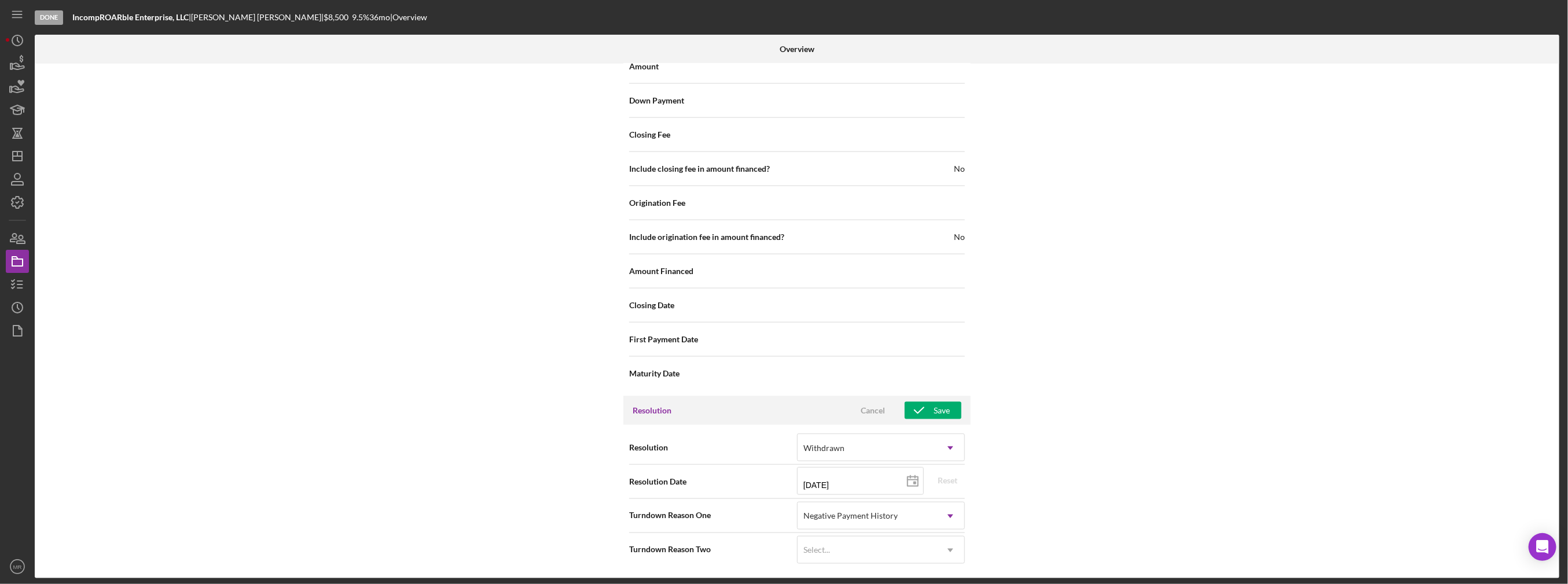
scroll to position [1302, 0]
click at [1019, 475] on div "Internal Workflow Stage Done Icon/Dropdown Arrow Archive (can unarchive later i…" at bounding box center [796, 320] width 1524 height 515
click at [946, 559] on icon "Icon/Dropdown Arrow" at bounding box center [950, 556] width 28 height 28
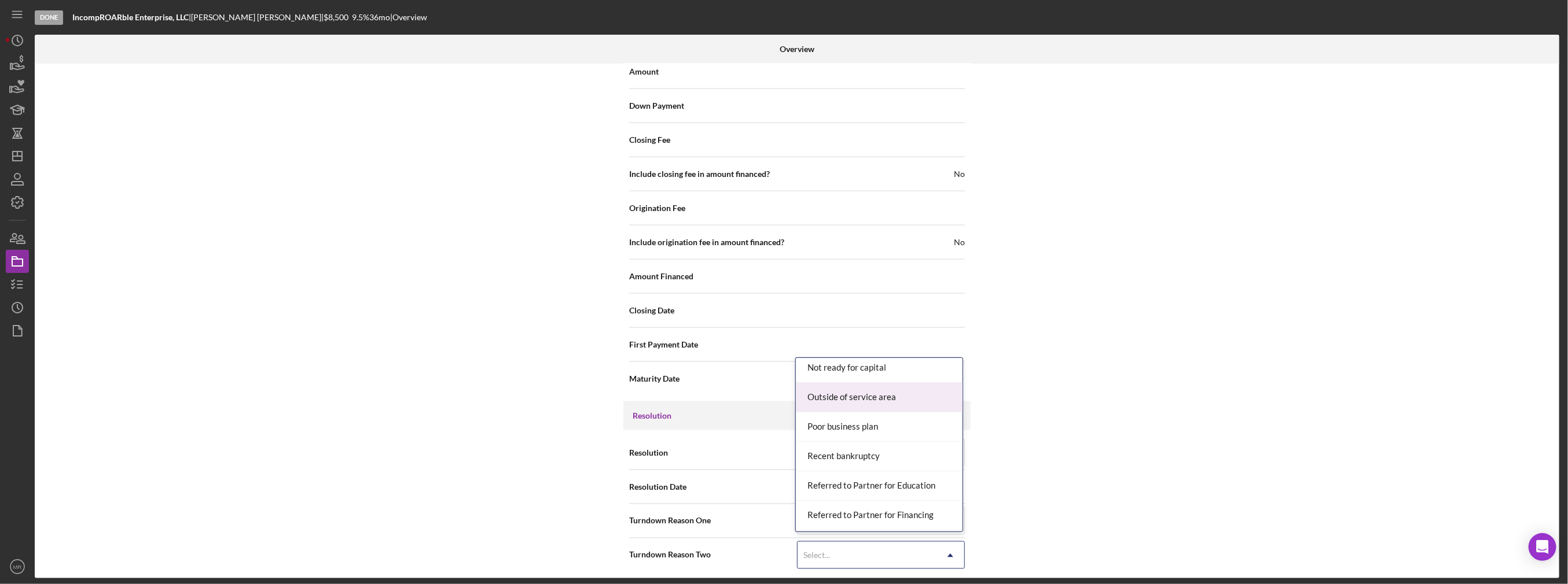
scroll to position [984, 0]
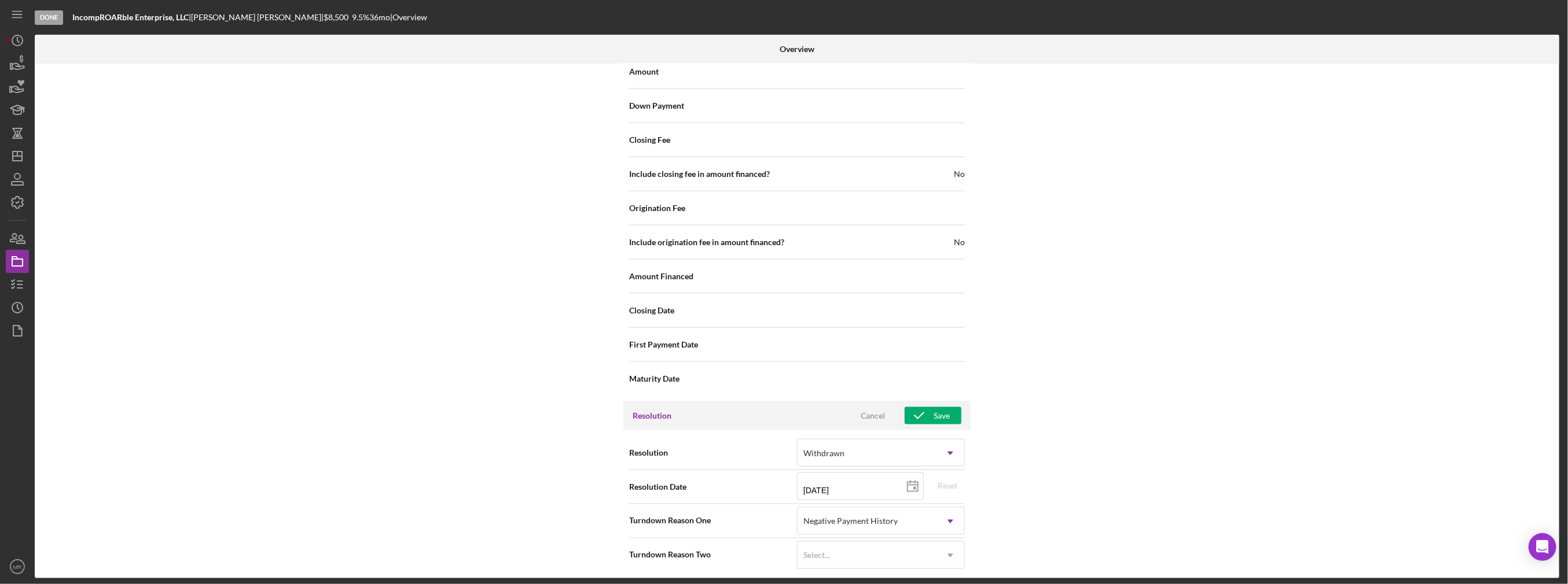
click at [1076, 491] on div "Internal Workflow Stage Done Icon/Dropdown Arrow Archive (can unarchive later i…" at bounding box center [796, 320] width 1524 height 515
click at [938, 407] on div "Save" at bounding box center [942, 415] width 17 height 17
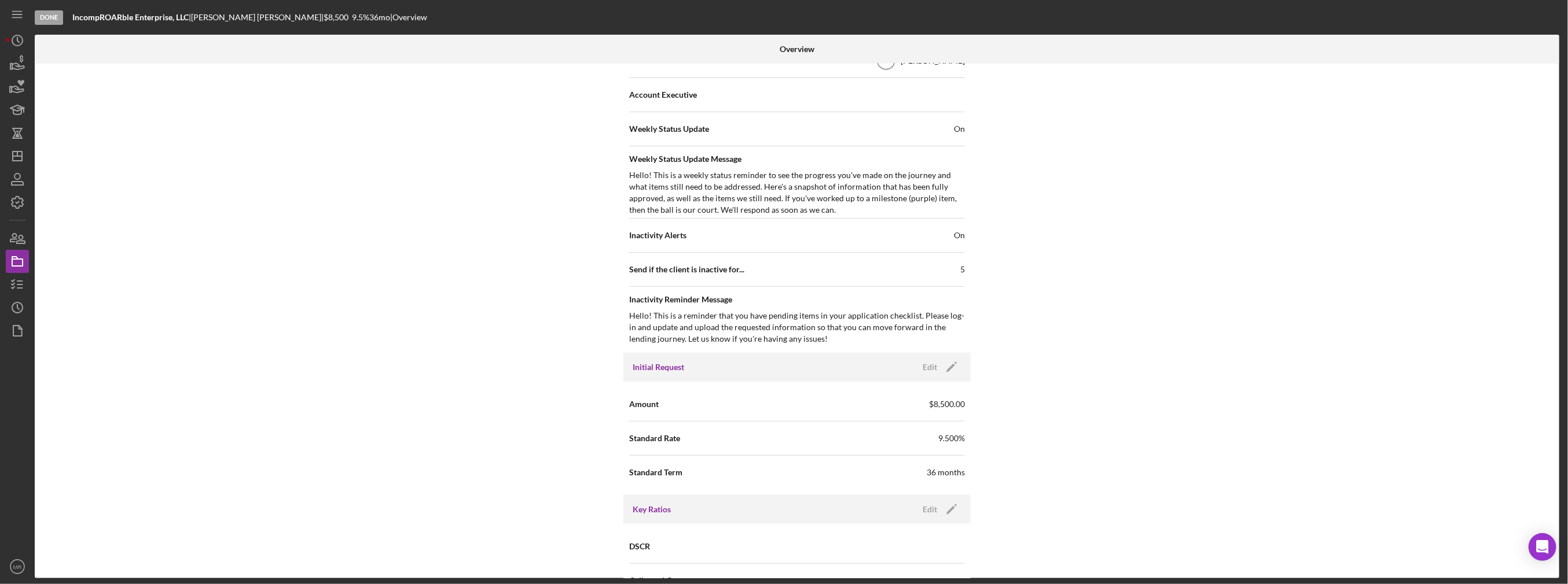
scroll to position [261, 0]
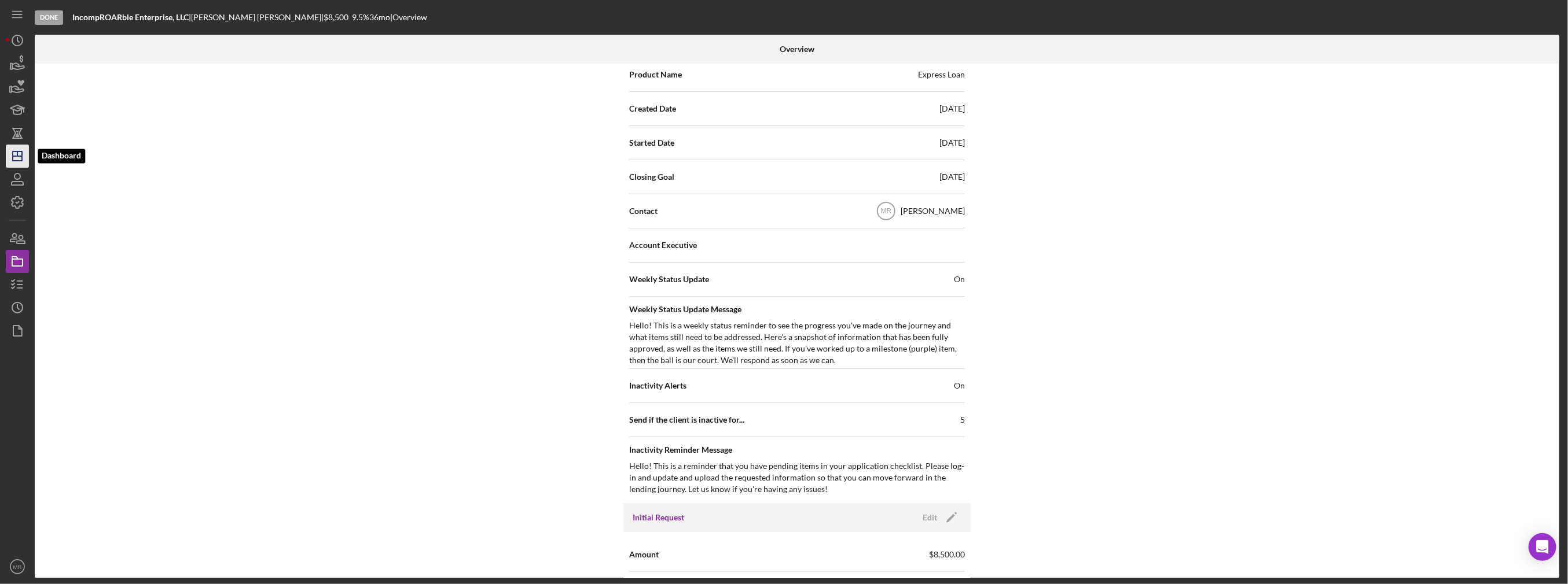
click at [16, 147] on icon "Icon/Dashboard" at bounding box center [17, 156] width 29 height 29
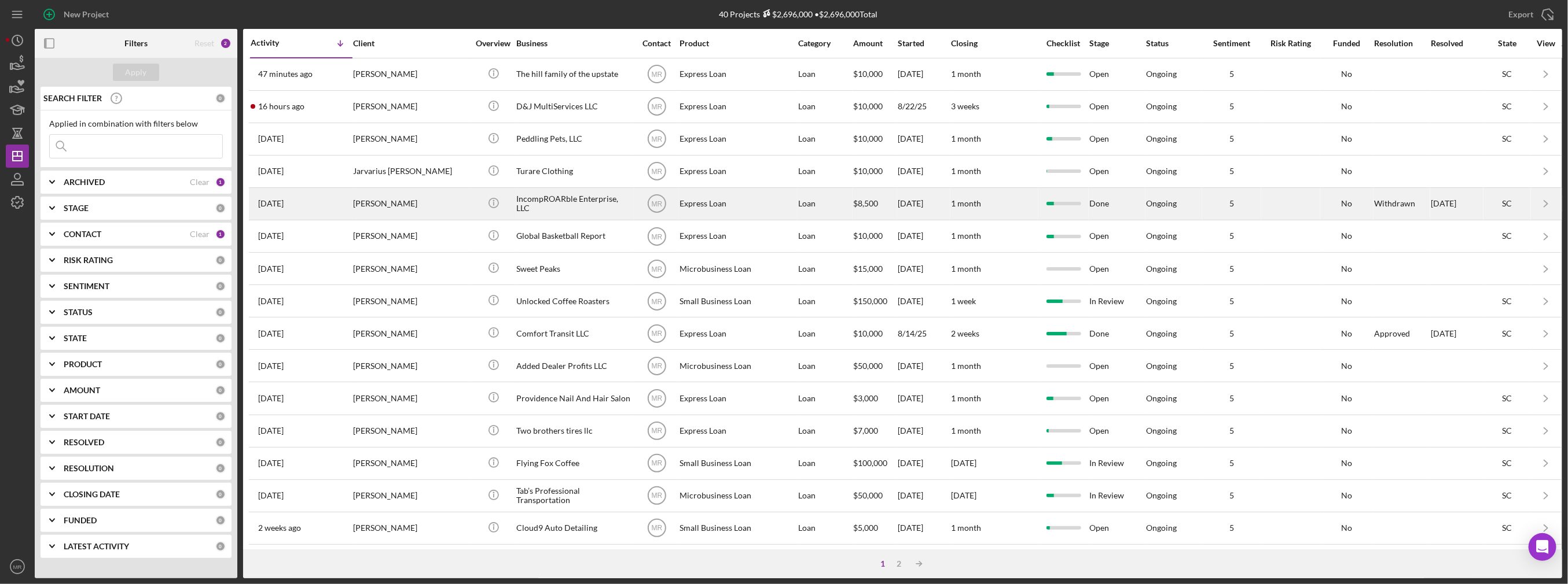
click at [406, 200] on div "[PERSON_NAME]" at bounding box center [411, 203] width 116 height 31
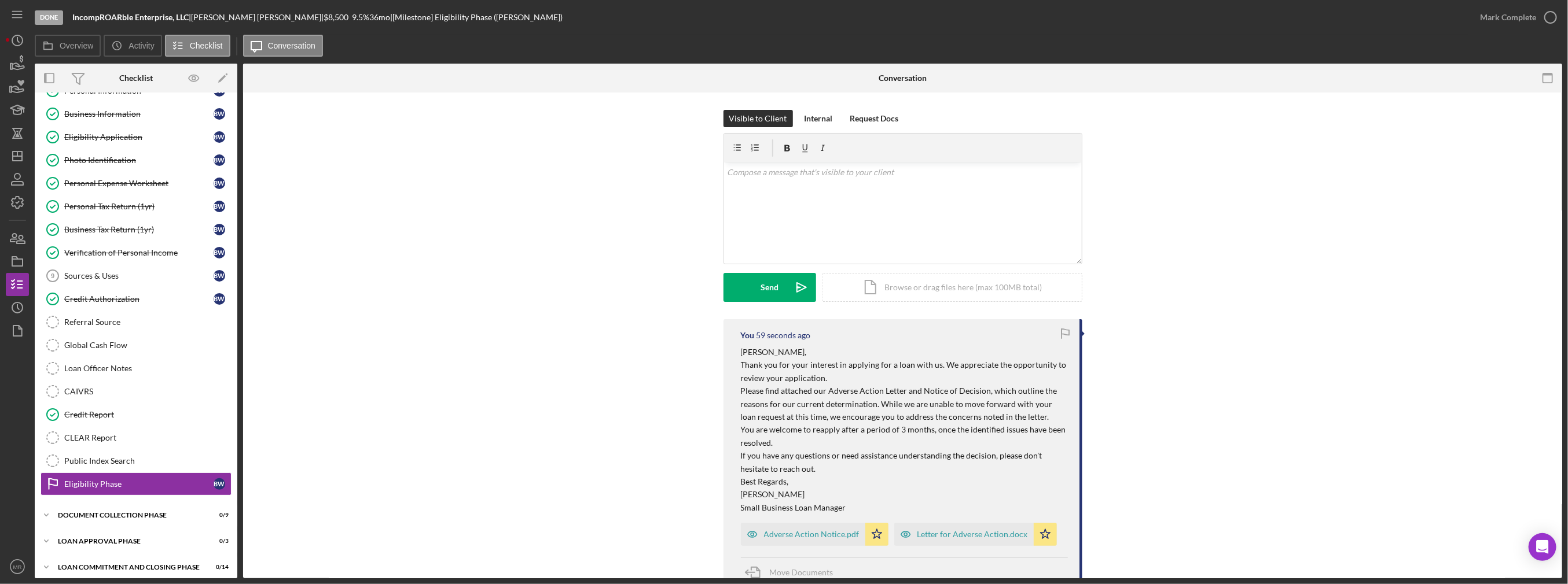
scroll to position [44, 0]
click at [12, 266] on icon "button" at bounding box center [17, 261] width 29 height 29
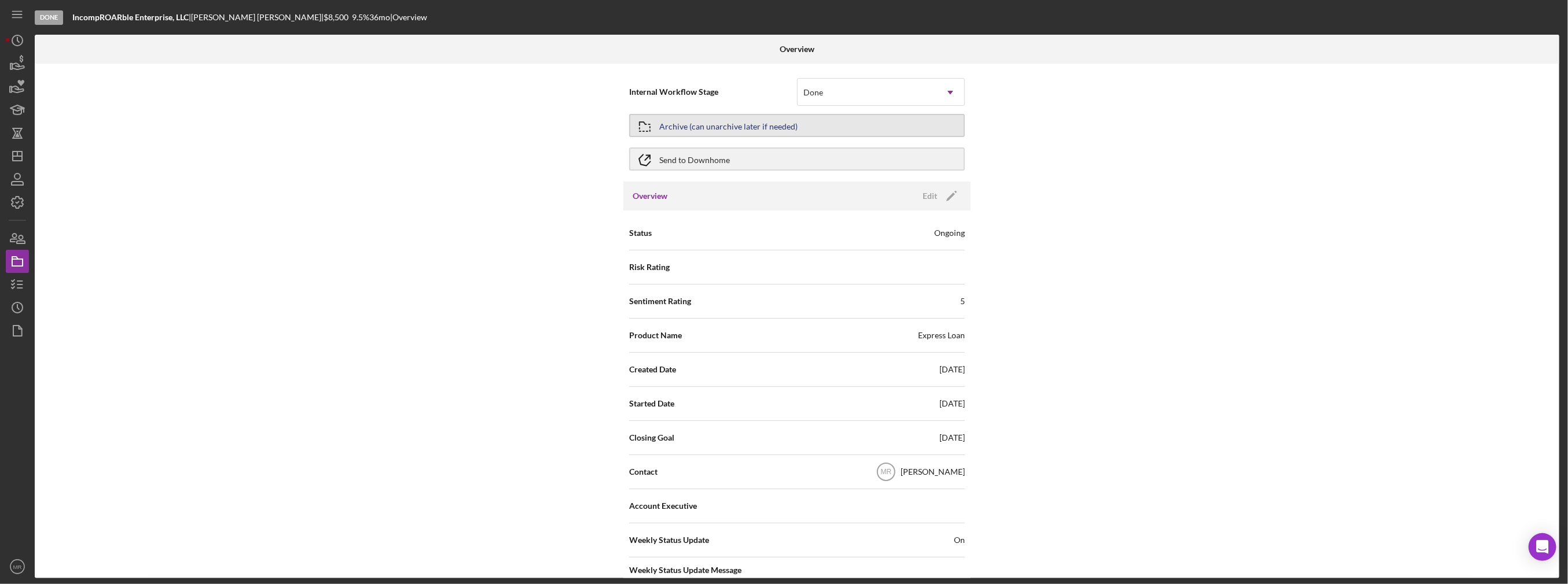
click at [769, 125] on div "Archive (can unarchive later if needed)" at bounding box center [728, 125] width 138 height 21
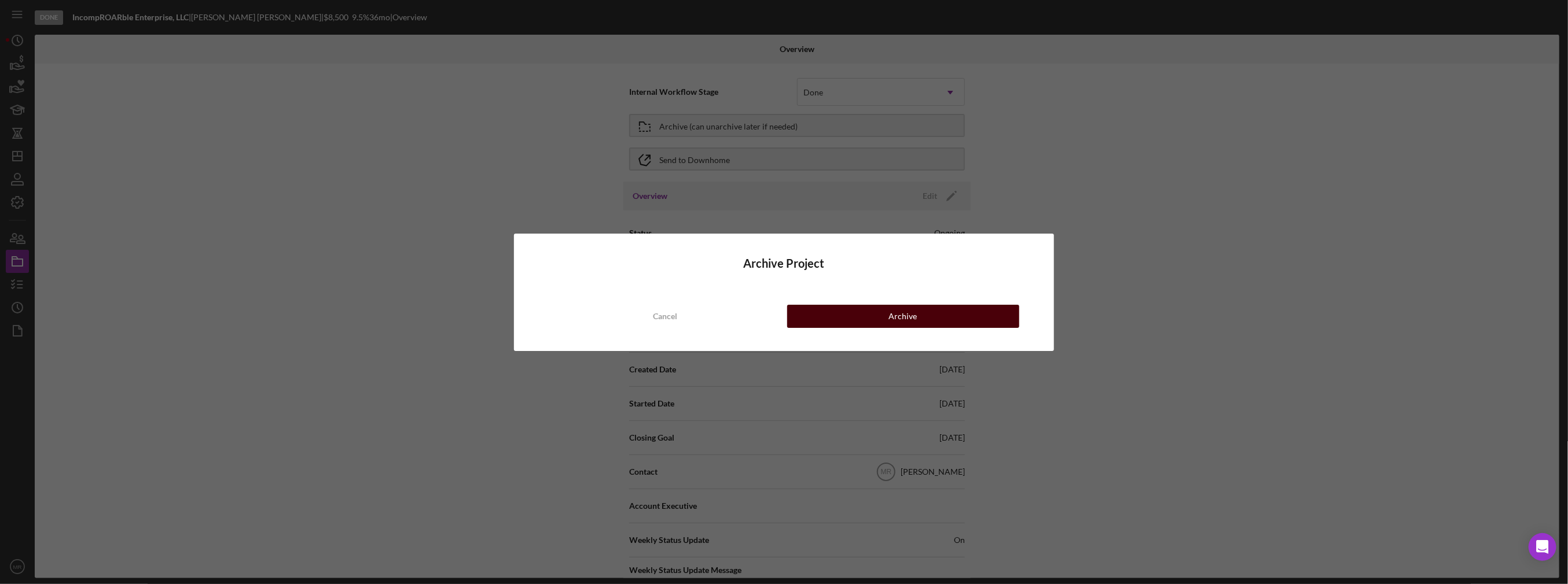
click at [936, 316] on button "Archive" at bounding box center [903, 316] width 232 height 23
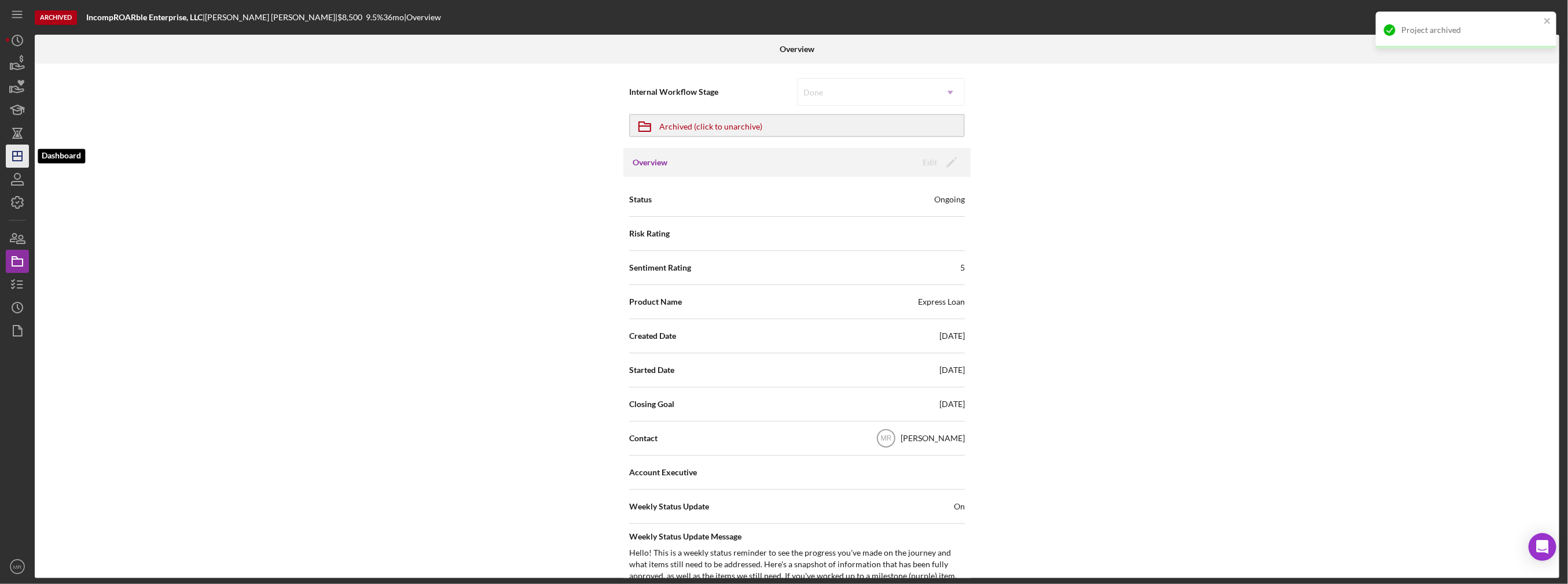
click at [18, 159] on icon "Icon/Dashboard" at bounding box center [17, 156] width 29 height 29
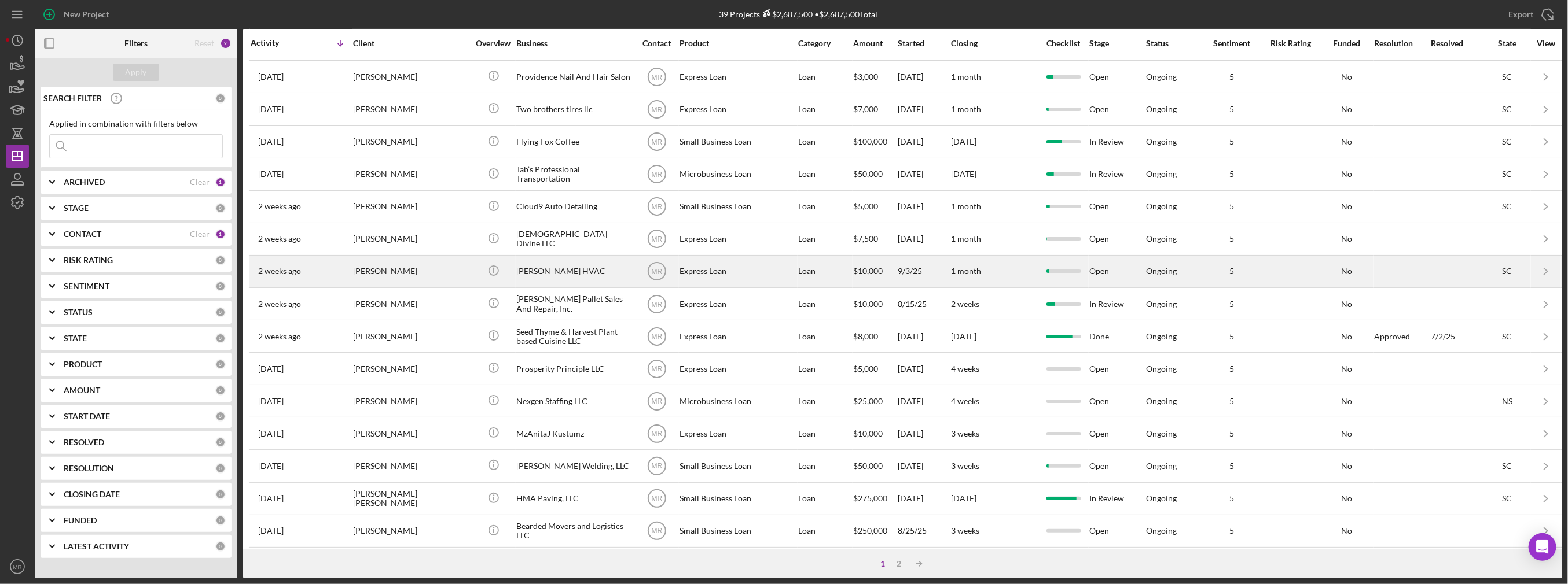
scroll to position [325, 0]
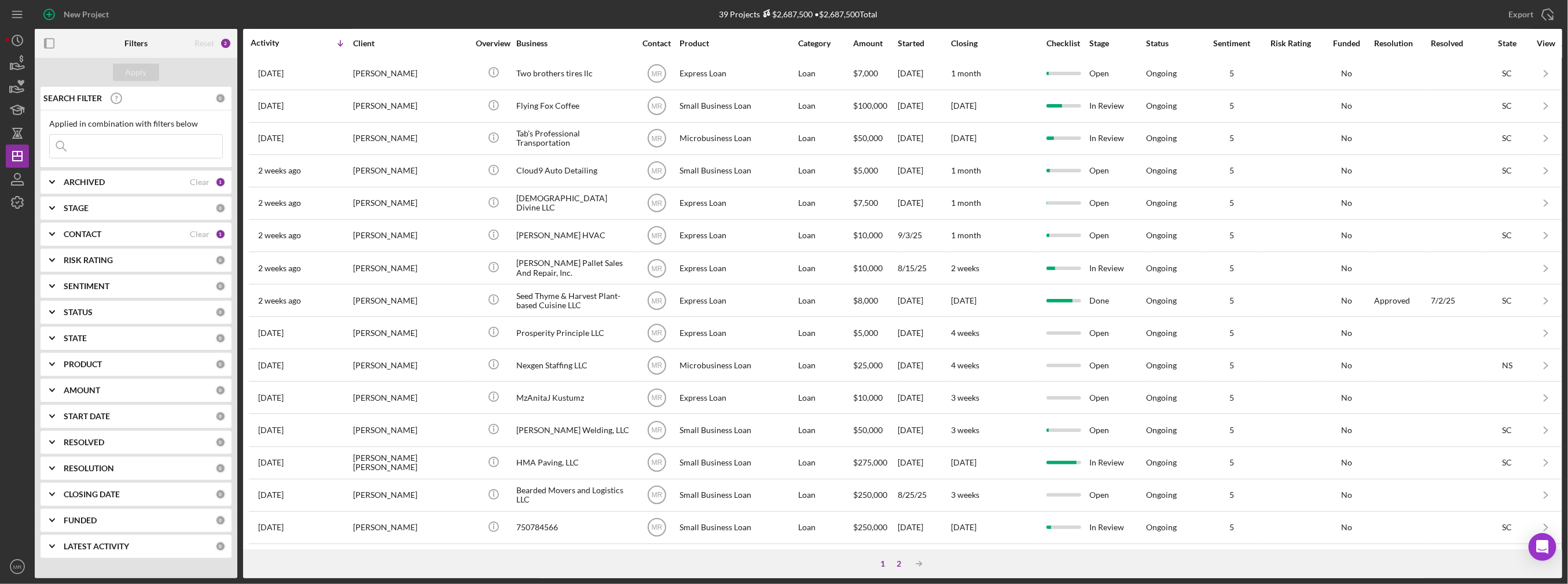
click at [893, 560] on div "2" at bounding box center [900, 563] width 17 height 9
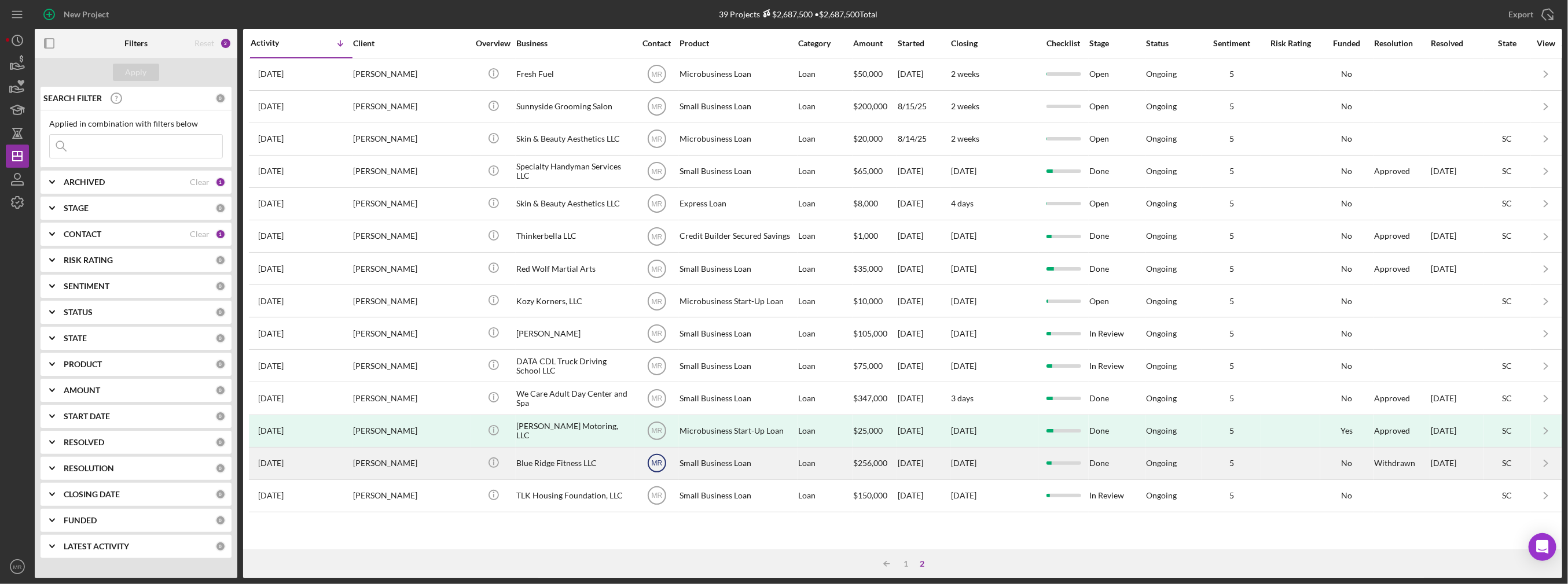
scroll to position [0, 0]
click at [448, 463] on div "[PERSON_NAME]" at bounding box center [411, 463] width 116 height 31
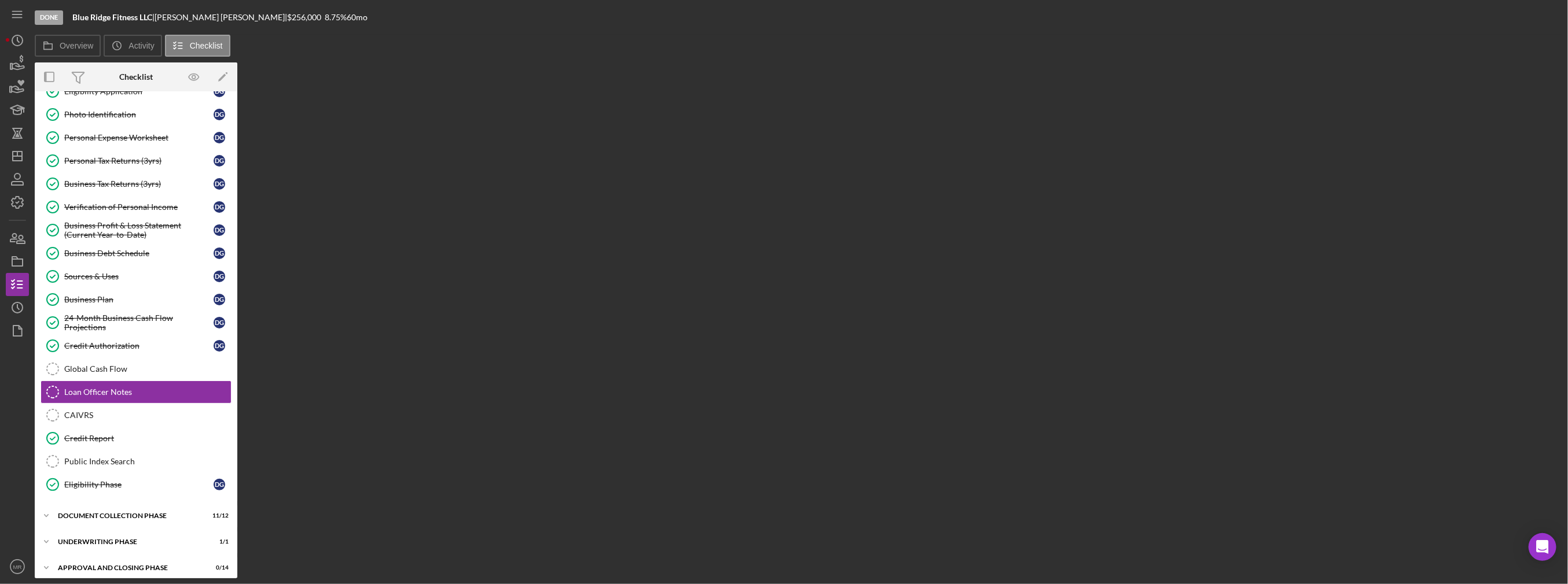
scroll to position [89, 0]
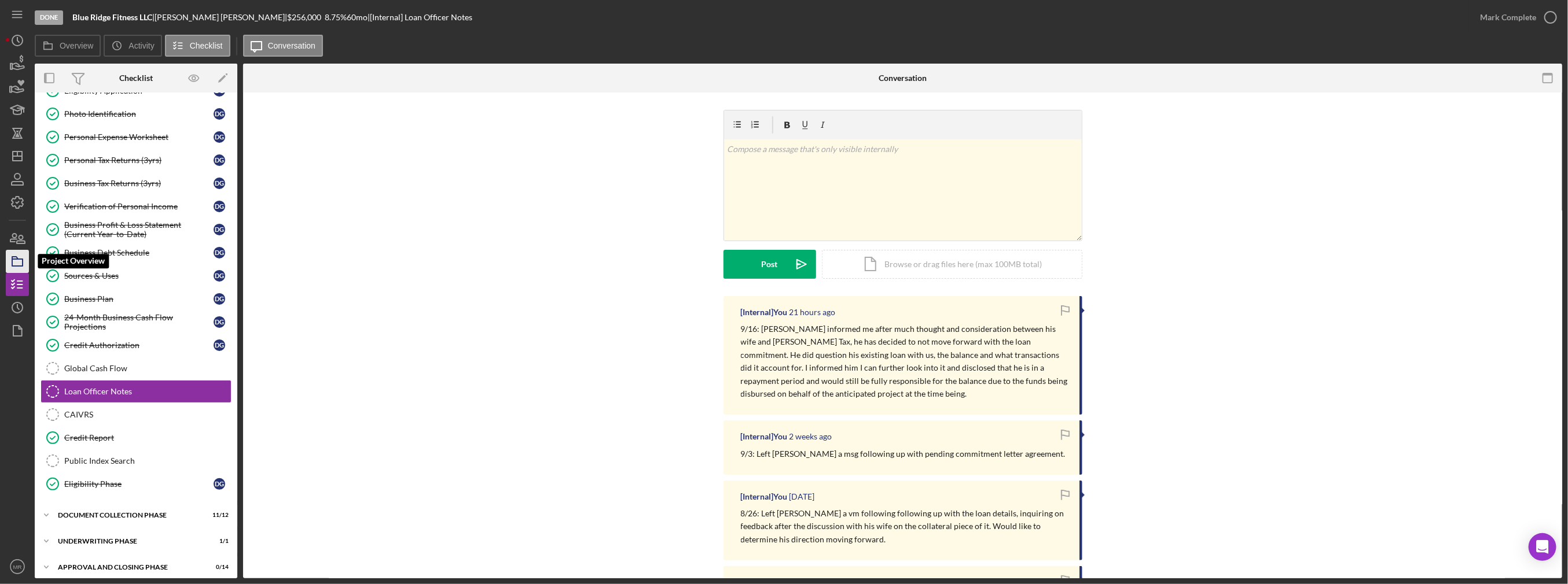
click at [21, 263] on icon "button" at bounding box center [17, 261] width 29 height 29
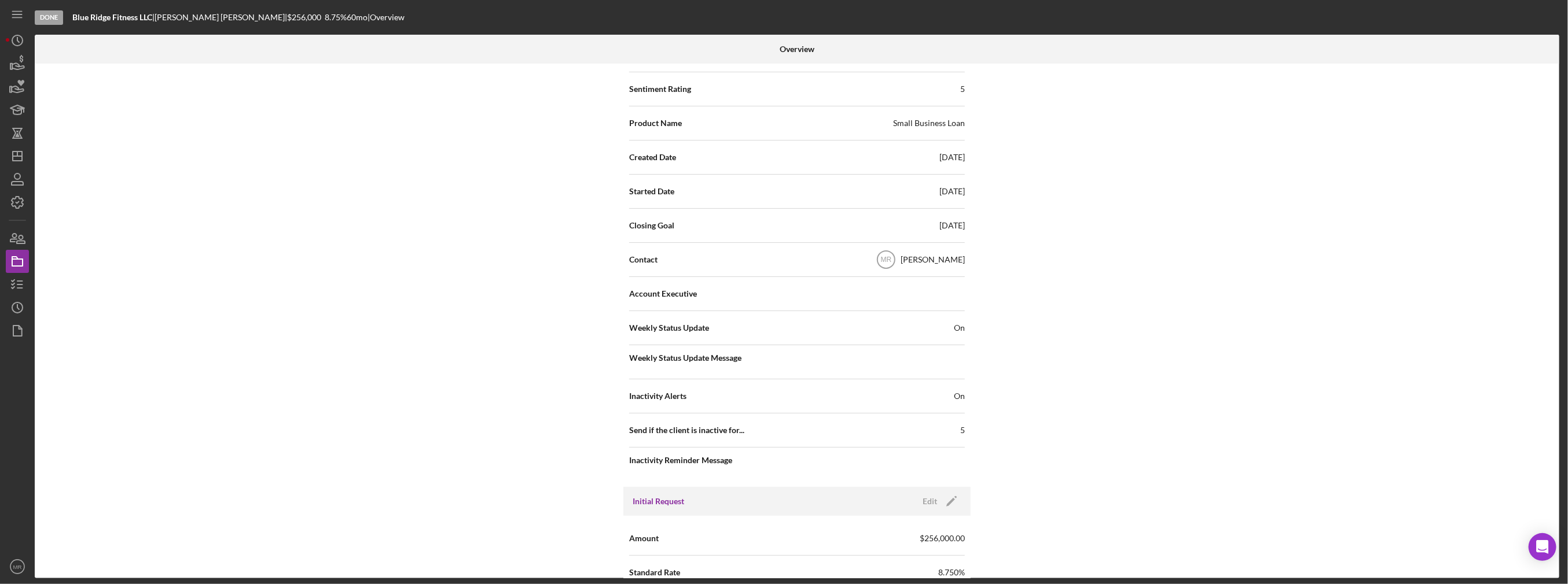
scroll to position [138, 0]
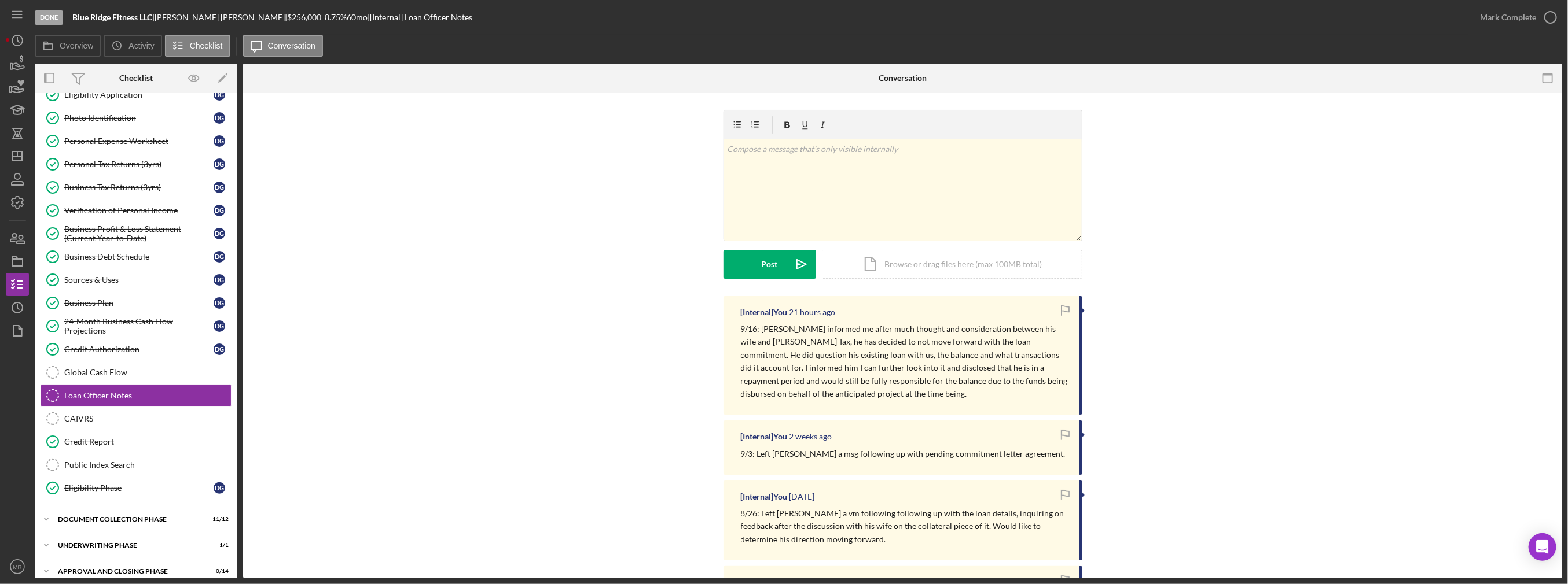
scroll to position [90, 0]
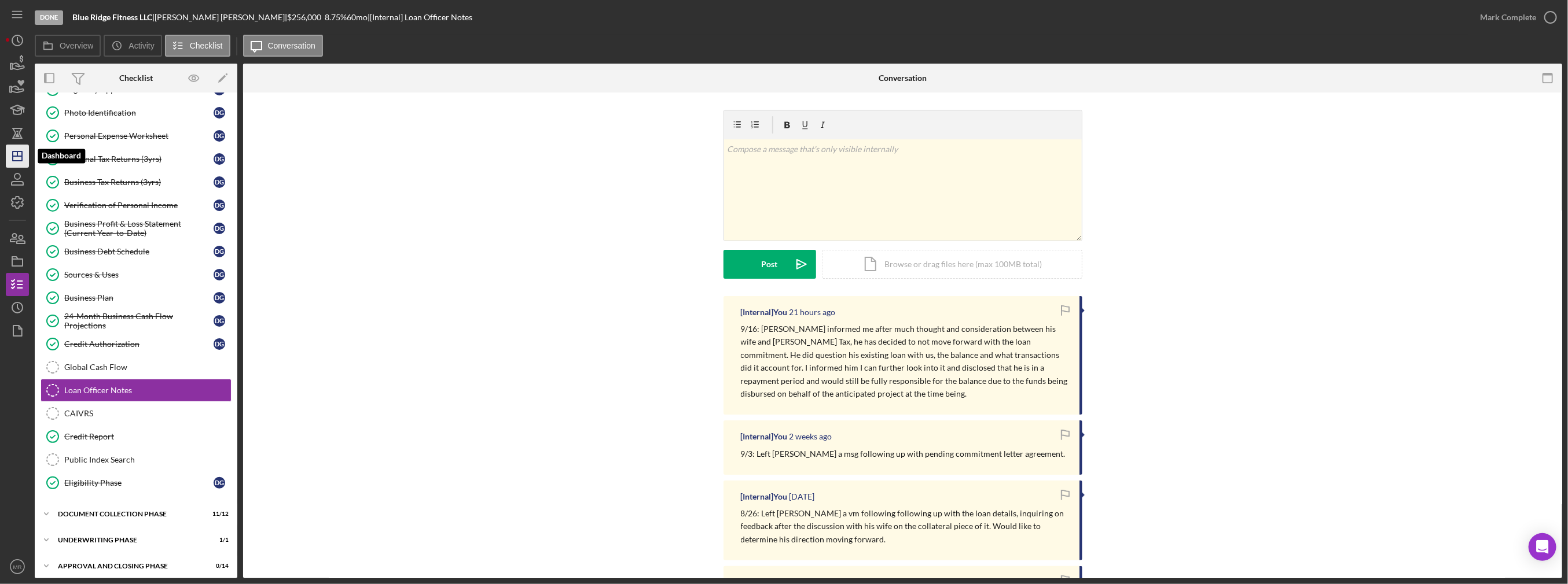
click at [19, 158] on icon "Icon/Dashboard" at bounding box center [17, 156] width 29 height 29
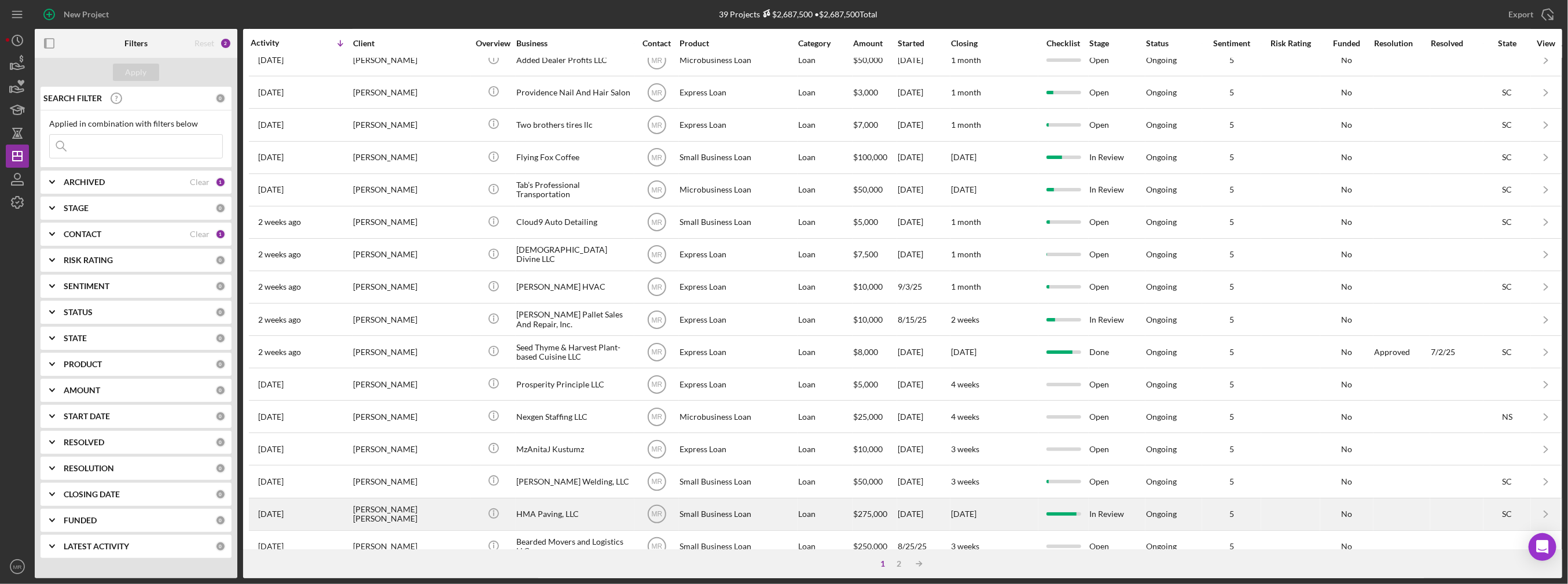
scroll to position [325, 0]
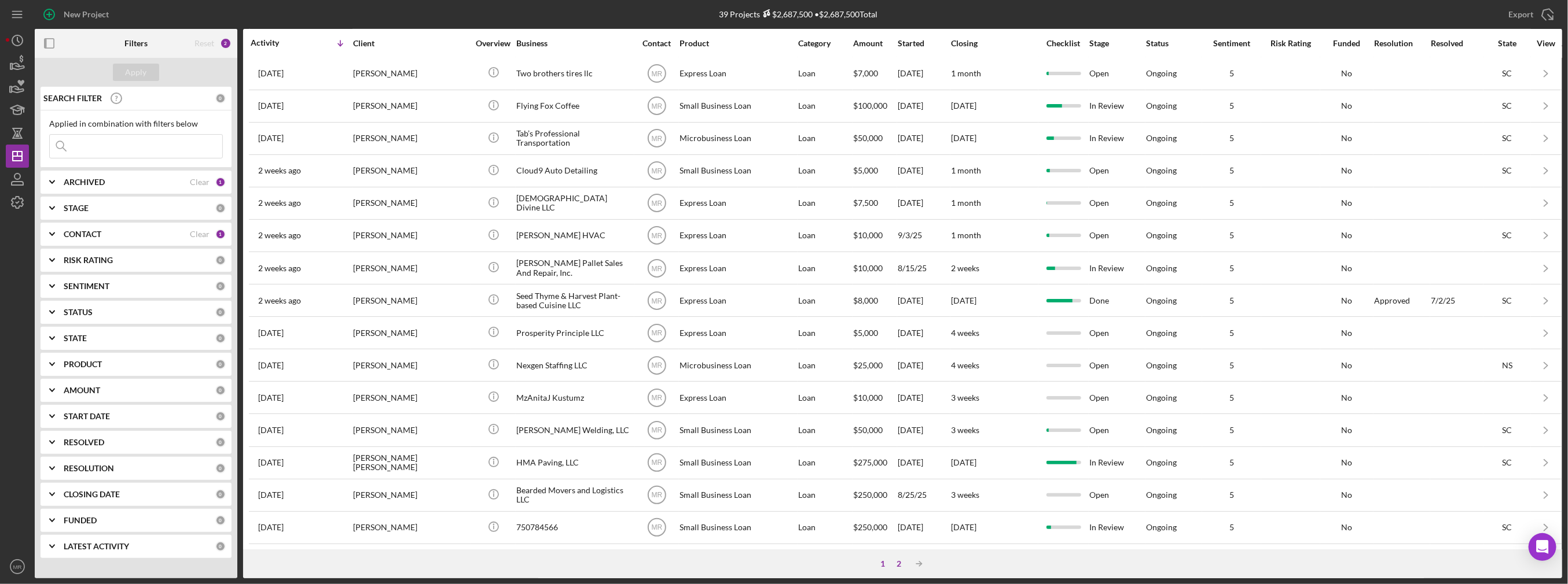
click at [903, 560] on div "2" at bounding box center [900, 563] width 17 height 9
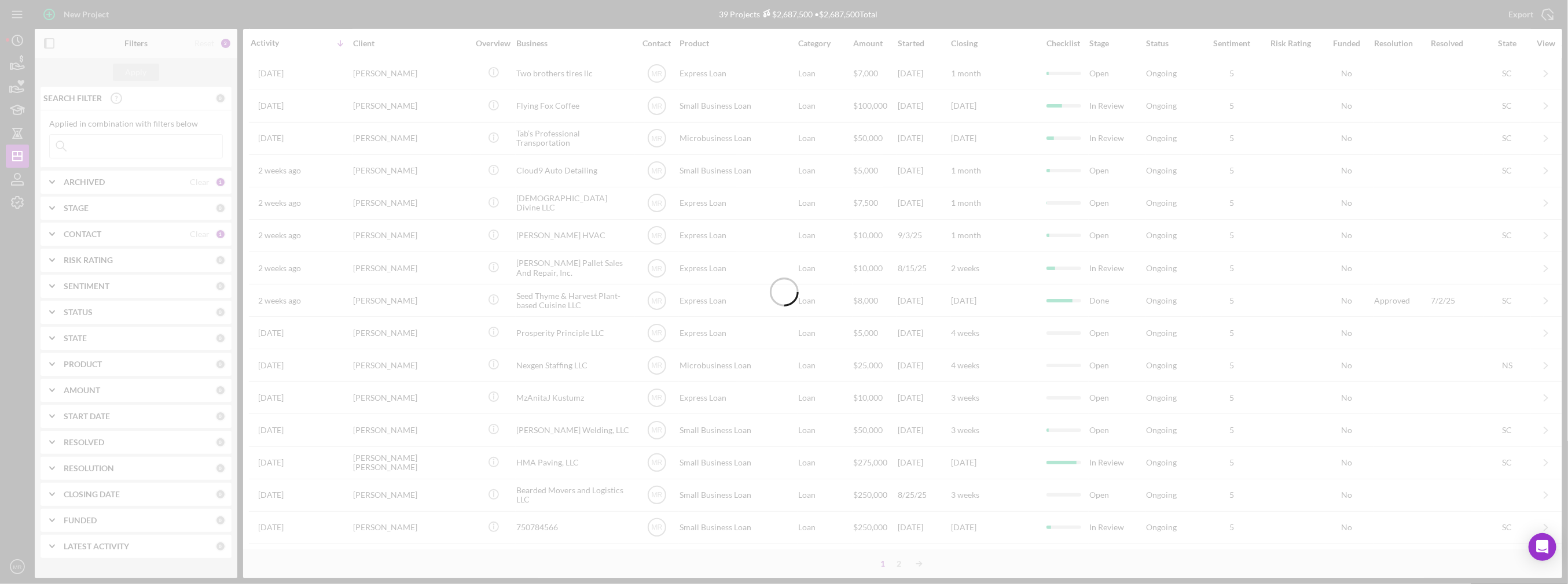
scroll to position [0, 0]
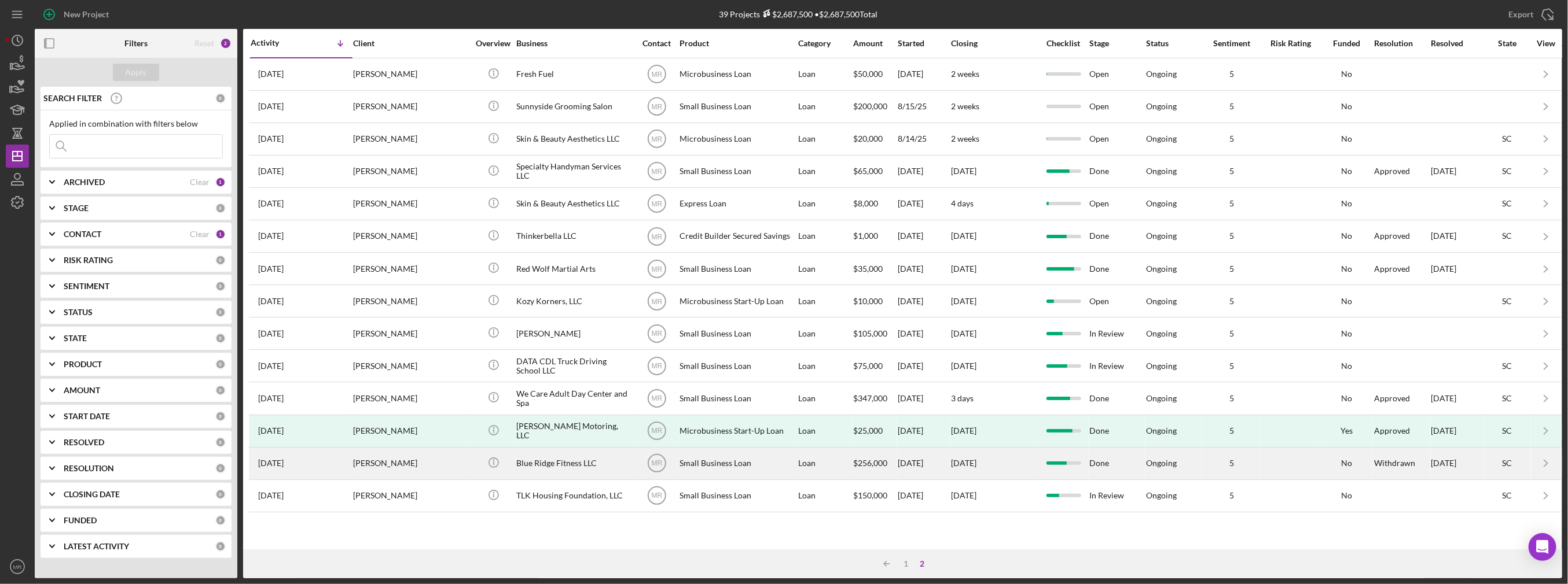
click at [463, 463] on div "[PERSON_NAME]" at bounding box center [411, 463] width 116 height 31
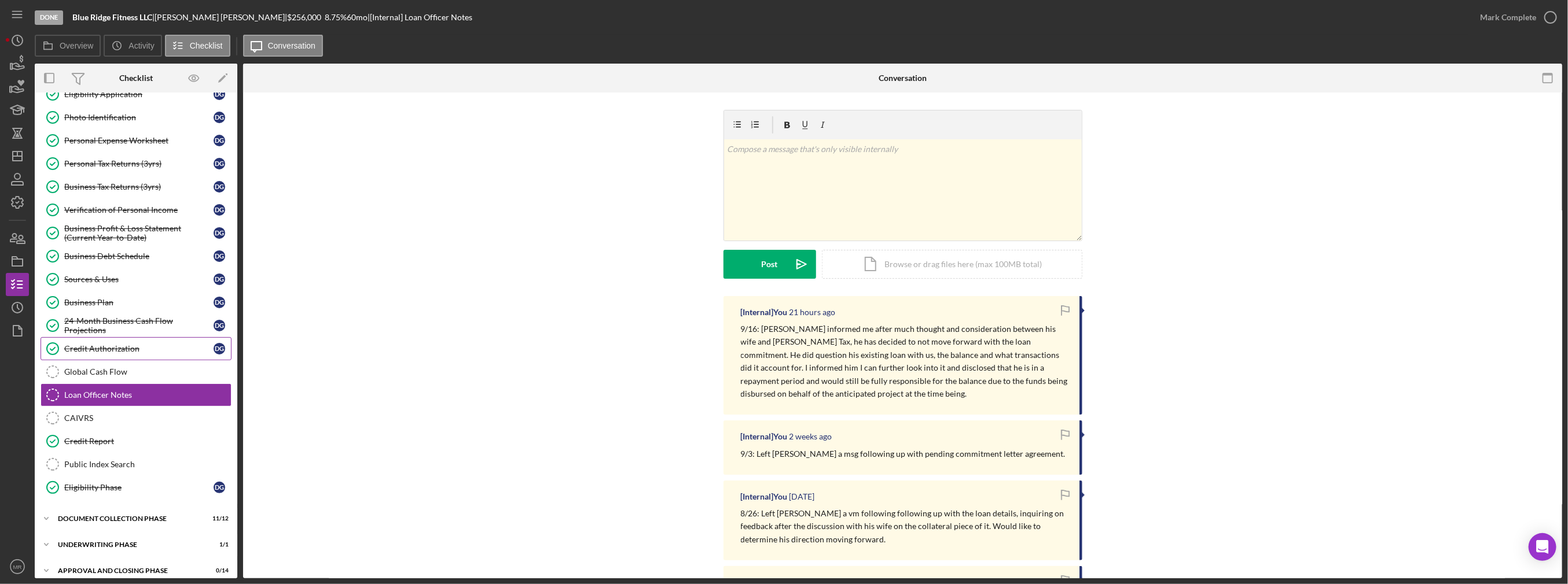
scroll to position [89, 0]
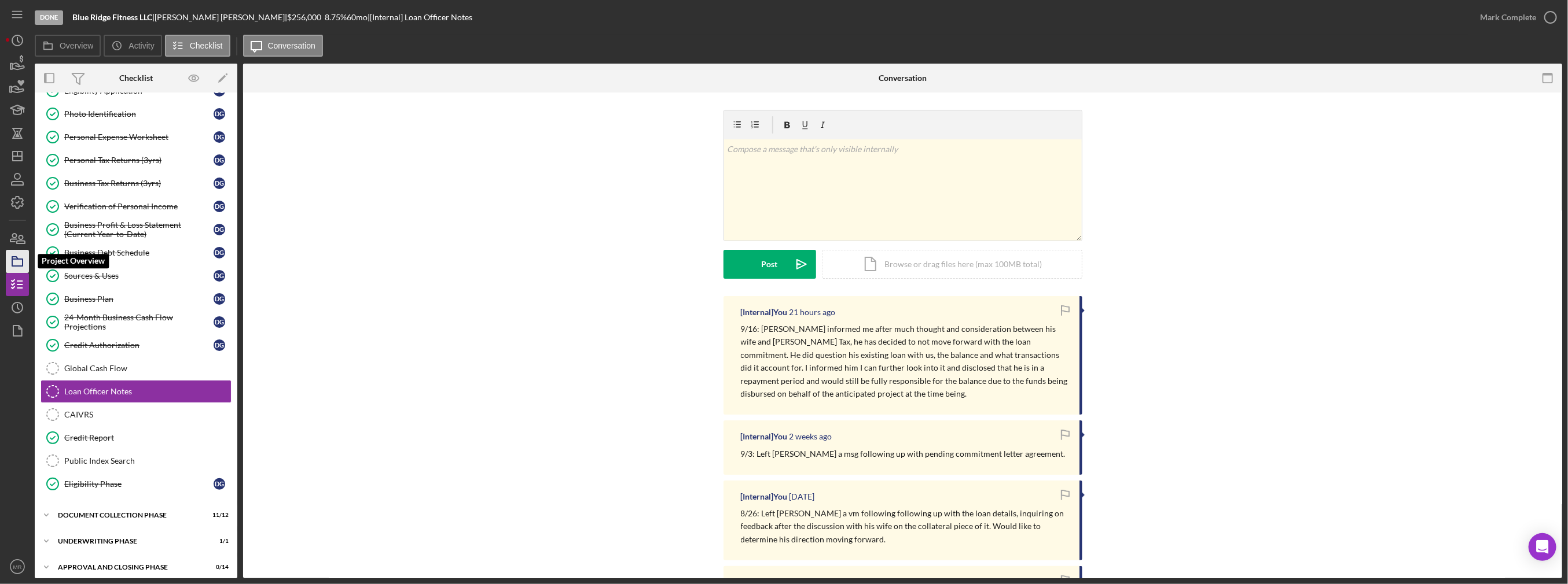
click at [17, 254] on icon "button" at bounding box center [17, 261] width 29 height 29
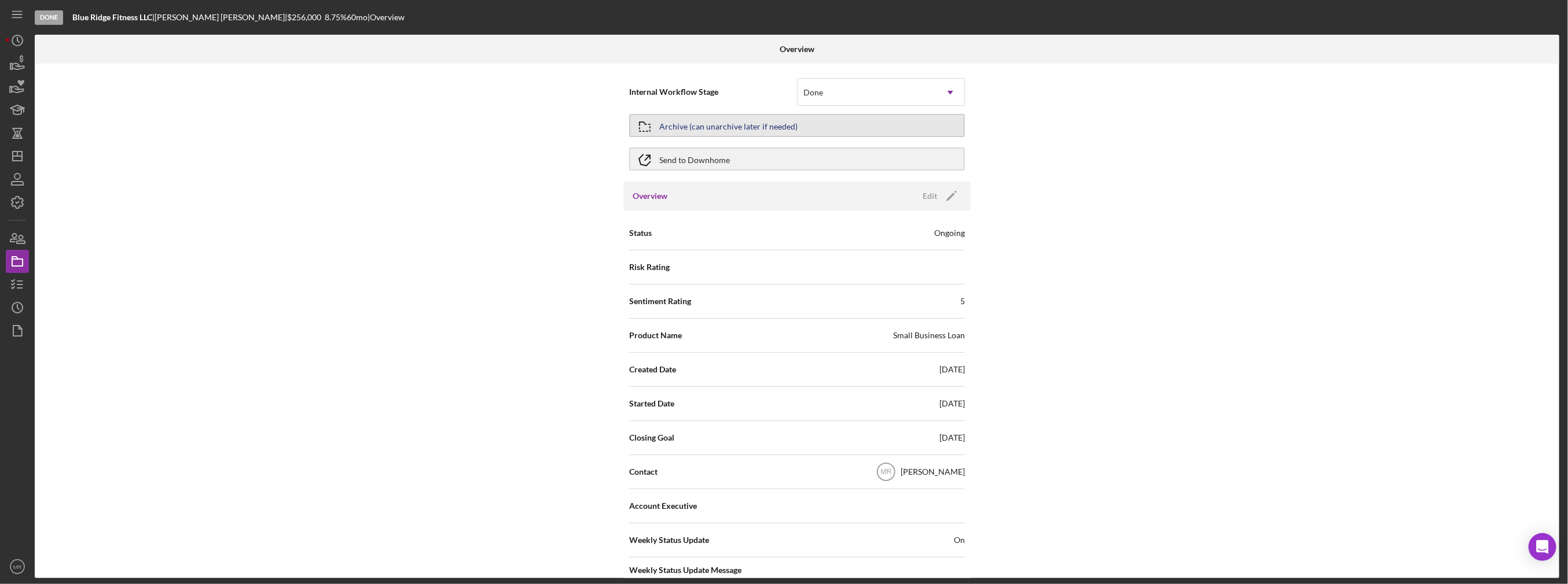
click at [660, 126] on button "Archive (can unarchive later if needed)" at bounding box center [796, 126] width 335 height 23
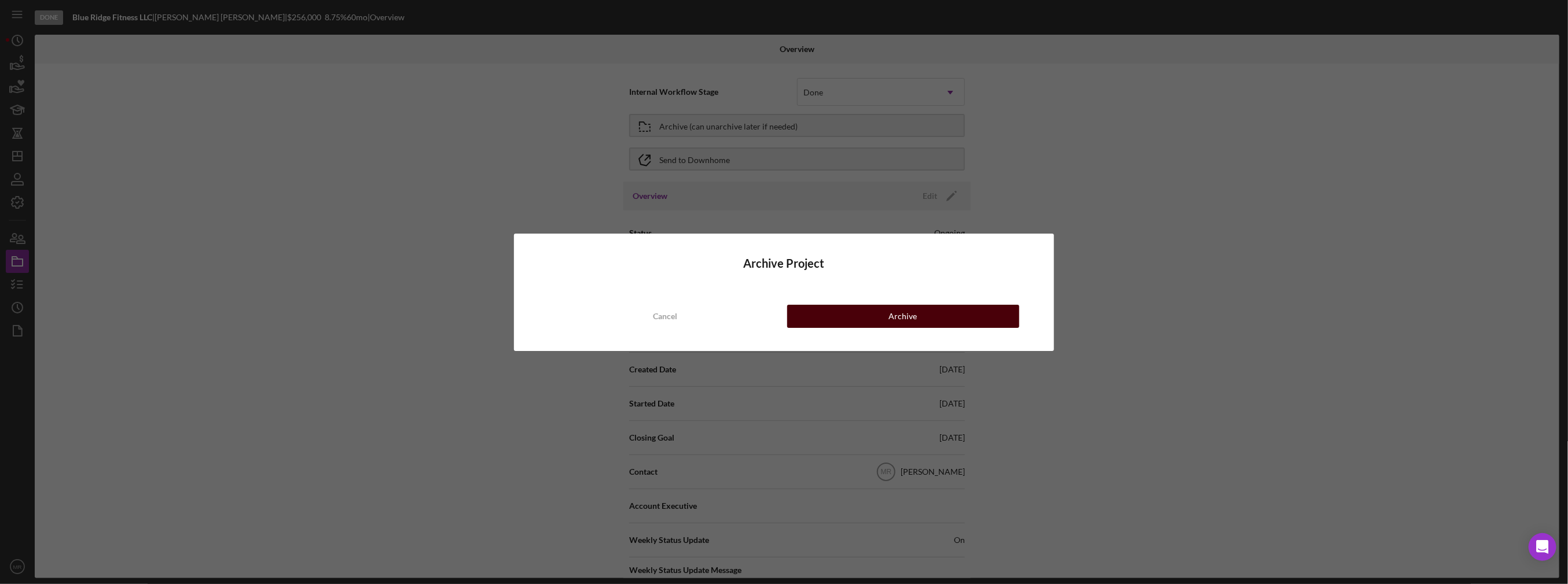
click at [882, 316] on button "Archive" at bounding box center [903, 316] width 232 height 23
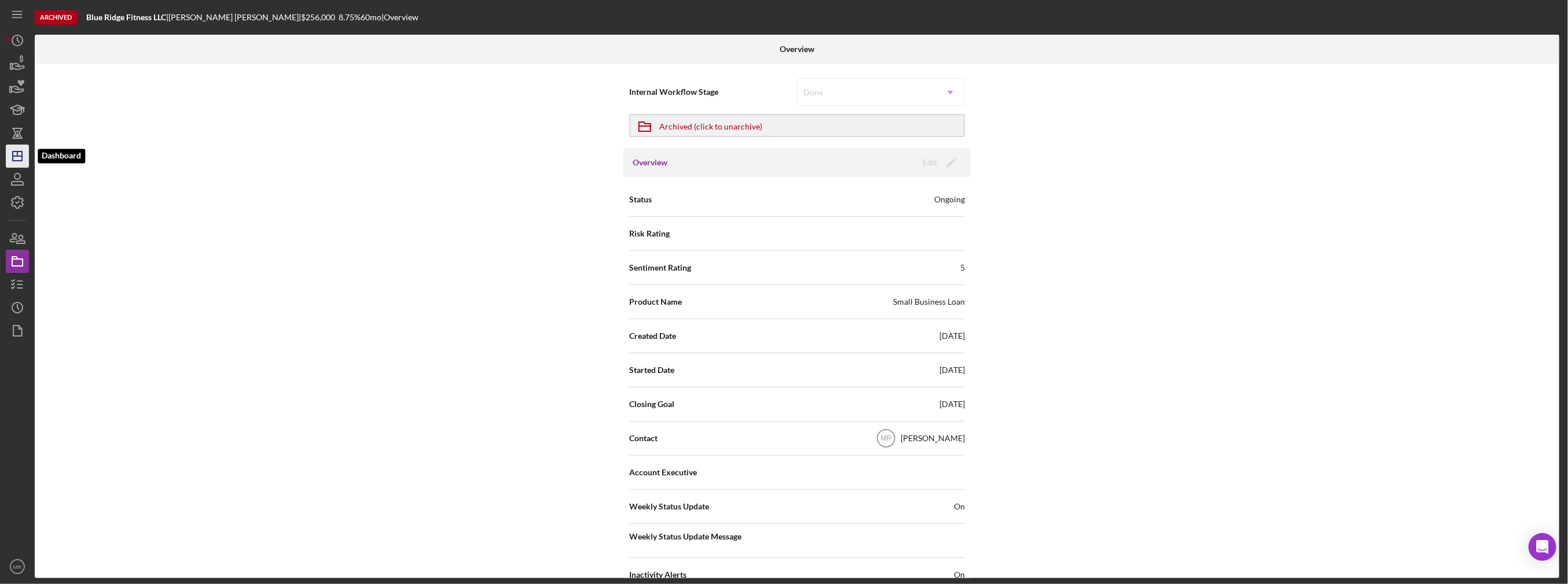
click at [14, 159] on icon "Icon/Dashboard" at bounding box center [17, 156] width 29 height 29
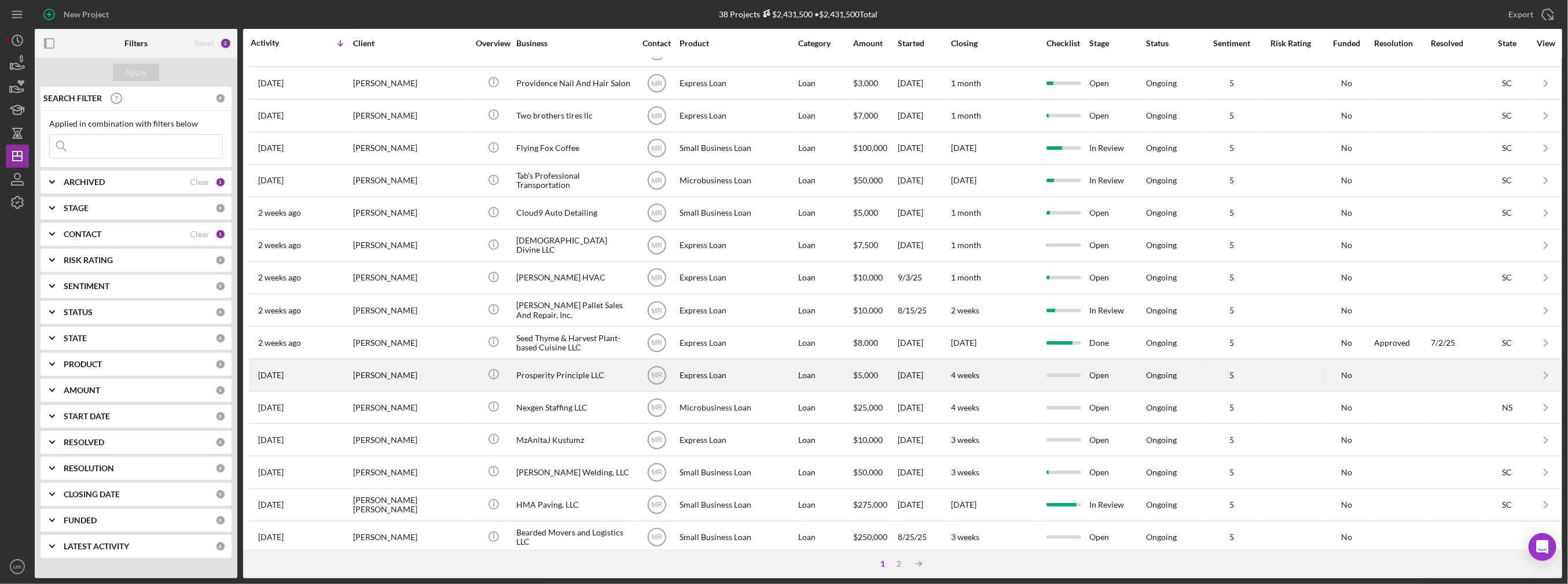
scroll to position [325, 0]
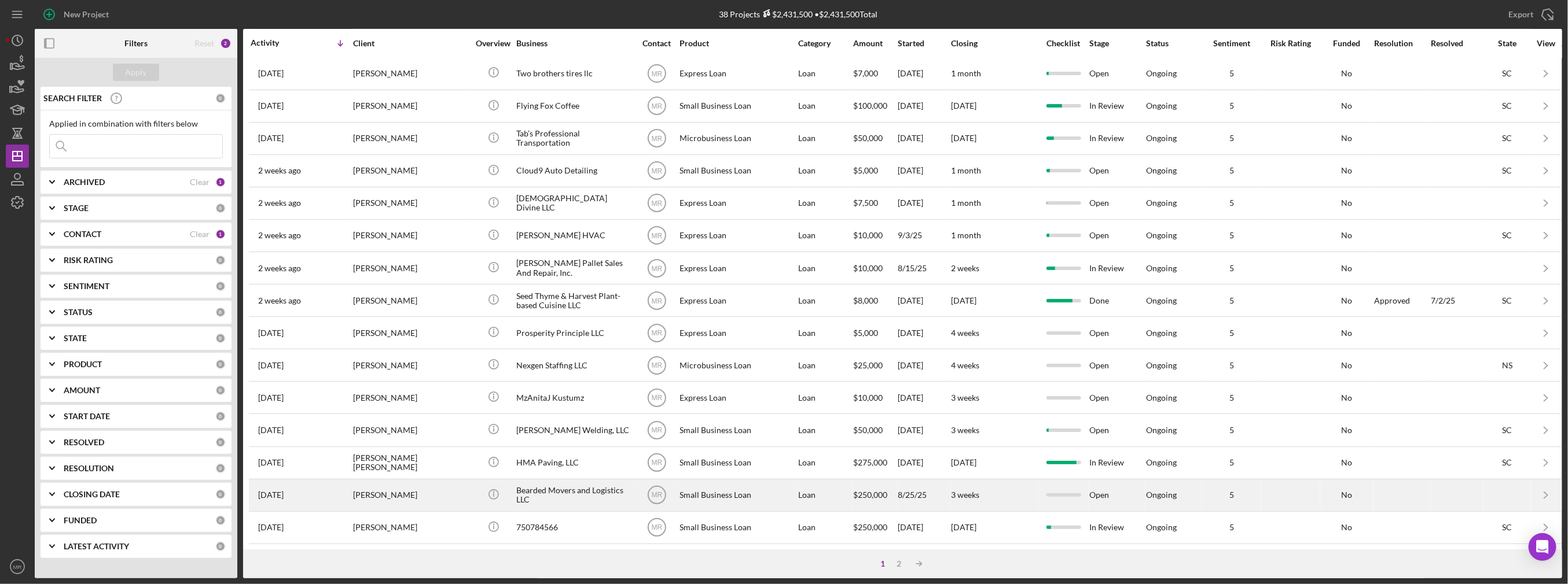
click at [750, 484] on div "Small Business Loan" at bounding box center [737, 495] width 116 height 31
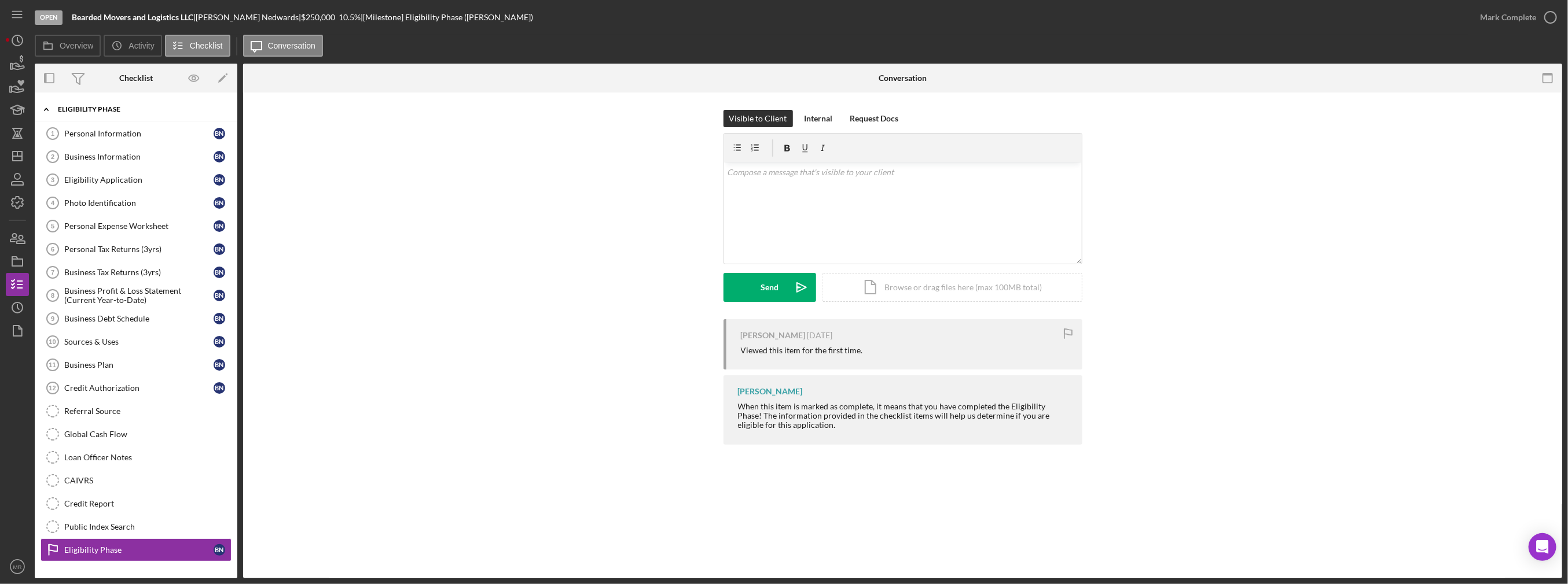
click at [88, 121] on div "Icon/Expander Eligibility Phase 0 / 19 Personal Information 1 Personal Informat…" at bounding box center [135, 333] width 202 height 469
click at [88, 132] on div "Personal Information" at bounding box center [139, 133] width 150 height 9
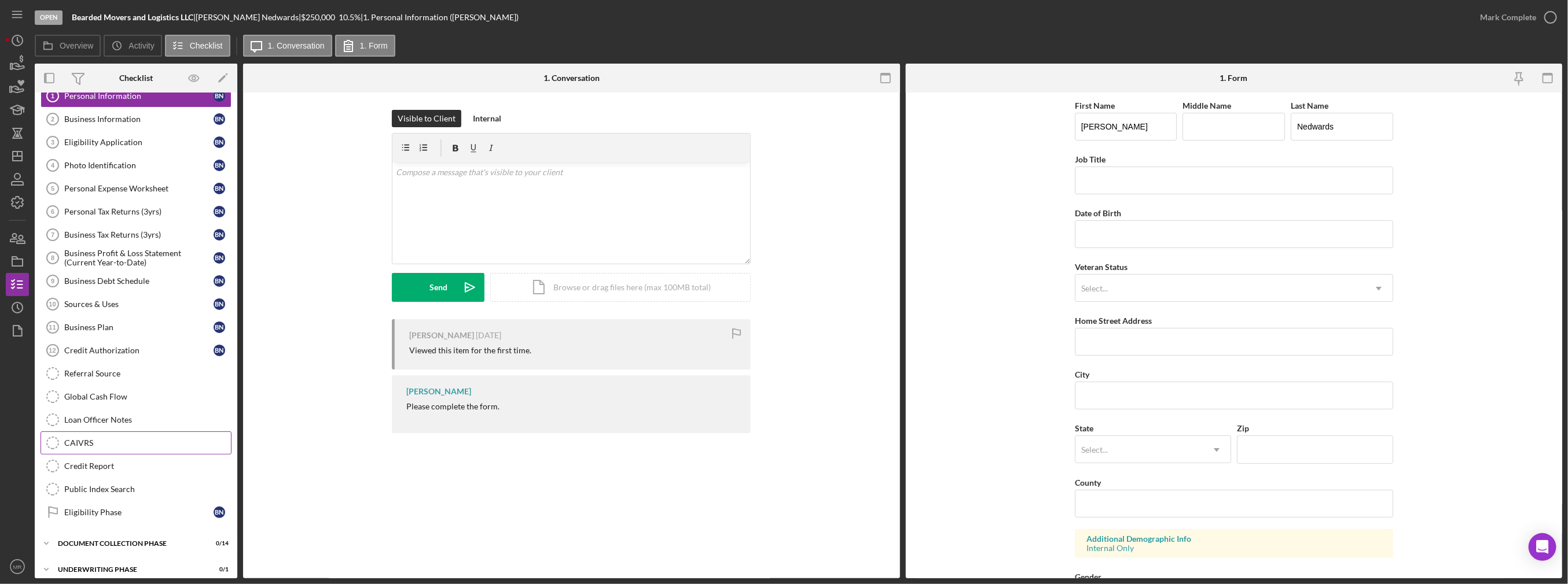
scroll to position [58, 0]
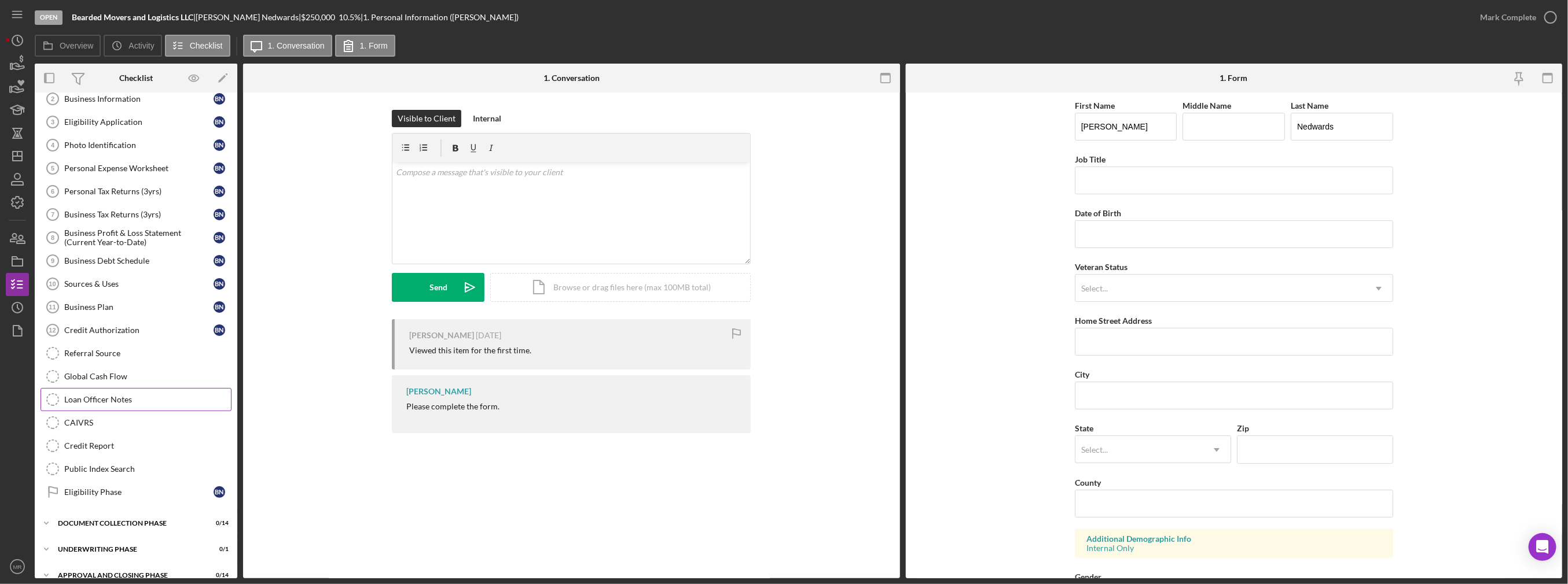
click at [125, 389] on link "Loan Officer Notes Loan Officer Notes" at bounding box center [135, 400] width 191 height 23
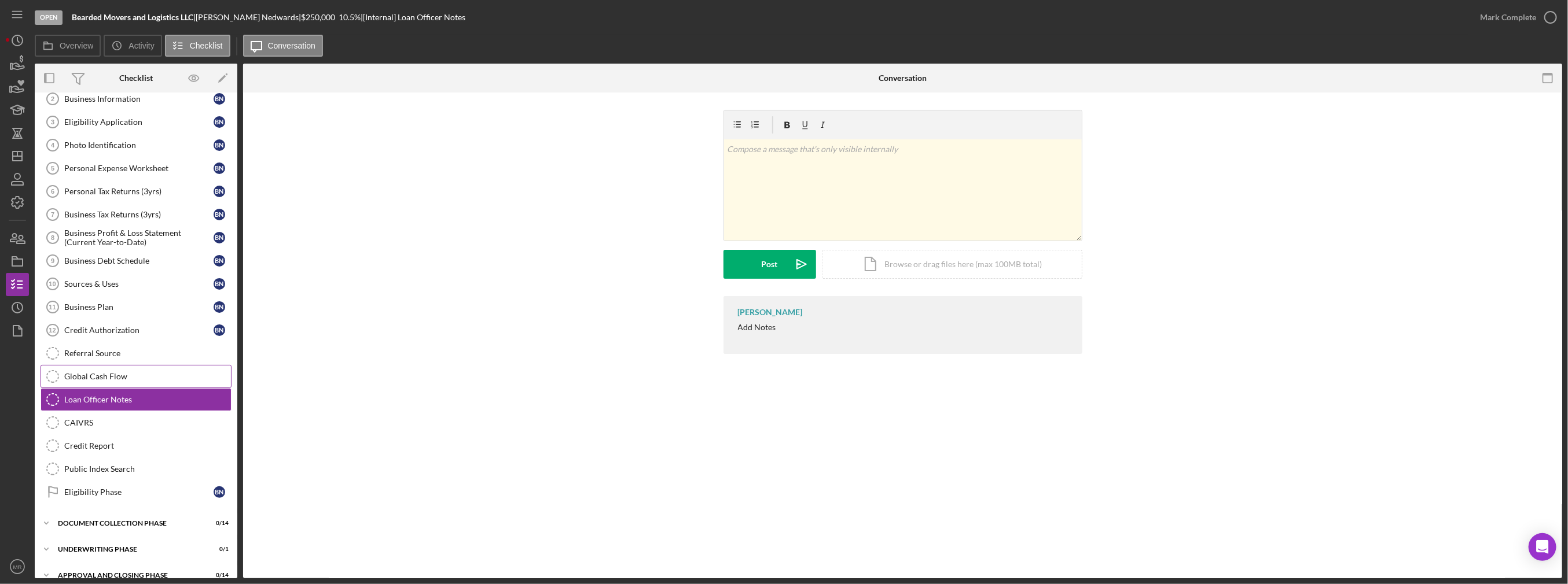
click at [129, 380] on link "Global Cash Flow Global Cash Flow" at bounding box center [135, 377] width 191 height 23
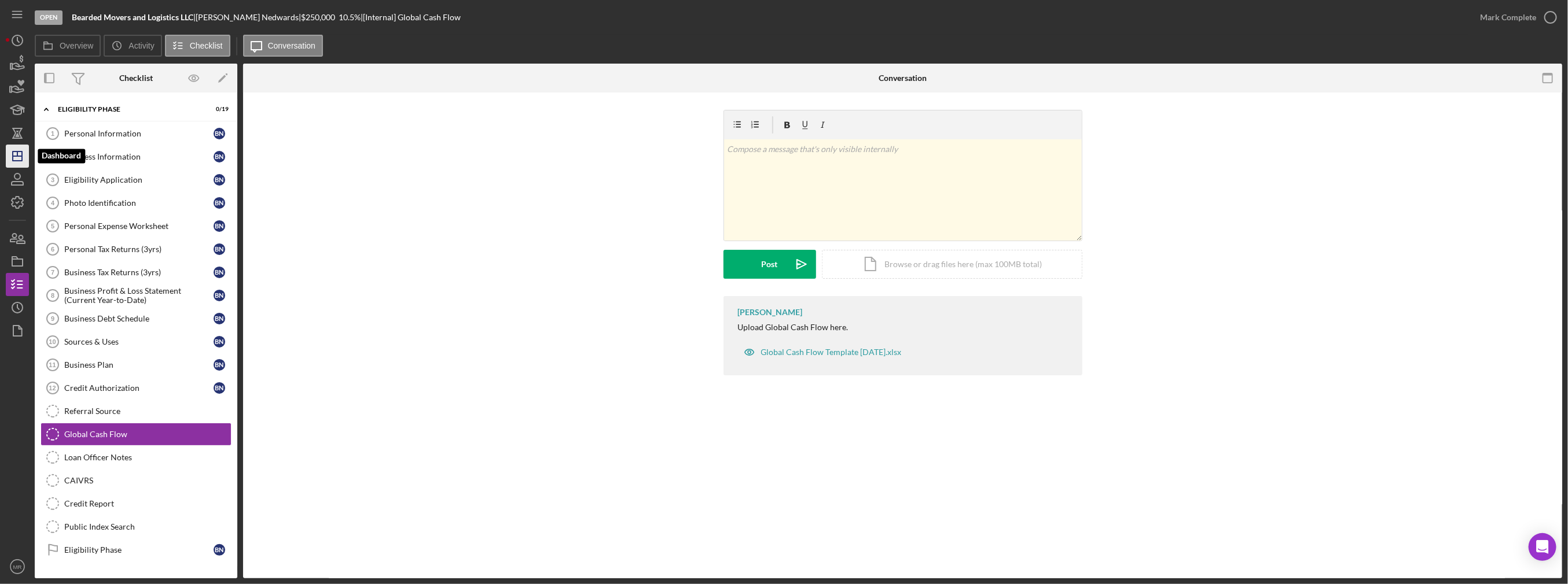
click at [21, 153] on polygon "button" at bounding box center [17, 156] width 9 height 9
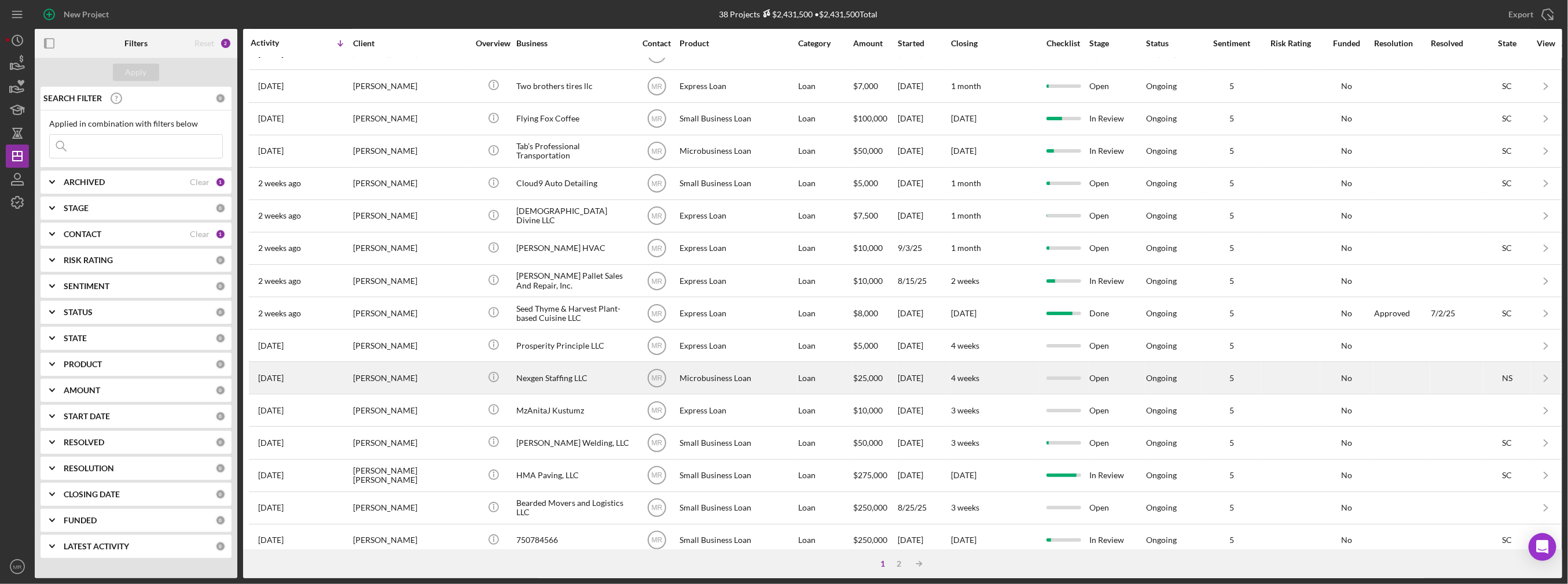
scroll to position [325, 0]
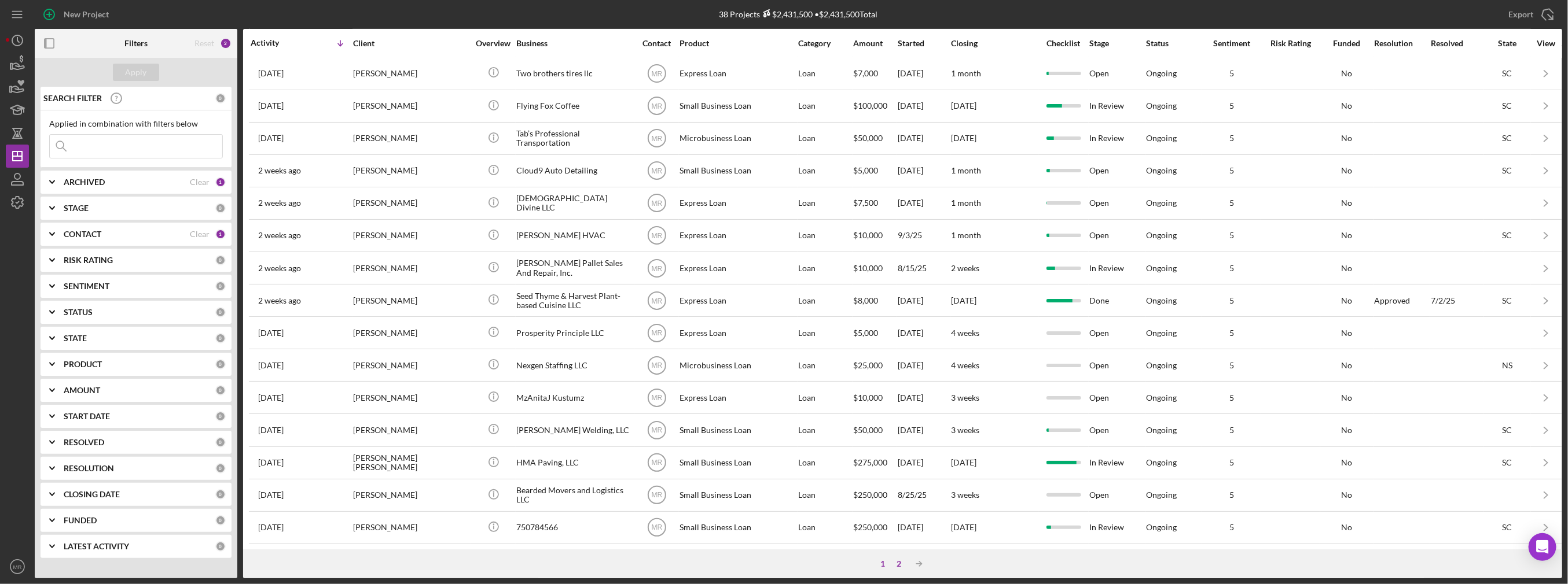
click at [901, 563] on div "2" at bounding box center [900, 563] width 17 height 9
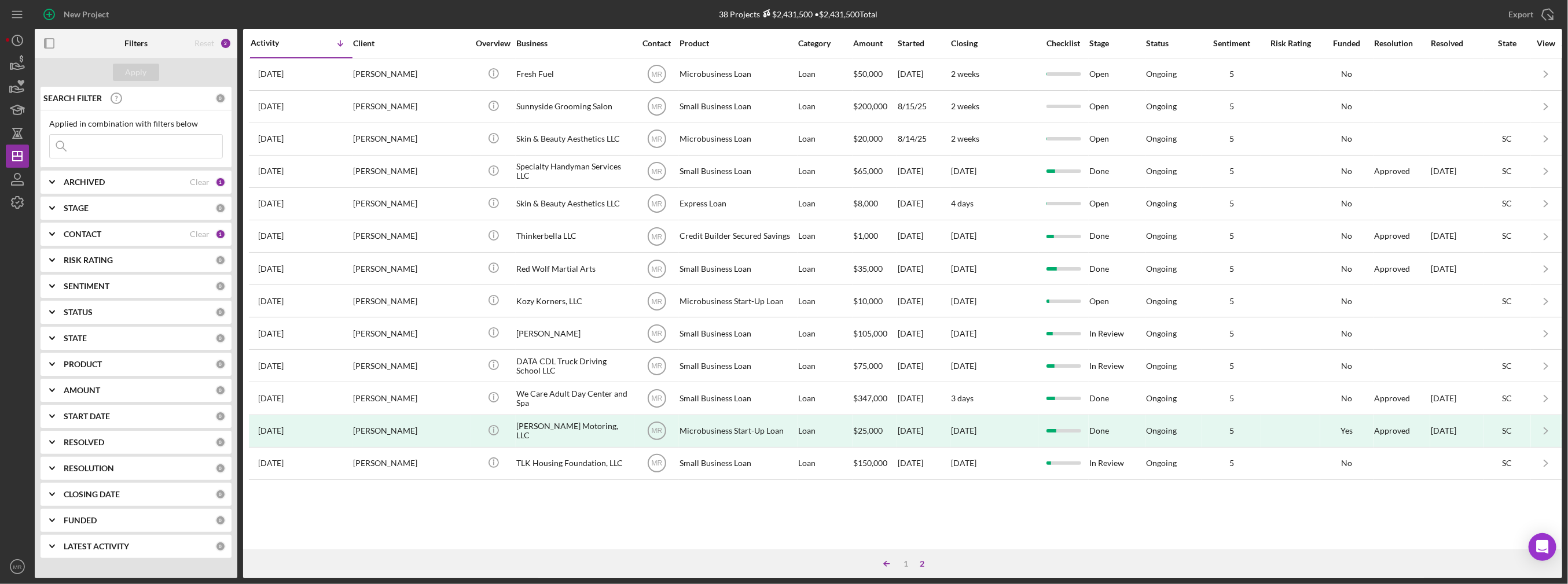
scroll to position [0, 0]
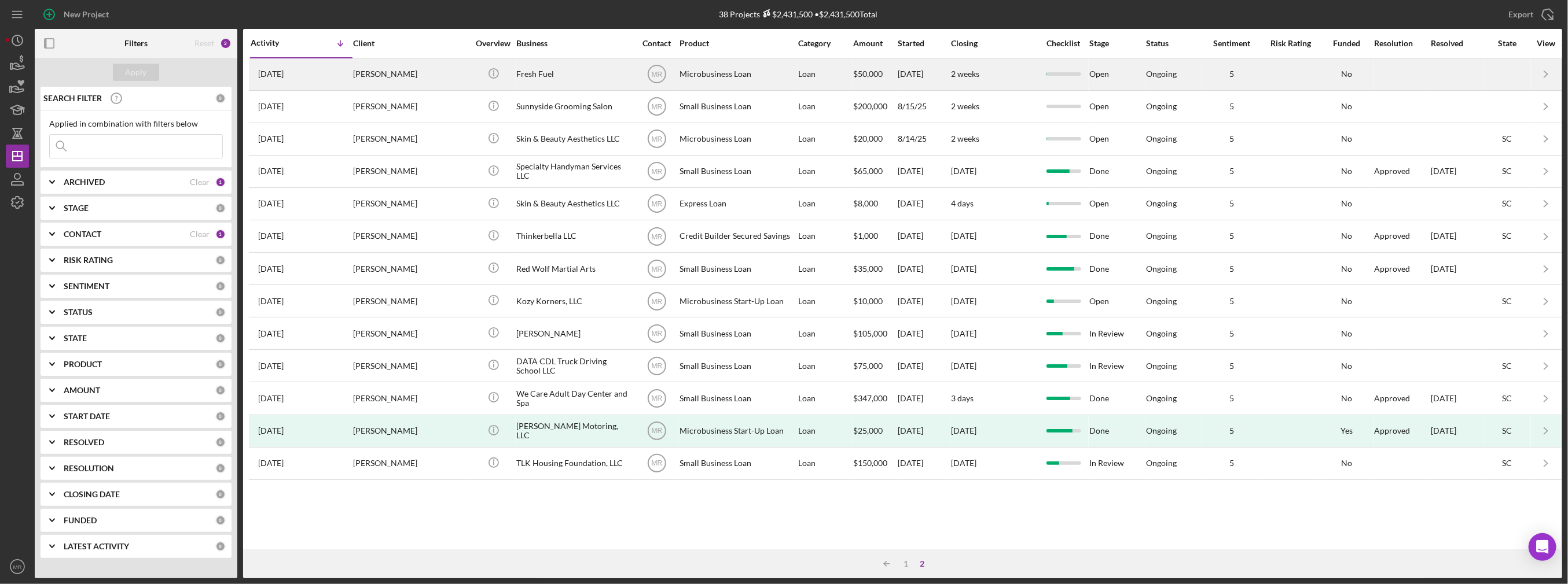
click at [564, 82] on div "Fresh Fuel" at bounding box center [574, 74] width 116 height 31
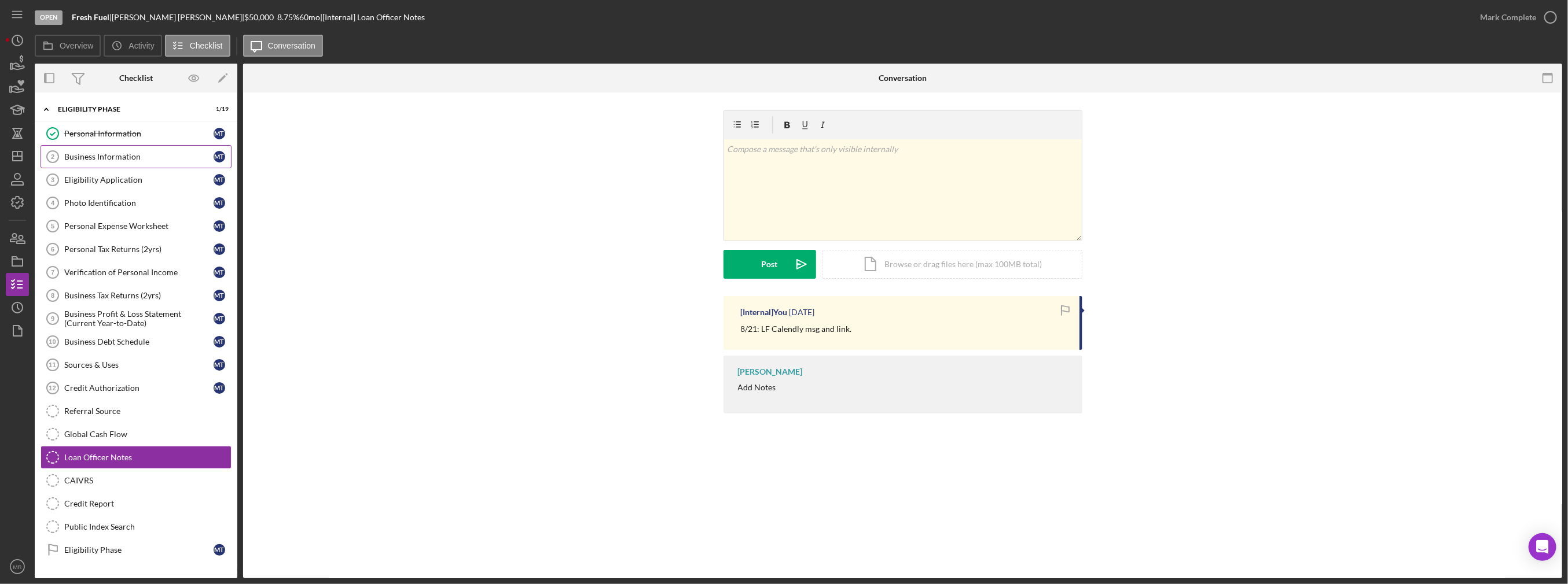
click at [124, 159] on div "Business Information" at bounding box center [139, 156] width 150 height 9
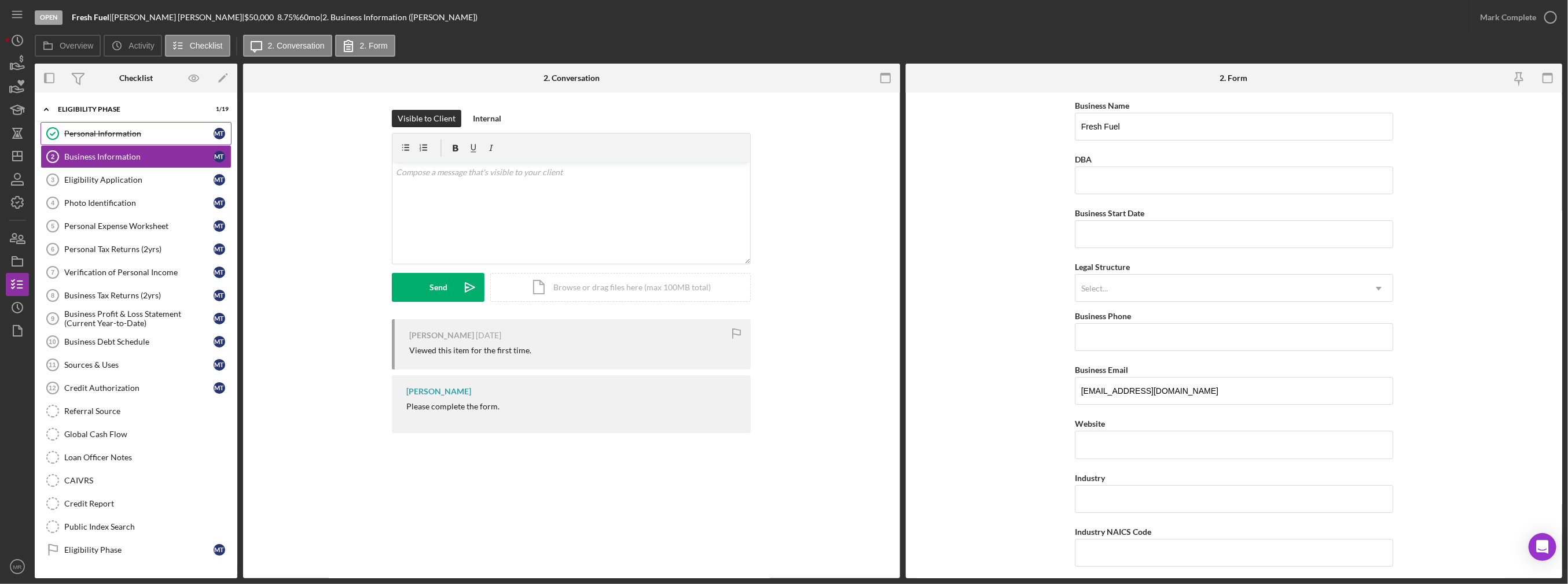
click at [107, 131] on div "Personal Information" at bounding box center [139, 133] width 150 height 9
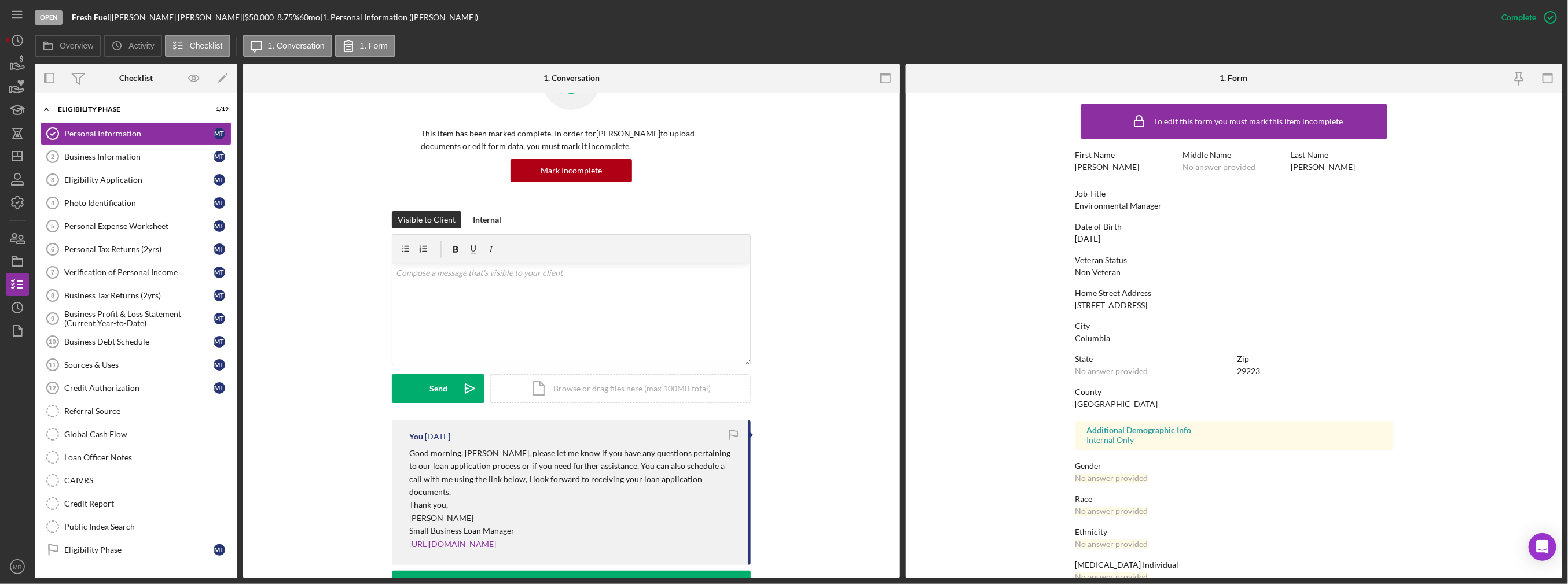
scroll to position [116, 0]
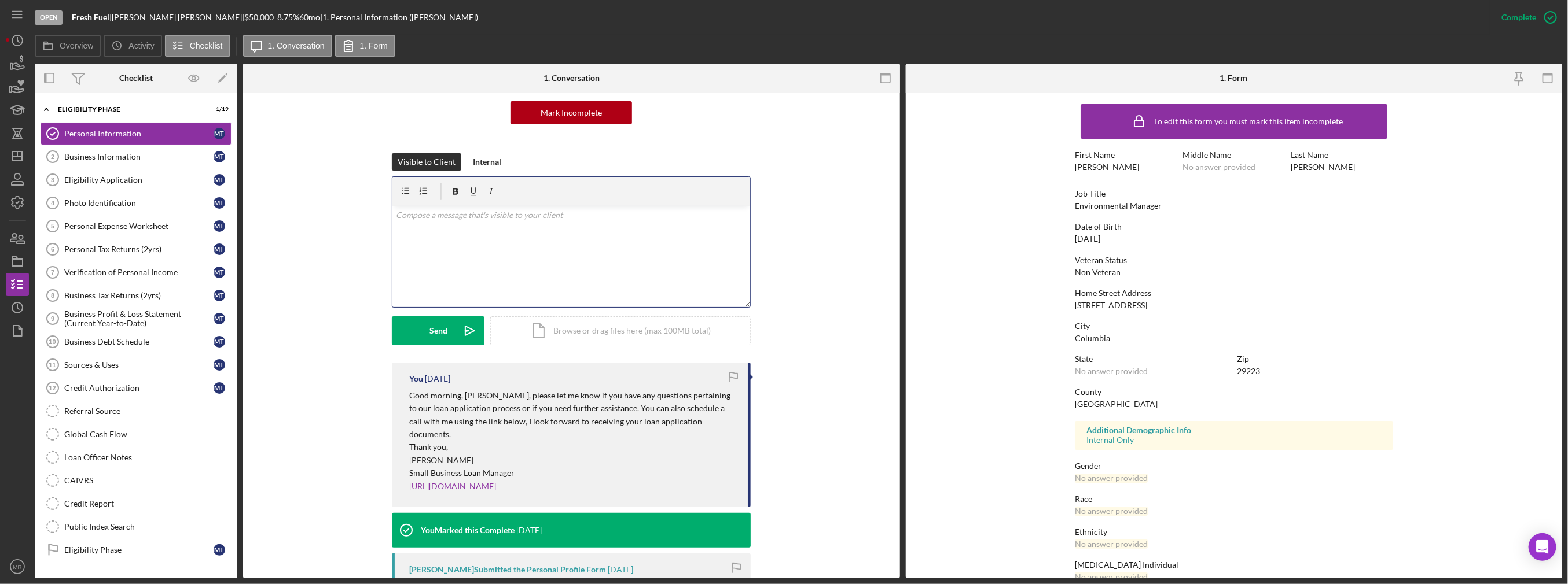
click at [535, 252] on div "v Color teal Color pink Remove color Add row above Add row below Add column bef…" at bounding box center [571, 256] width 358 height 102
click at [69, 146] on link "Business Information 2 Business Information M T" at bounding box center [135, 157] width 191 height 23
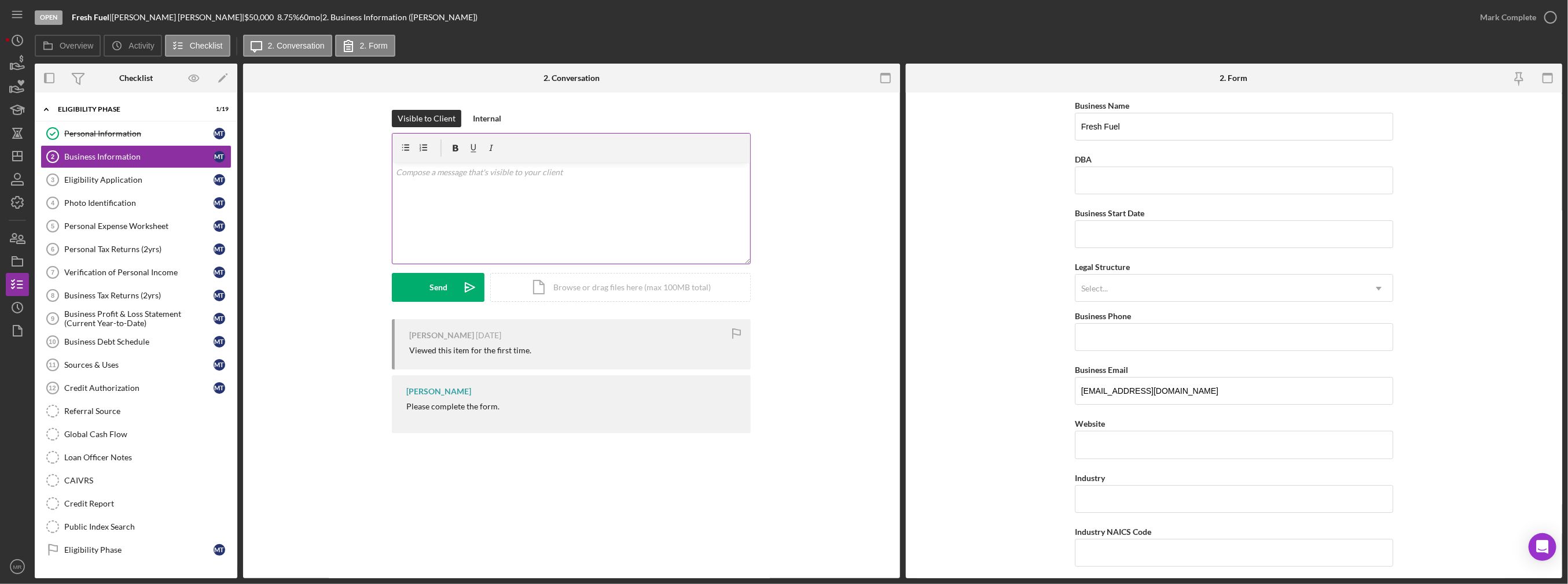
click at [459, 207] on div "v Color teal Color pink Remove color Add row above Add row below Add column bef…" at bounding box center [571, 213] width 358 height 102
click at [1447, 285] on form "Business Name Fresh Fuel DBA Business Start Date Legal Structure Select... Icon…" at bounding box center [1233, 335] width 657 height 486
drag, startPoint x: 698, startPoint y: 211, endPoint x: 250, endPoint y: 198, distance: 448.2
click at [250, 198] on div "Visible to Client Internal v Color teal Color pink Remove color Add row above A…" at bounding box center [571, 274] width 657 height 364
click at [706, 219] on div "v Color teal Color pink Remove color Add row above Add row below Add column bef…" at bounding box center [571, 213] width 358 height 102
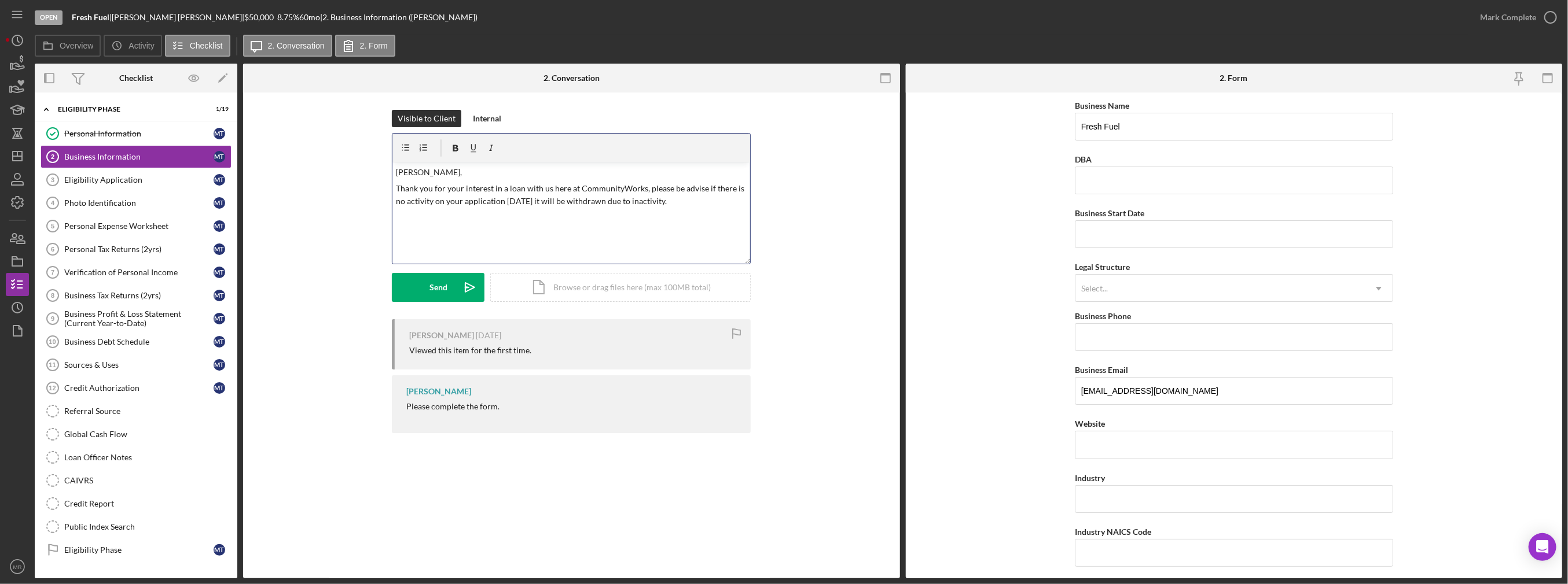
drag, startPoint x: 675, startPoint y: 207, endPoint x: 366, endPoint y: 183, distance: 309.9
click at [366, 183] on div "Visible to Client Internal v Color teal Color pink Remove color Add row above A…" at bounding box center [571, 215] width 622 height 210
click at [440, 282] on div "Send" at bounding box center [439, 287] width 18 height 29
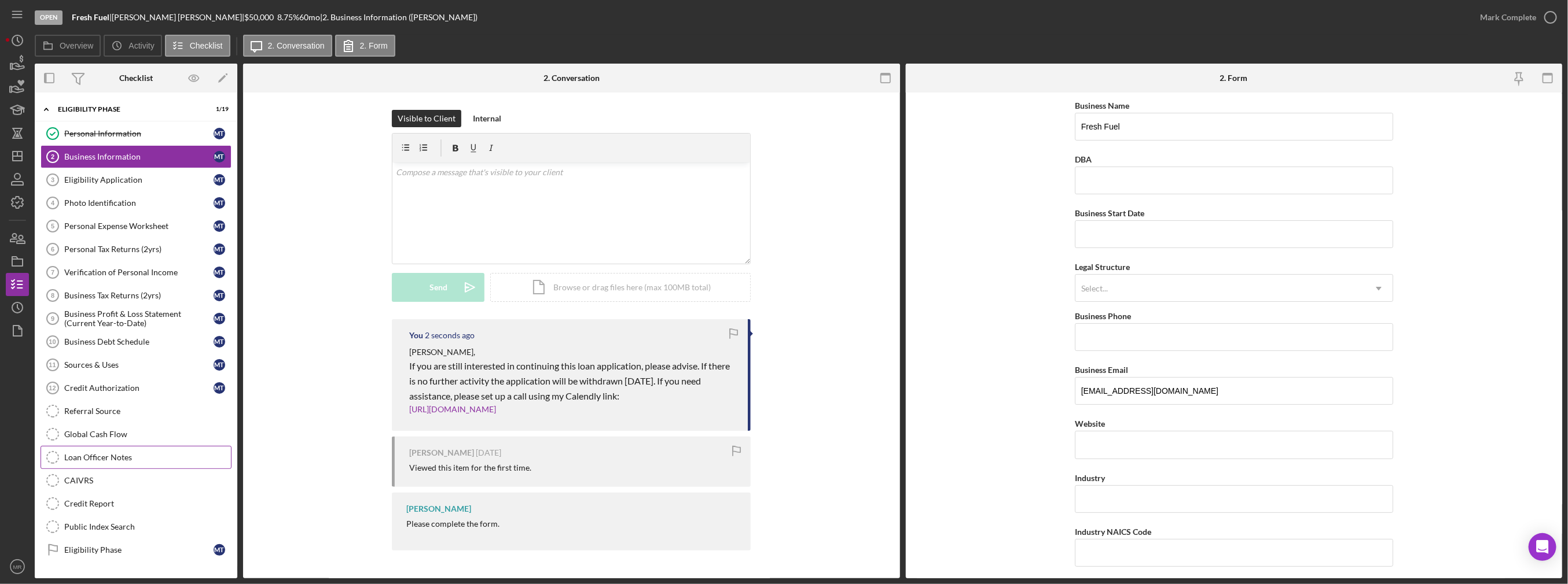
click at [111, 453] on div "Loan Officer Notes" at bounding box center [148, 457] width 167 height 9
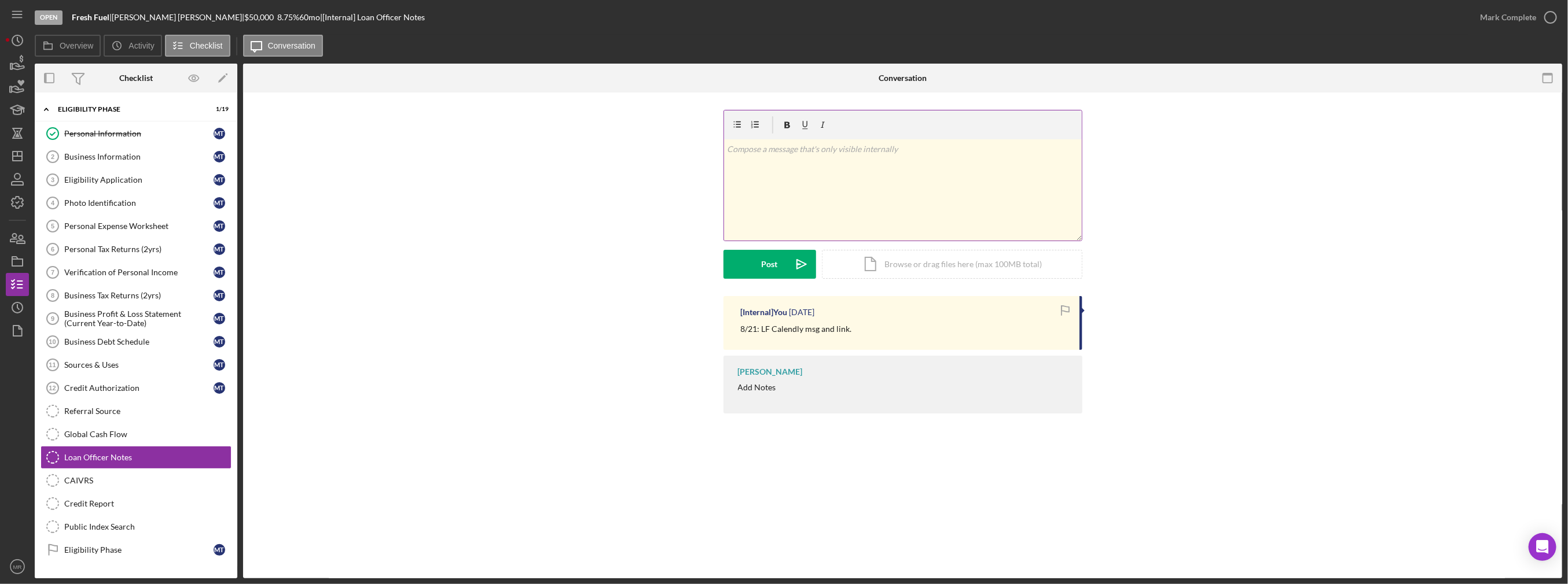
click at [802, 194] on div "v Color teal Color pink Remove color Add row above Add row below Add column bef…" at bounding box center [902, 190] width 358 height 102
click at [767, 262] on div "Post" at bounding box center [770, 264] width 17 height 29
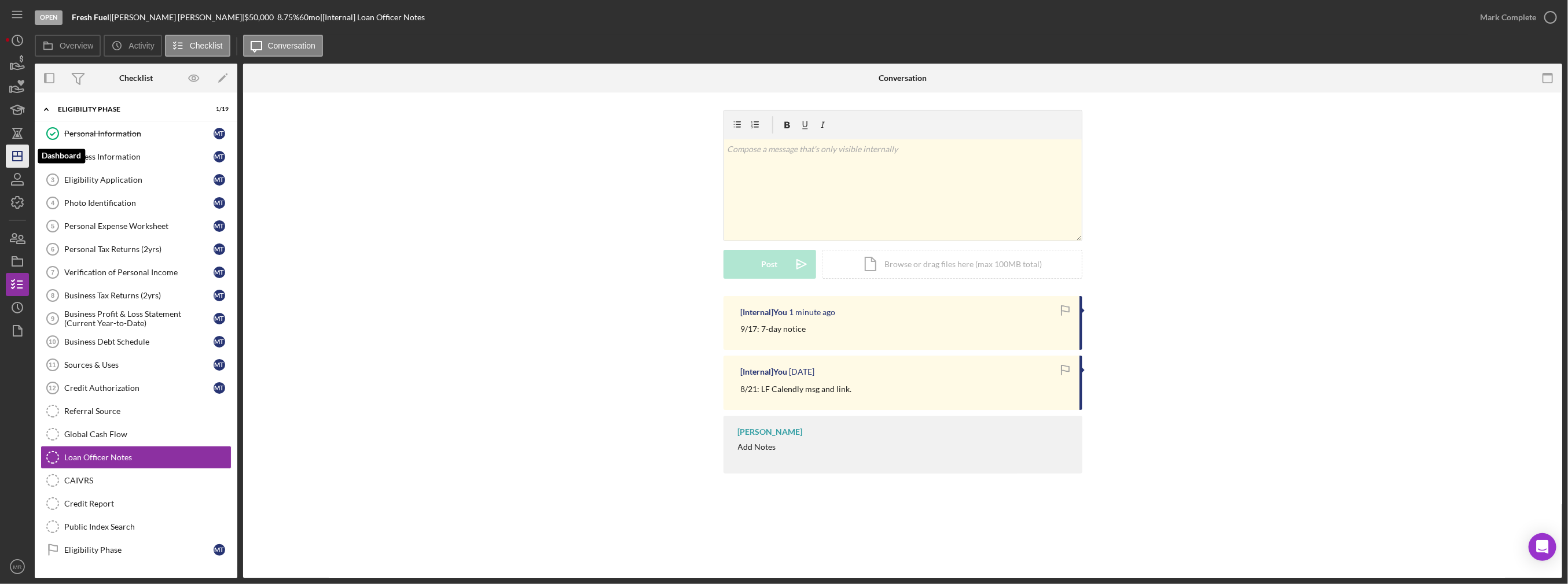
click at [26, 159] on icon "Icon/Dashboard" at bounding box center [17, 156] width 29 height 29
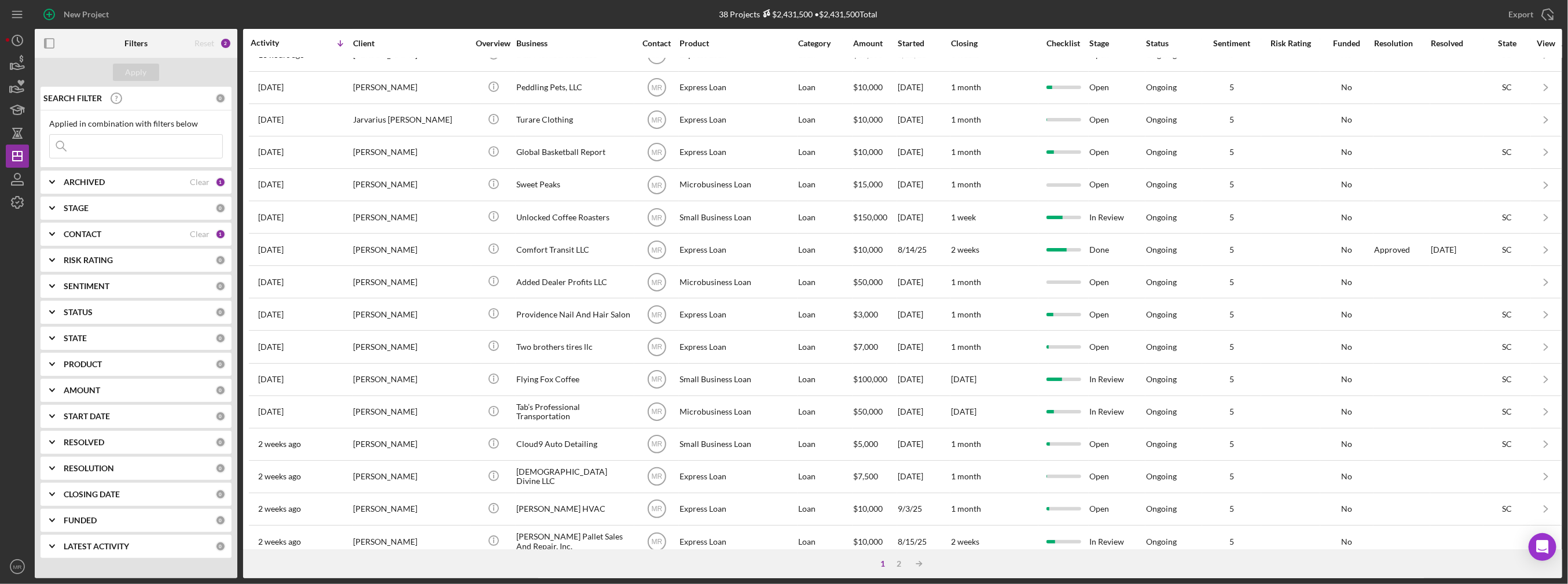
scroll to position [325, 0]
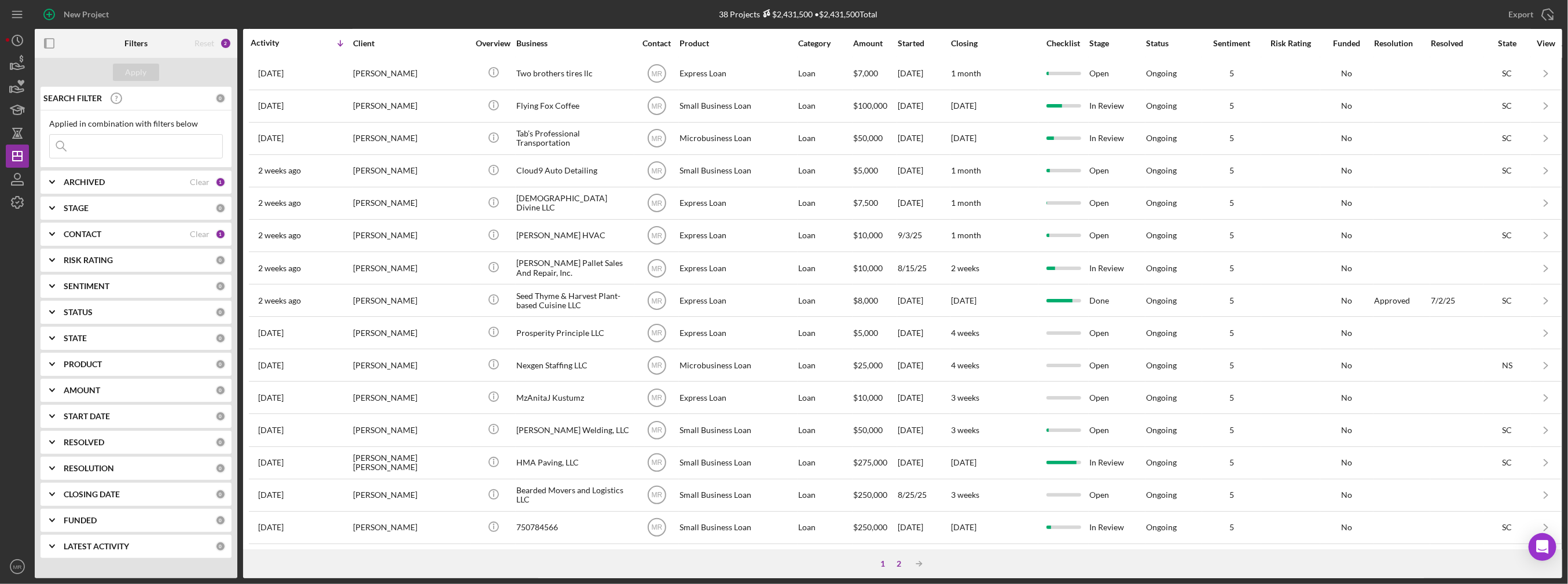
click at [897, 567] on div "2" at bounding box center [900, 563] width 17 height 9
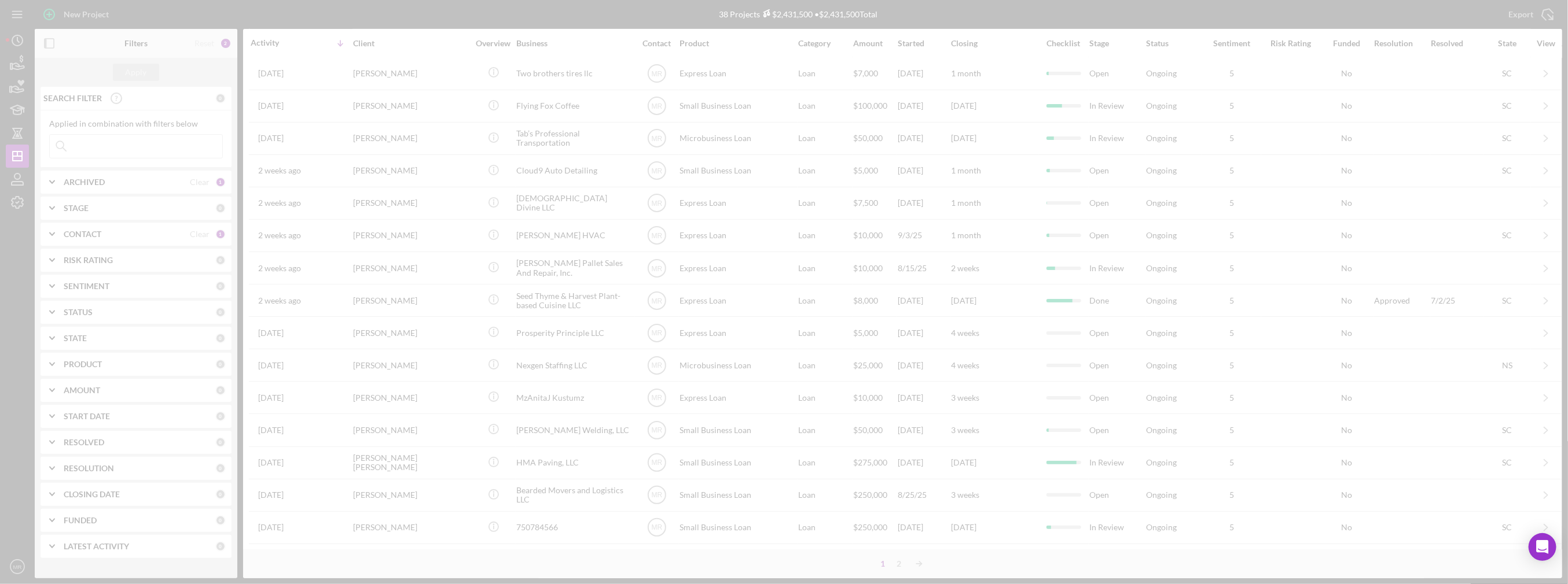
scroll to position [0, 0]
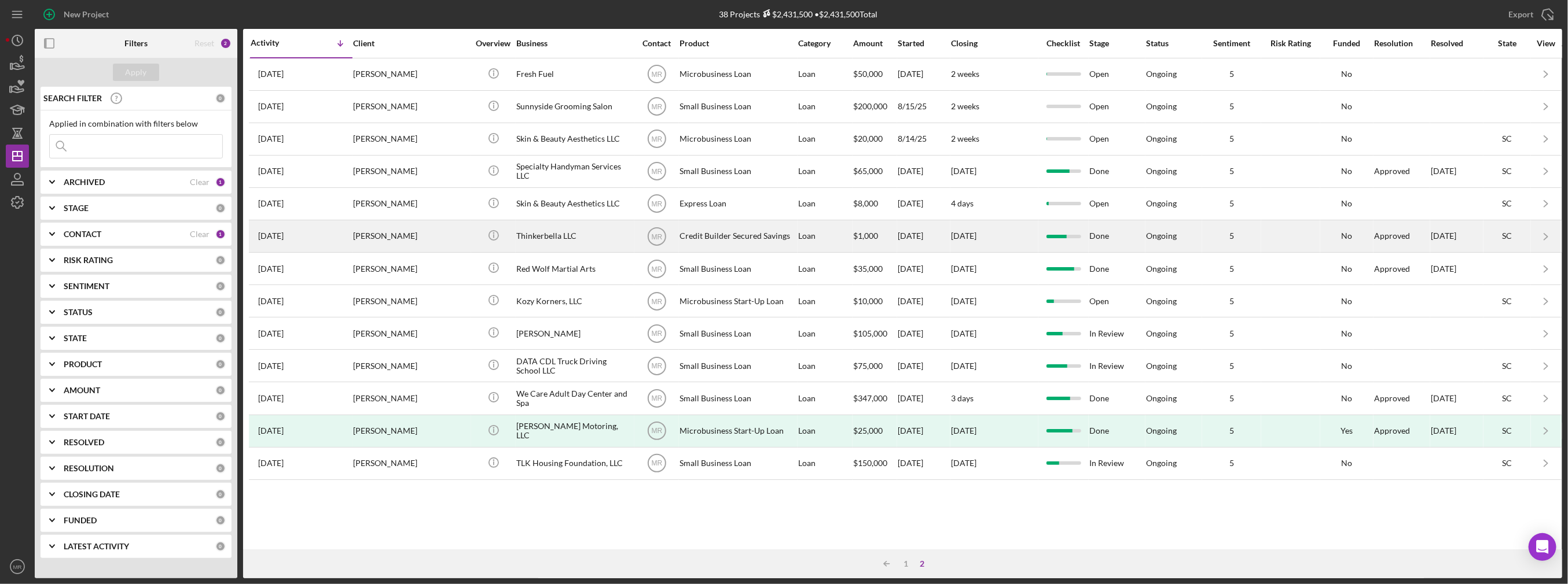
click at [594, 236] on div "Thinkerbella LLC" at bounding box center [574, 236] width 116 height 31
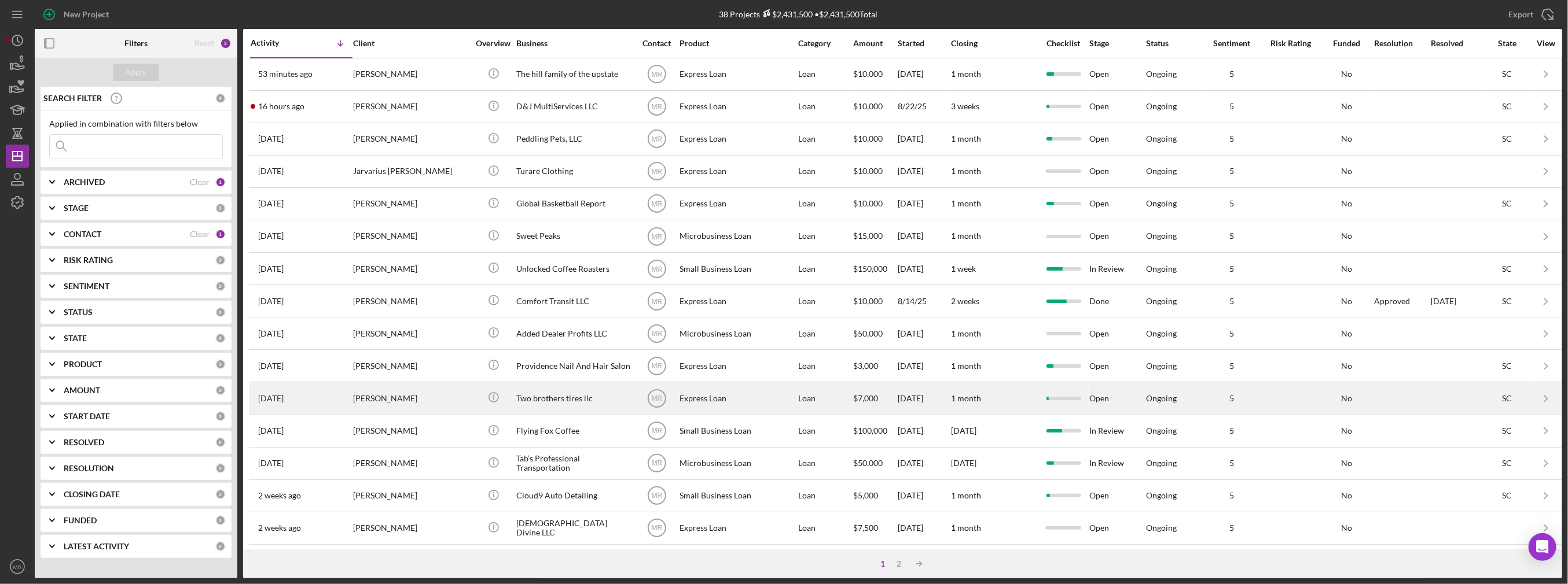
click at [588, 404] on div "Two brothers tires llc" at bounding box center [574, 398] width 116 height 31
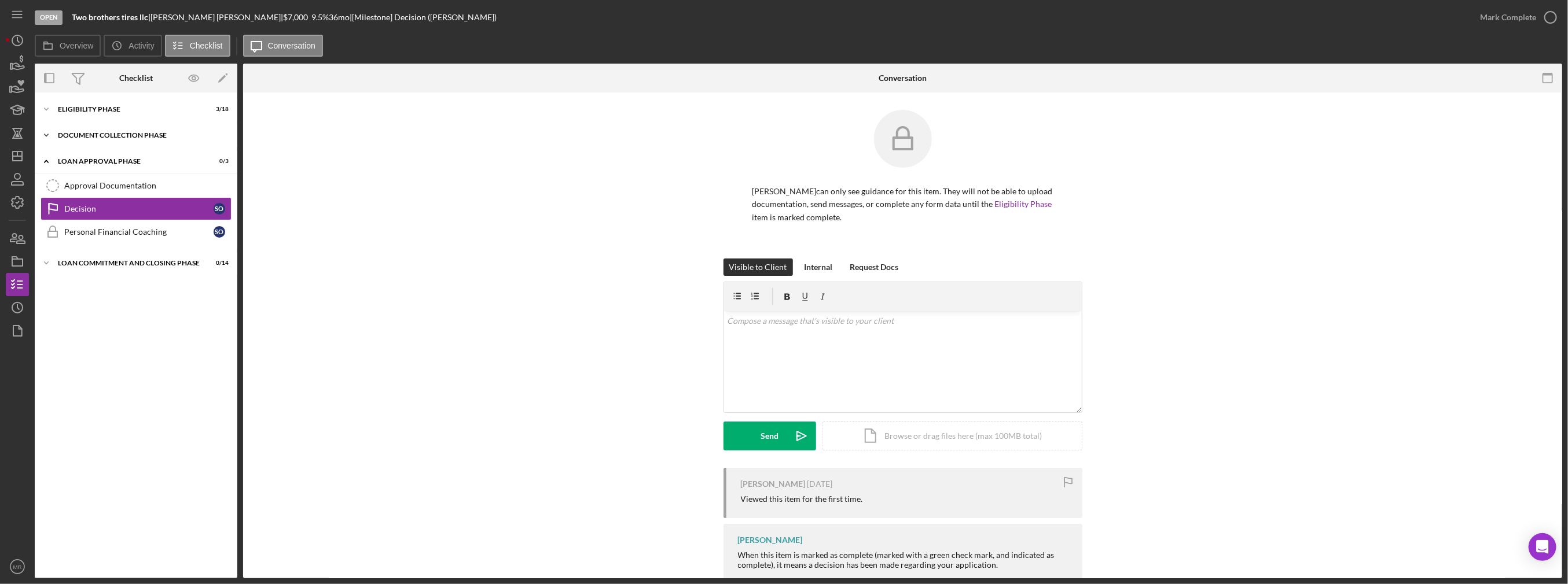
click at [110, 130] on div "Icon/Expander Document Collection Phase 0 / 9" at bounding box center [135, 135] width 202 height 23
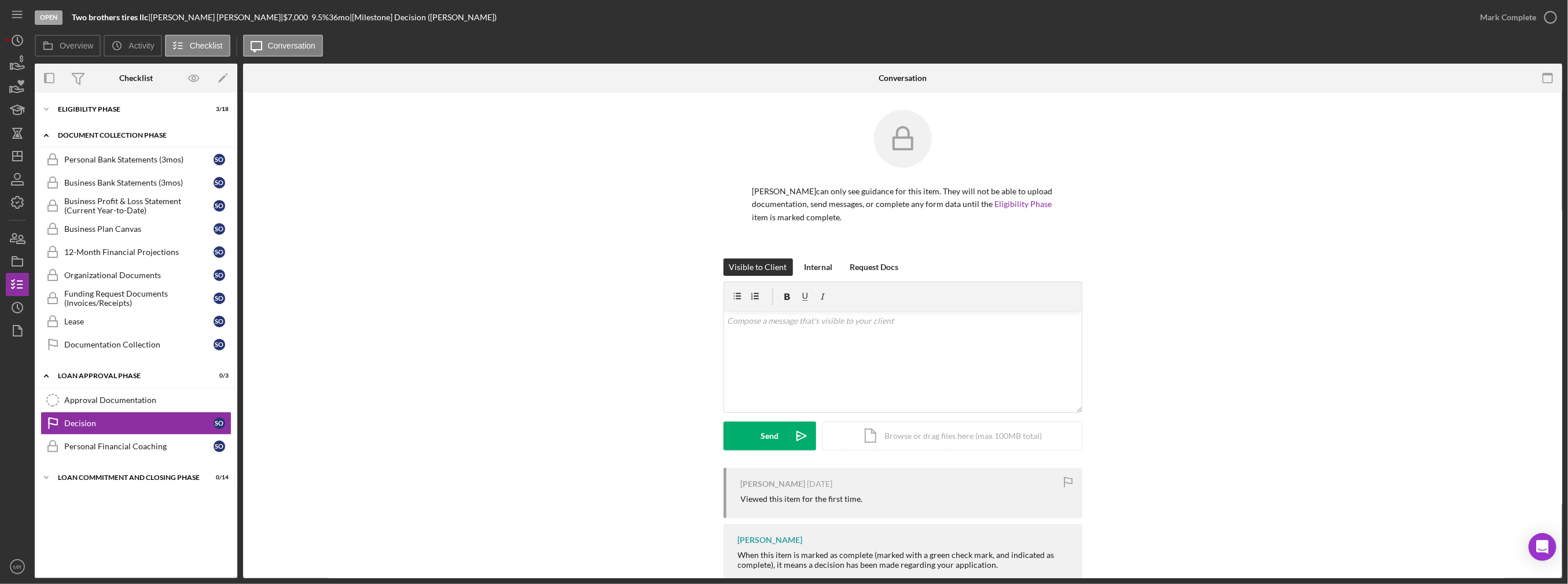
click at [107, 135] on div "Document Collection Phase" at bounding box center [140, 135] width 165 height 7
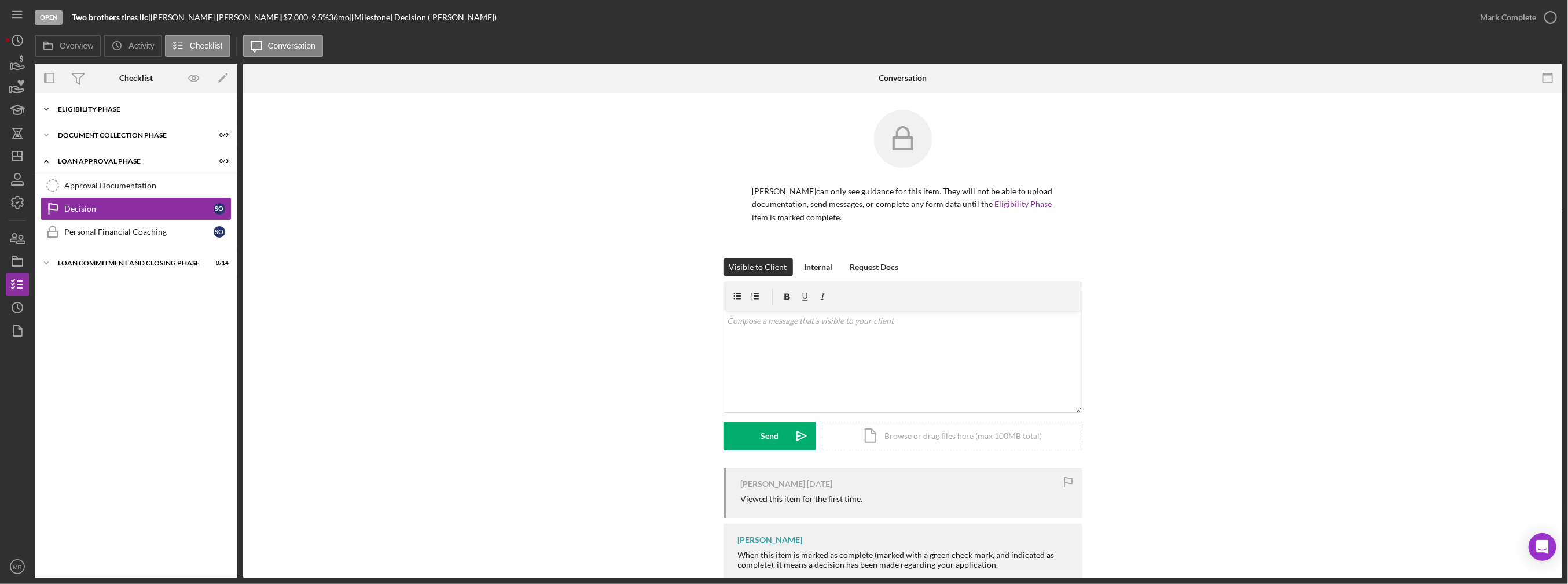
click at [100, 109] on div "Eligibility Phase" at bounding box center [140, 109] width 165 height 7
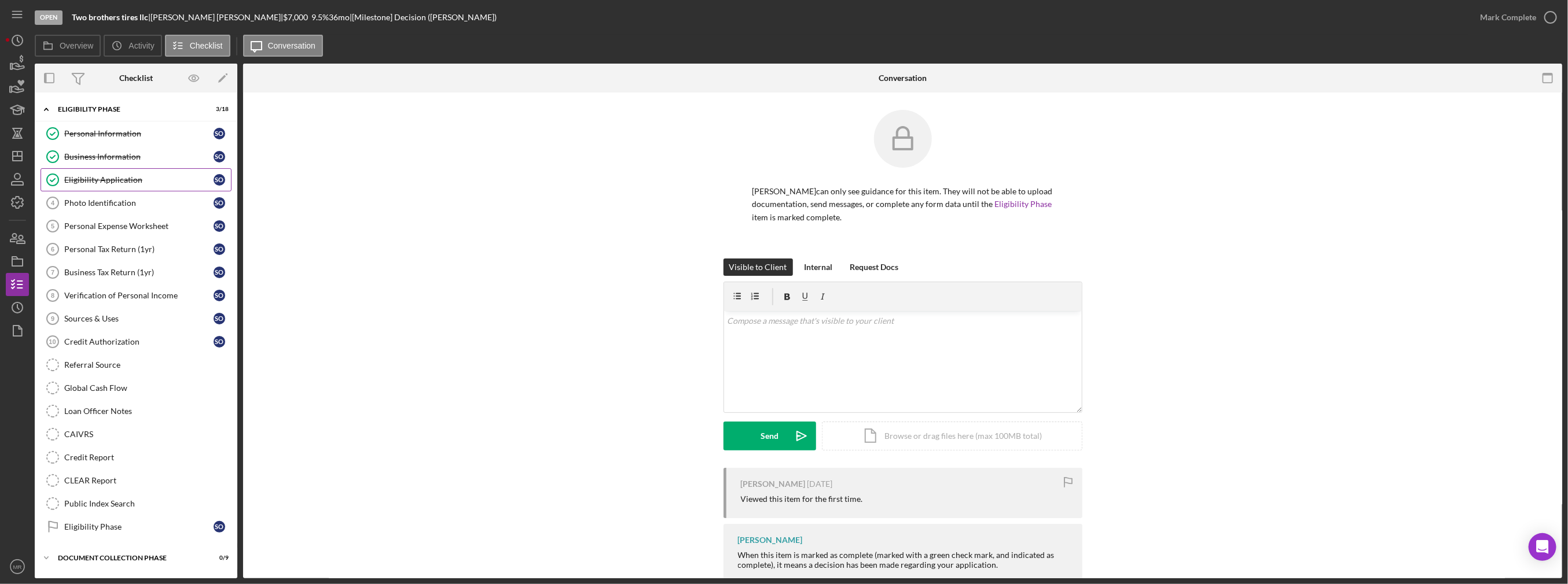
click at [98, 181] on div "Eligibility Application" at bounding box center [139, 179] width 150 height 9
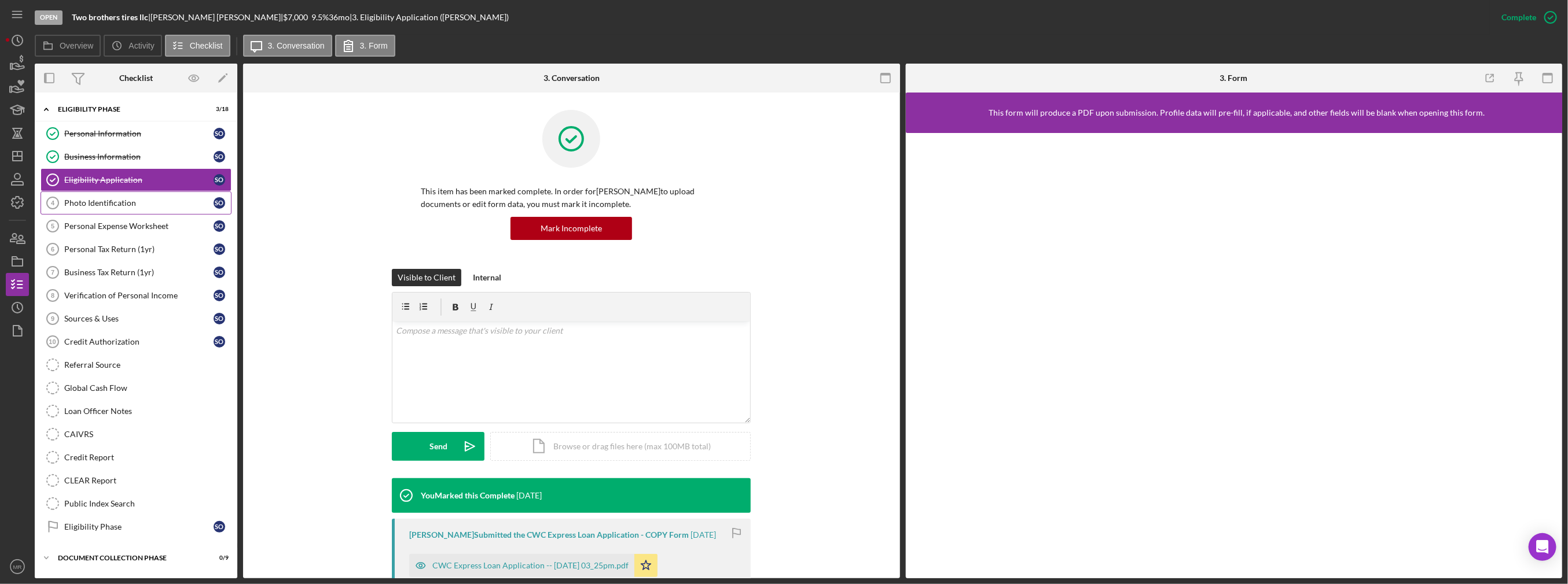
click at [98, 198] on div "Photo Identification" at bounding box center [139, 202] width 150 height 9
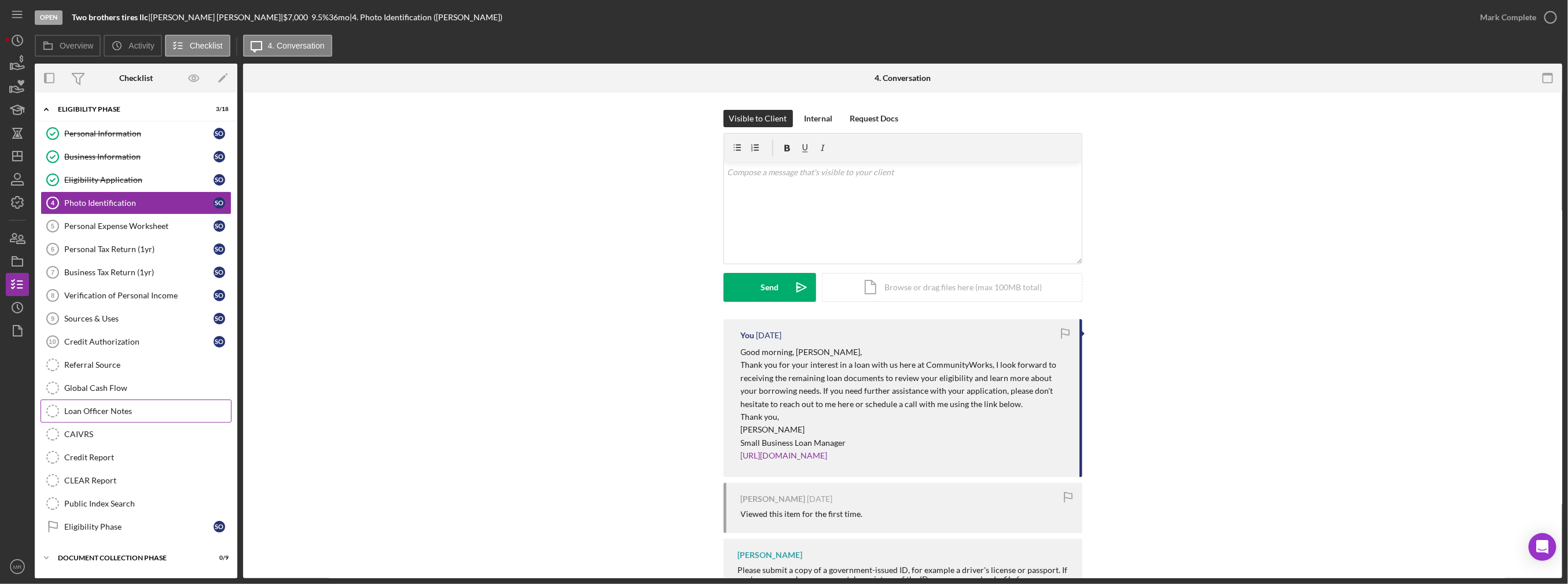
click at [126, 406] on div "Loan Officer Notes" at bounding box center [148, 411] width 167 height 9
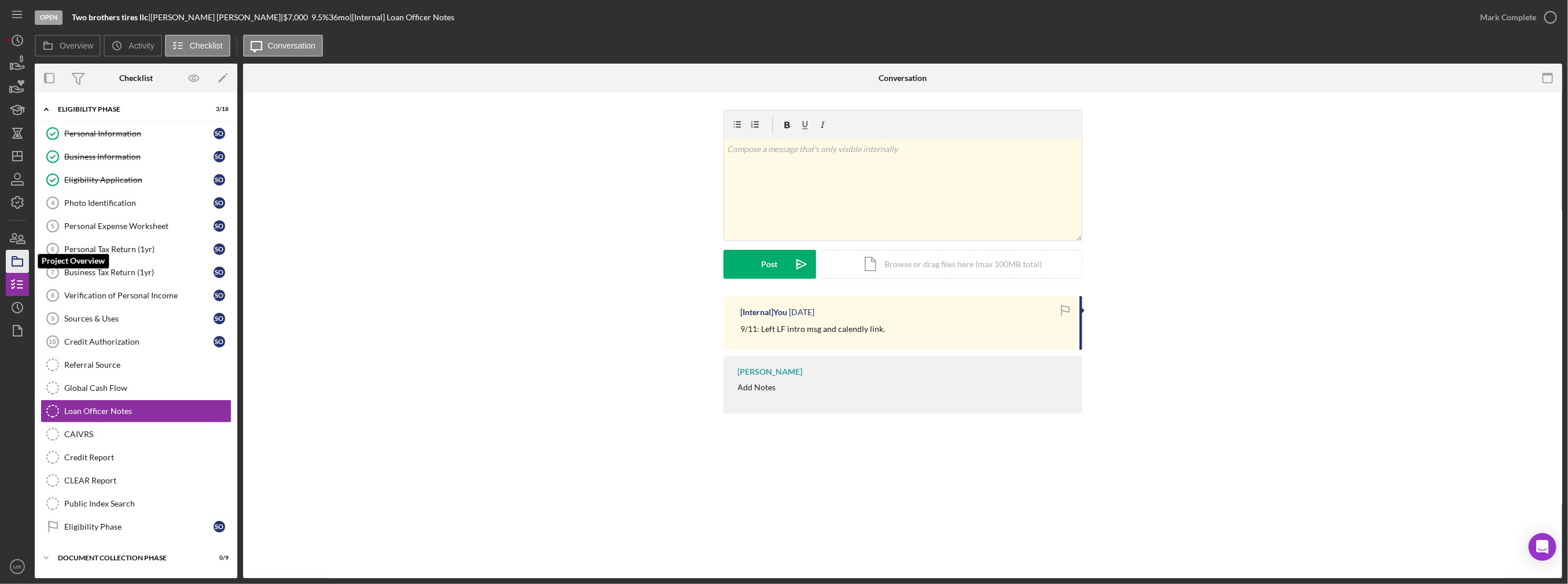
click at [15, 258] on icon "button" at bounding box center [17, 261] width 29 height 29
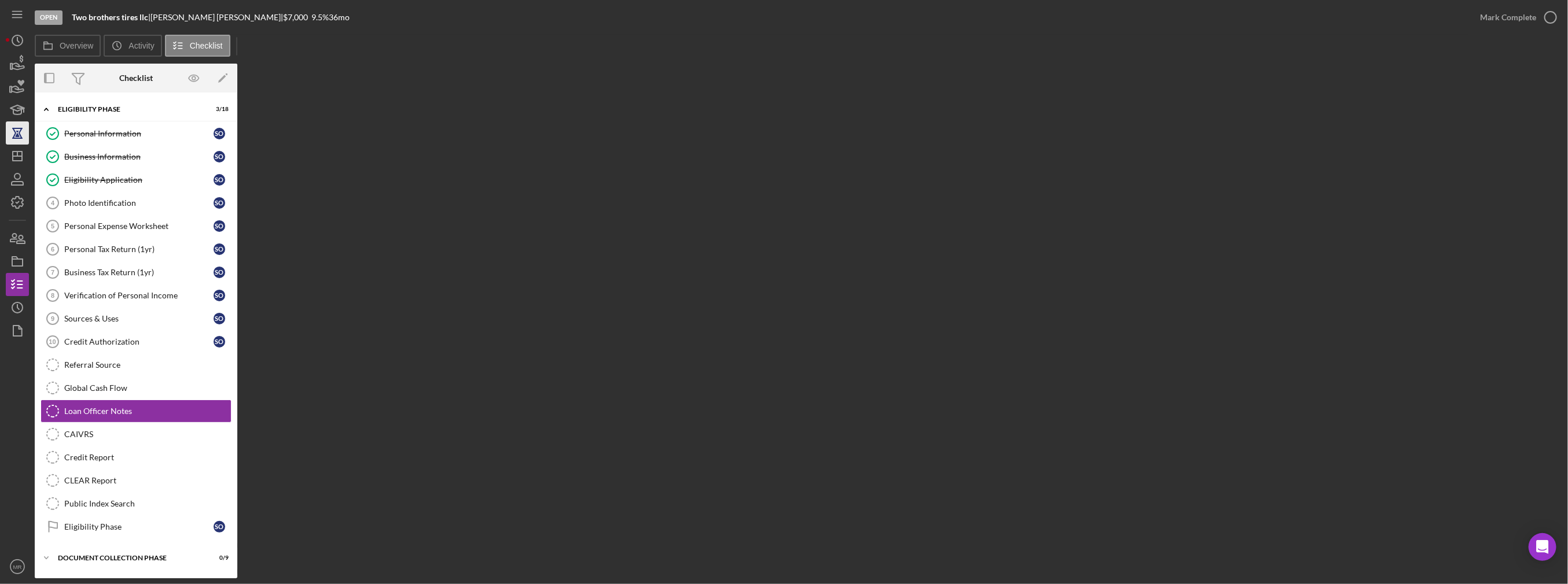
scroll to position [45, 0]
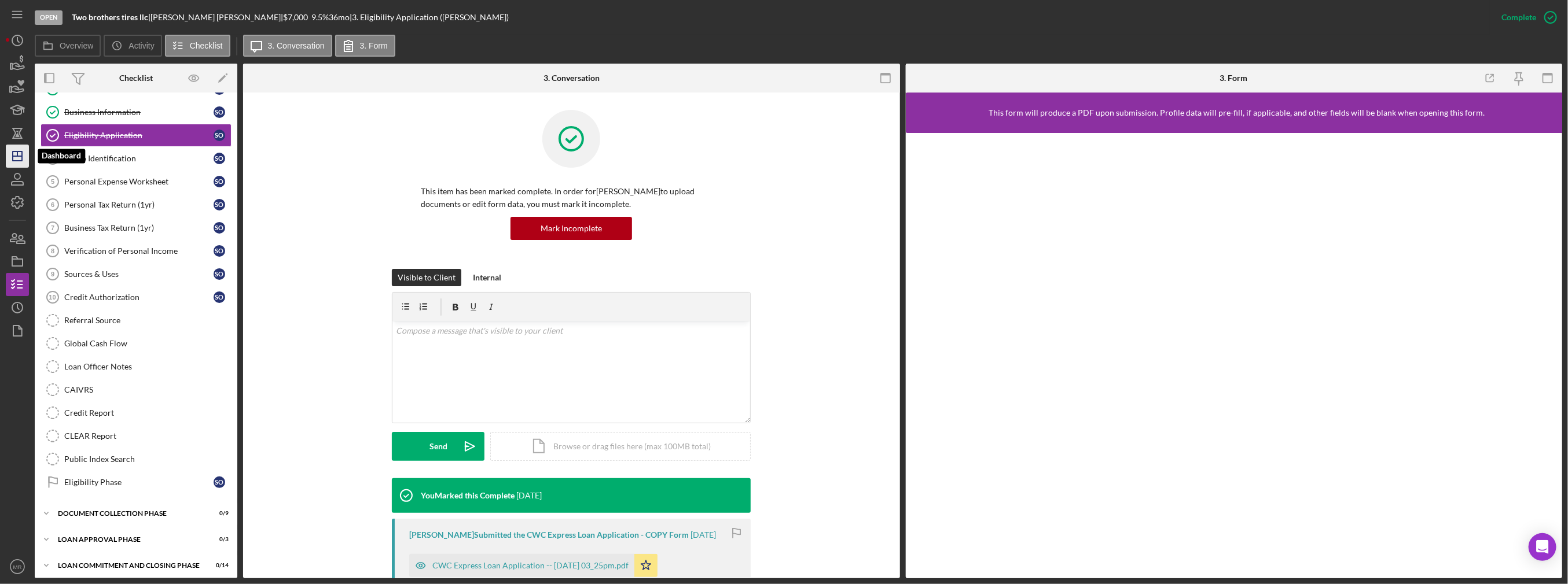
click at [26, 160] on icon "Icon/Dashboard" at bounding box center [17, 156] width 29 height 29
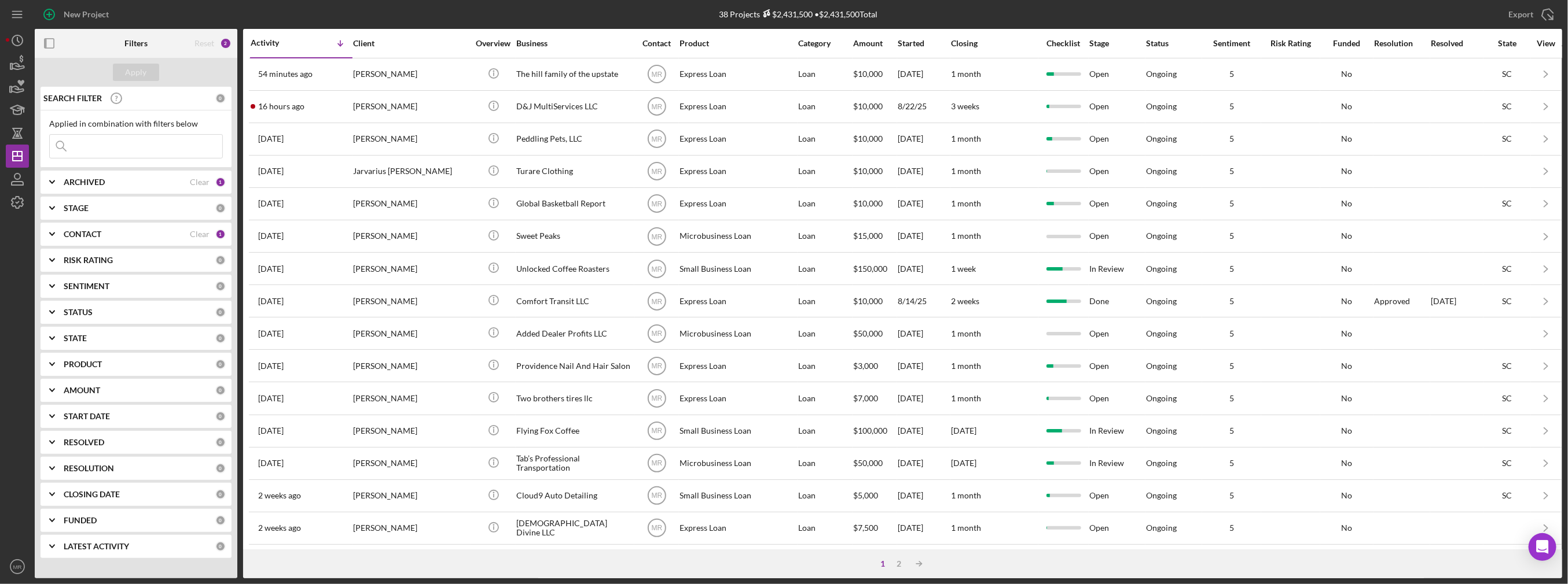
click at [292, 45] on div "Activity" at bounding box center [276, 42] width 51 height 9
click at [292, 45] on div "Activity" at bounding box center [301, 43] width 102 height 9
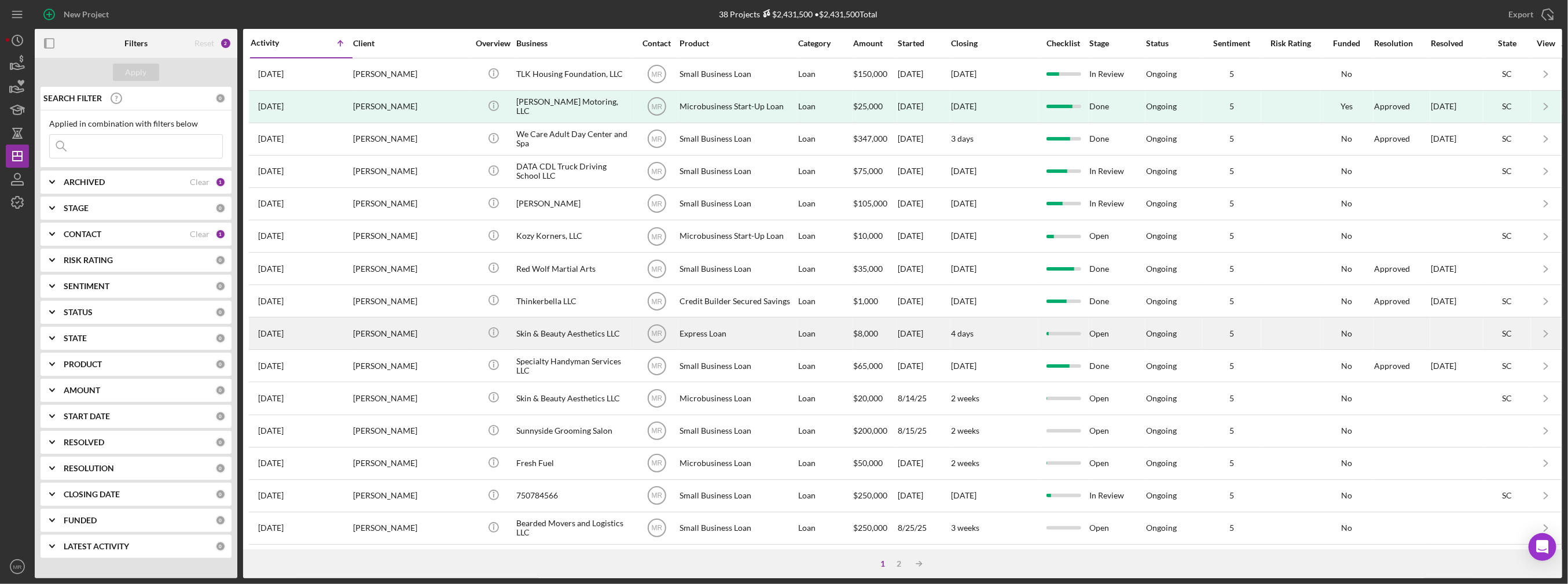
click at [449, 339] on div "[PERSON_NAME]" at bounding box center [411, 333] width 116 height 31
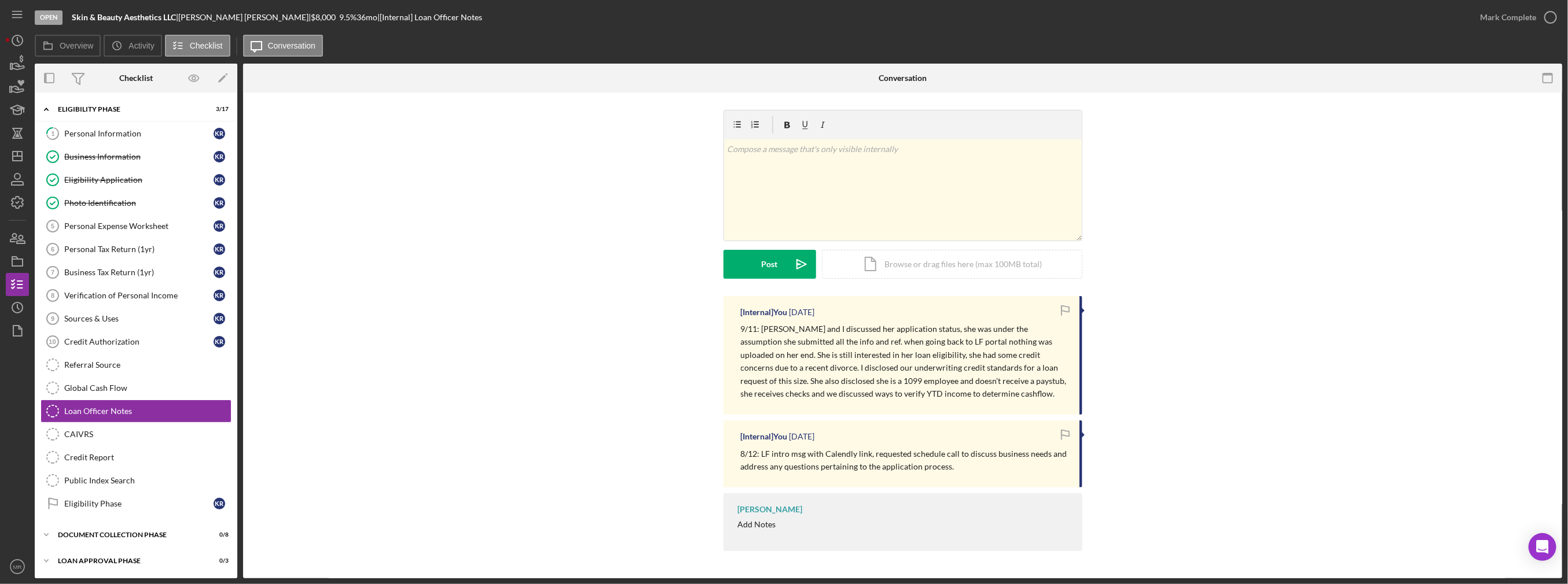
scroll to position [21, 0]
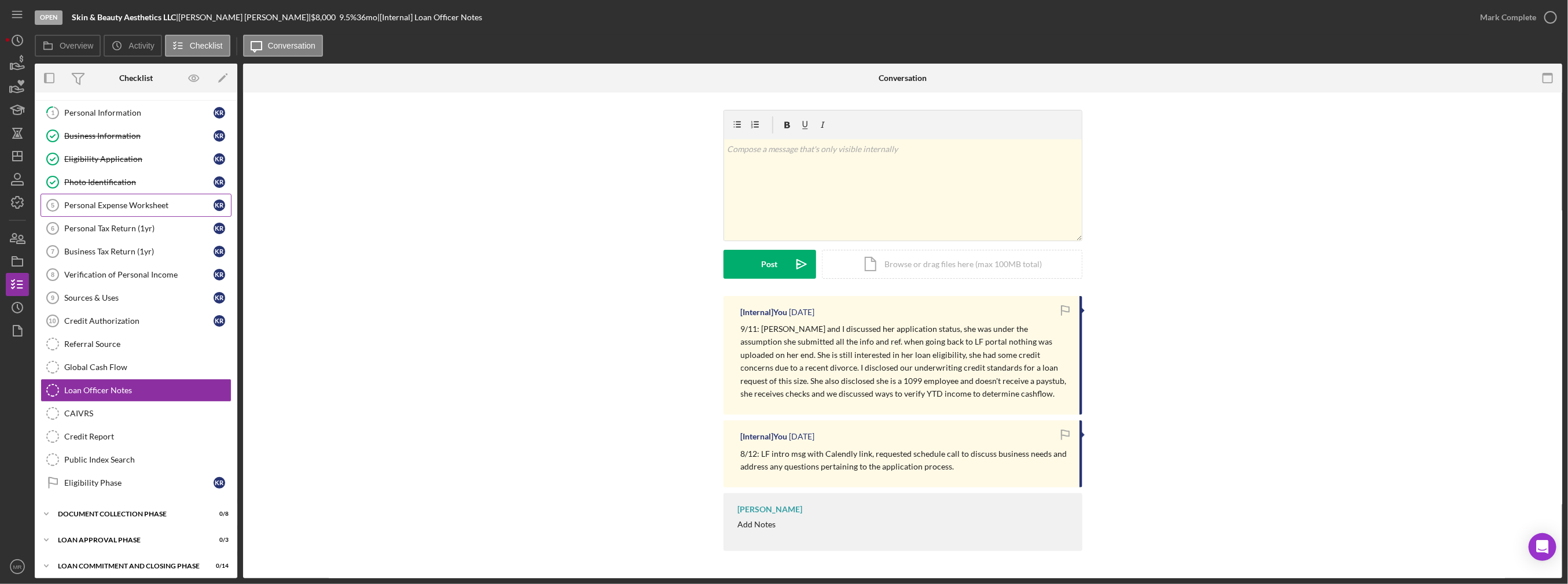
click at [129, 204] on div "Personal Expense Worksheet" at bounding box center [139, 205] width 150 height 9
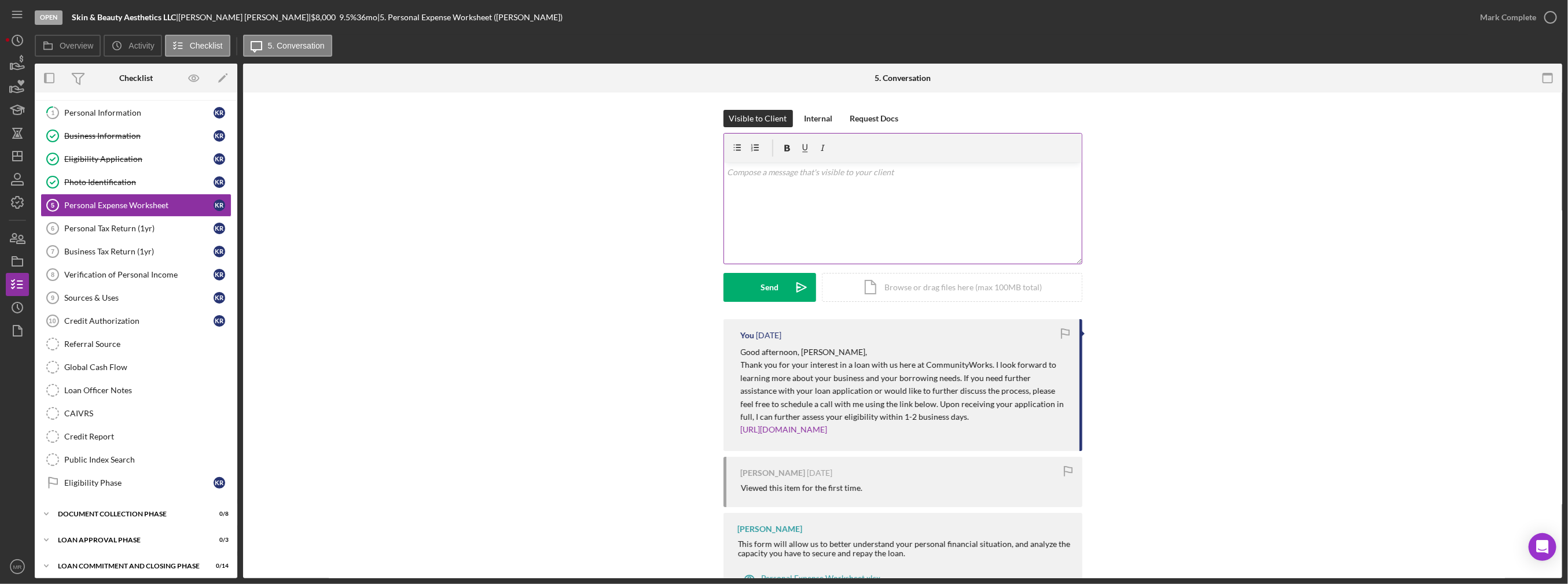
click at [784, 167] on p at bounding box center [902, 172] width 351 height 12
click at [147, 386] on div "Loan Officer Notes" at bounding box center [148, 390] width 167 height 9
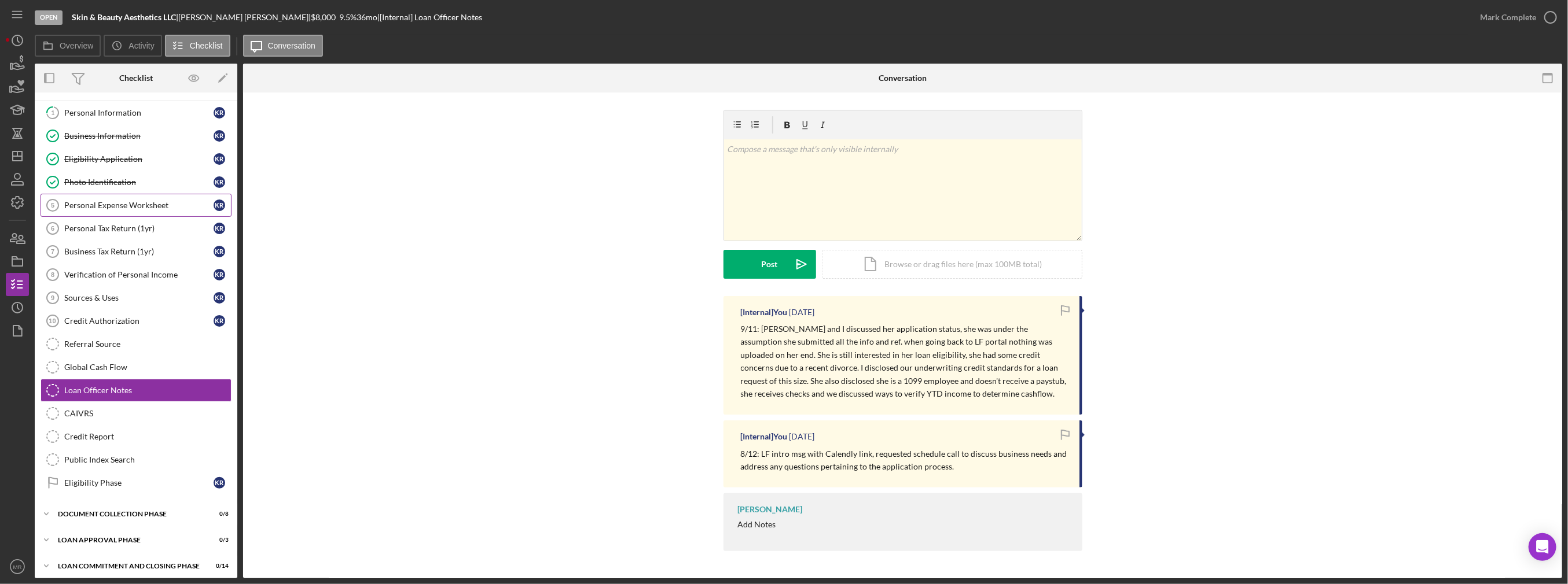
click at [117, 198] on link "Personal Expense Worksheet 5 Personal Expense Worksheet K R" at bounding box center [135, 206] width 191 height 23
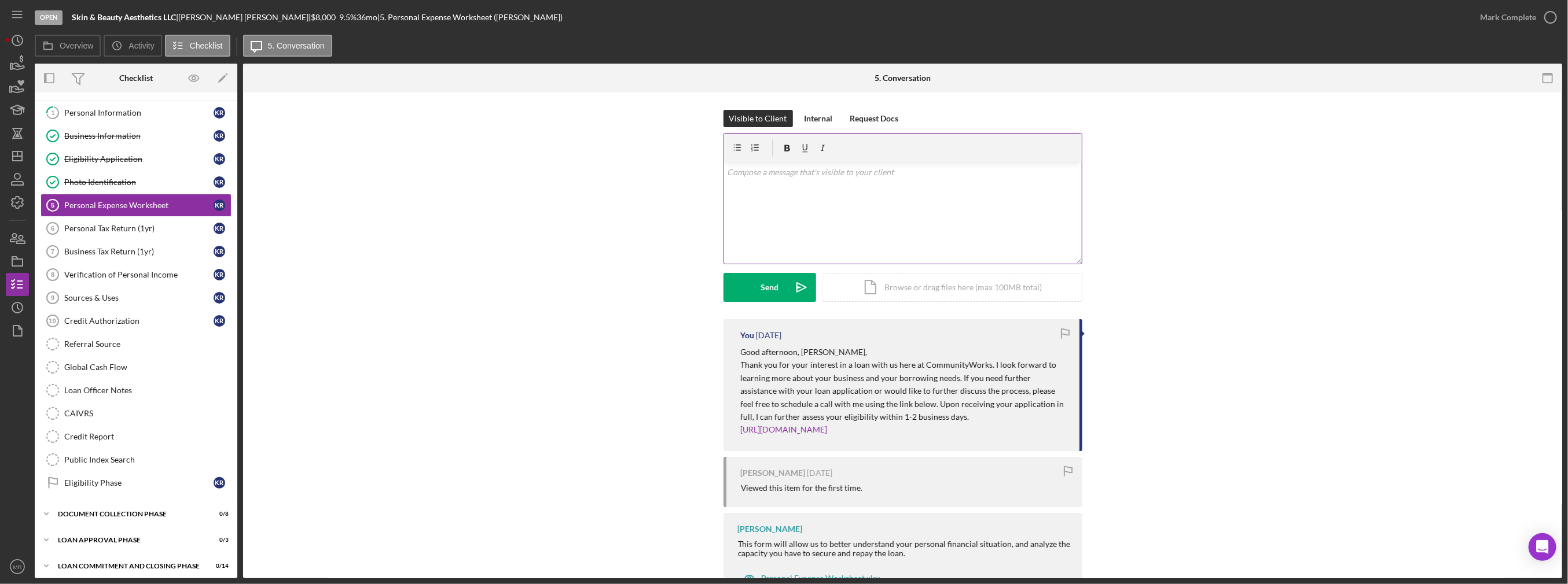
click at [782, 189] on div "v Color teal Color pink Remove color Add row above Add row below Add column bef…" at bounding box center [902, 213] width 358 height 102
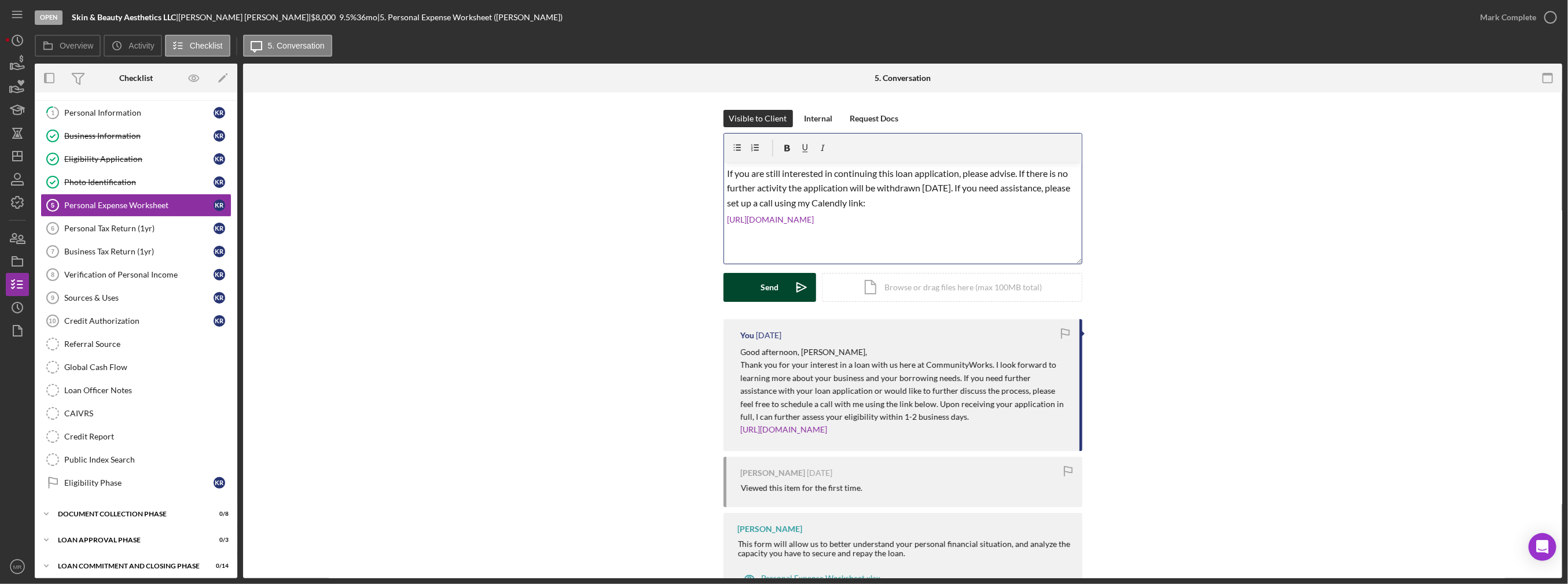
click at [760, 287] on div "Send" at bounding box center [769, 287] width 18 height 29
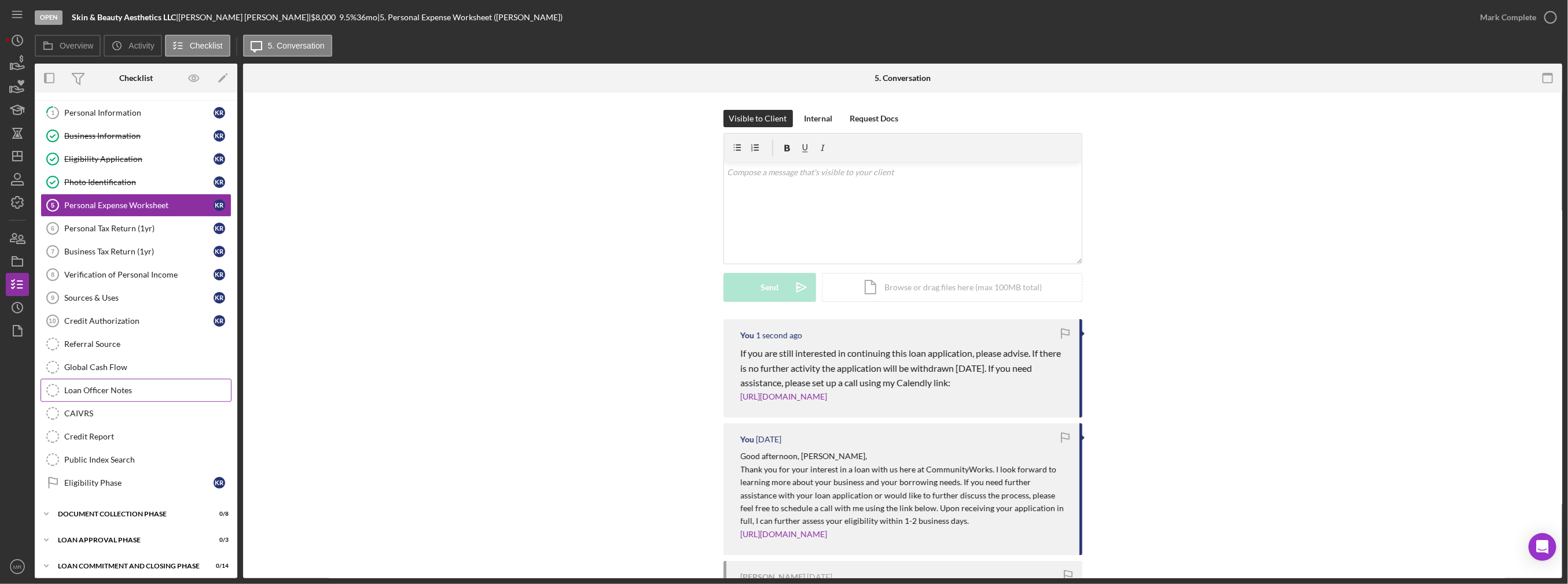
click at [126, 381] on link "Loan Officer Notes Loan Officer Notes" at bounding box center [135, 391] width 191 height 23
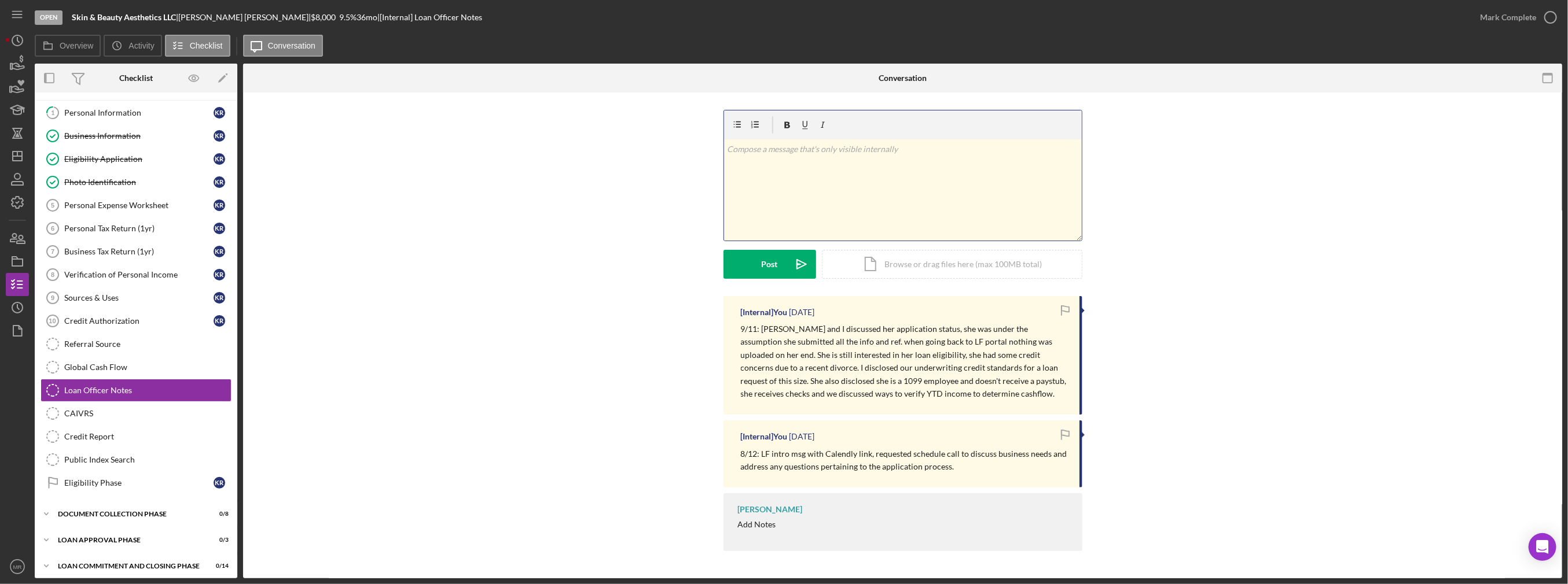
click at [868, 185] on div "v Color teal Color pink Remove color Add row above Add row below Add column bef…" at bounding box center [902, 190] width 358 height 102
click at [765, 264] on div "Post" at bounding box center [770, 264] width 17 height 29
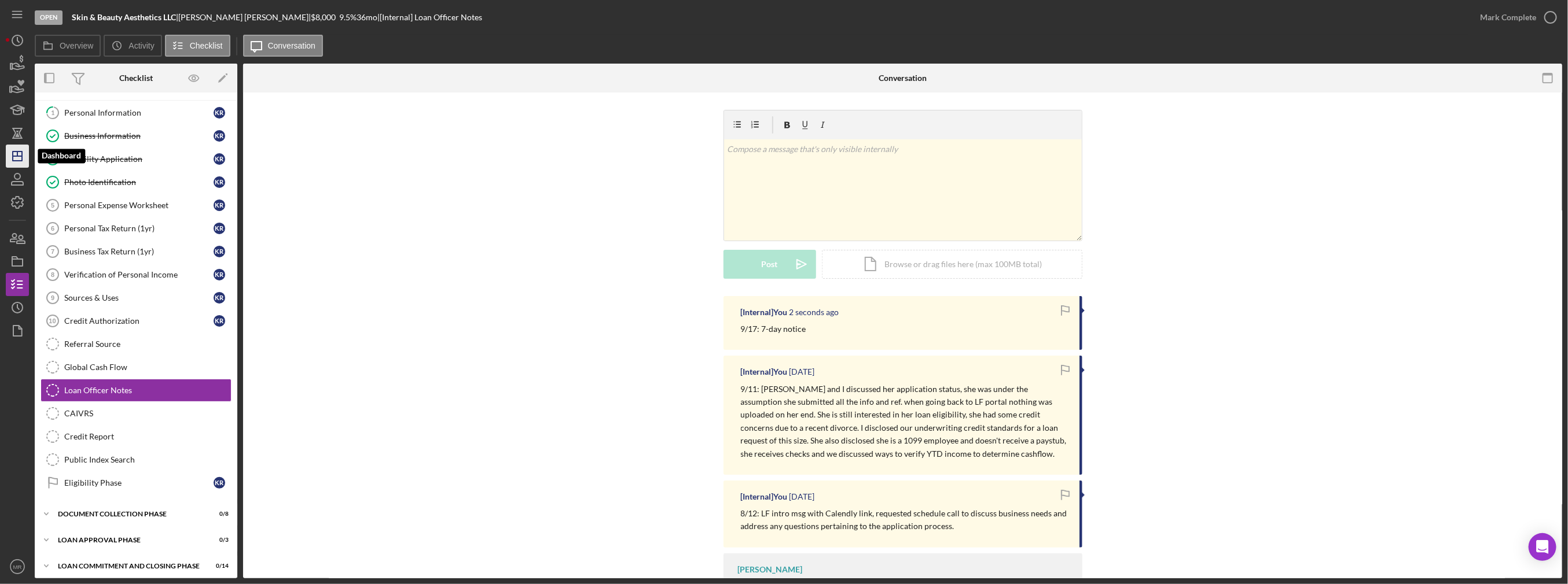
click at [19, 158] on icon "Icon/Dashboard" at bounding box center [17, 156] width 29 height 29
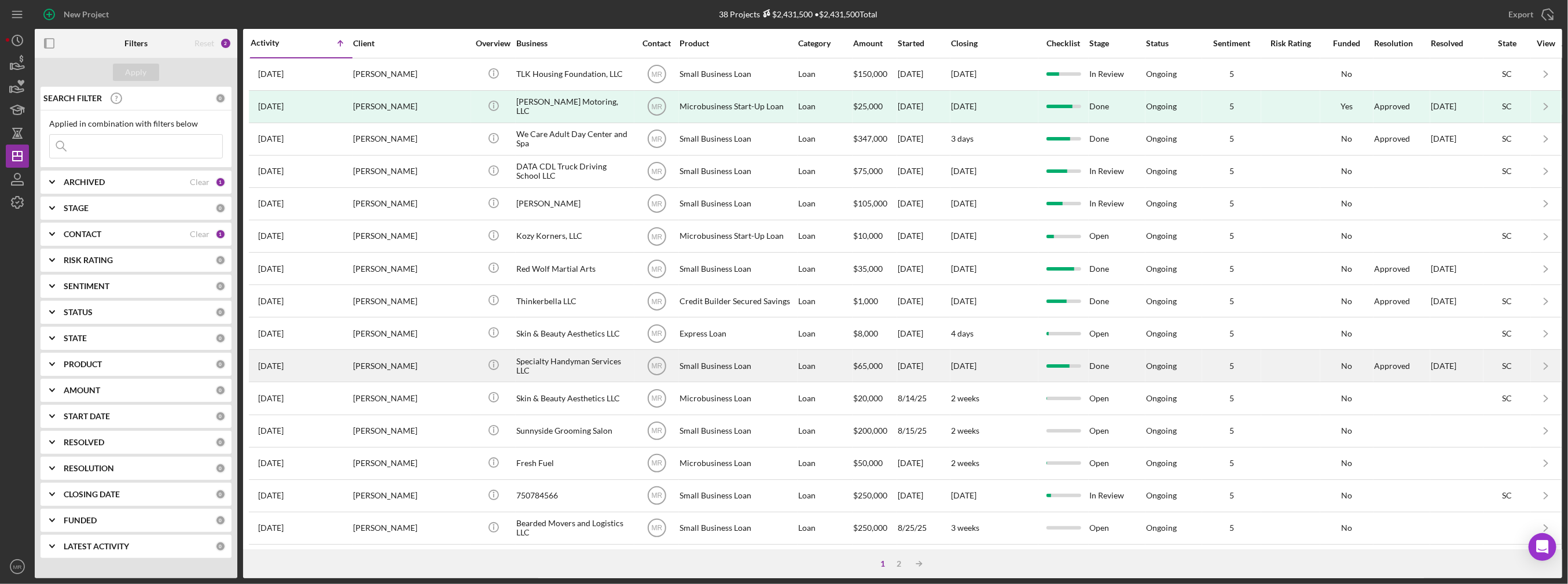
click at [587, 369] on div "Specialty Handyman Services LLC" at bounding box center [574, 365] width 116 height 31
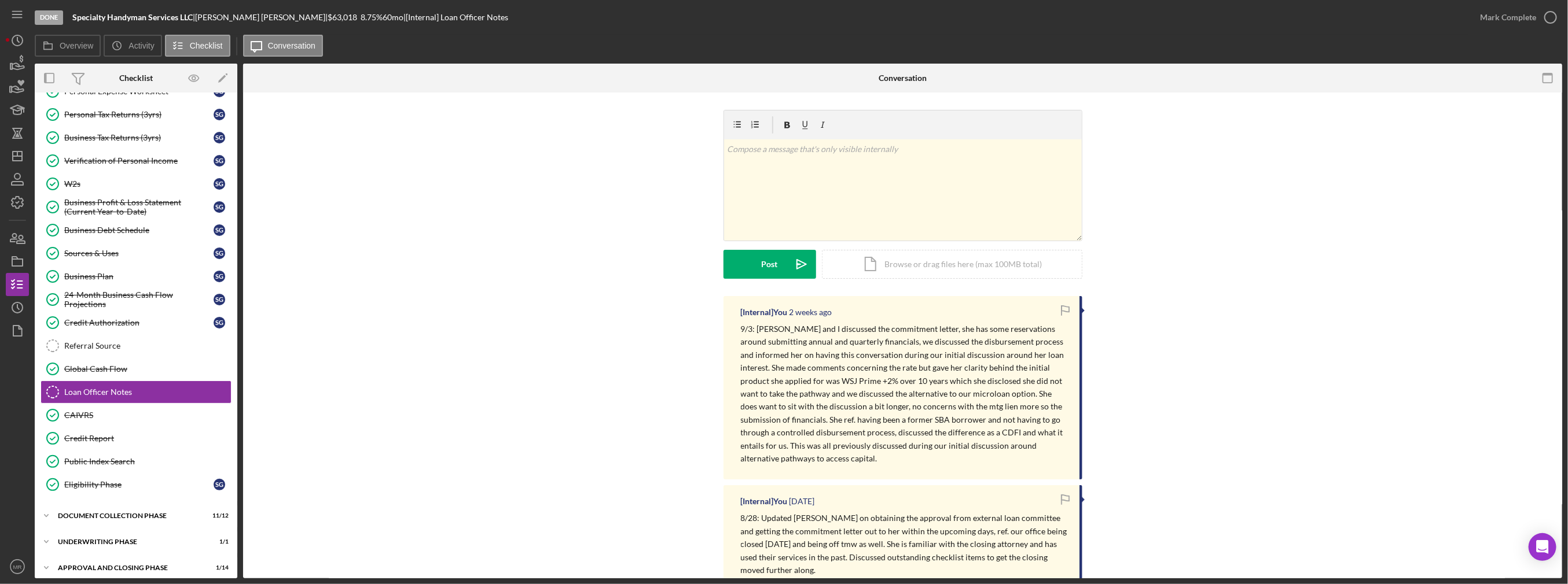
scroll to position [135, 0]
click at [21, 245] on icon "button" at bounding box center [17, 238] width 29 height 29
